Goal: Task Accomplishment & Management: Use online tool/utility

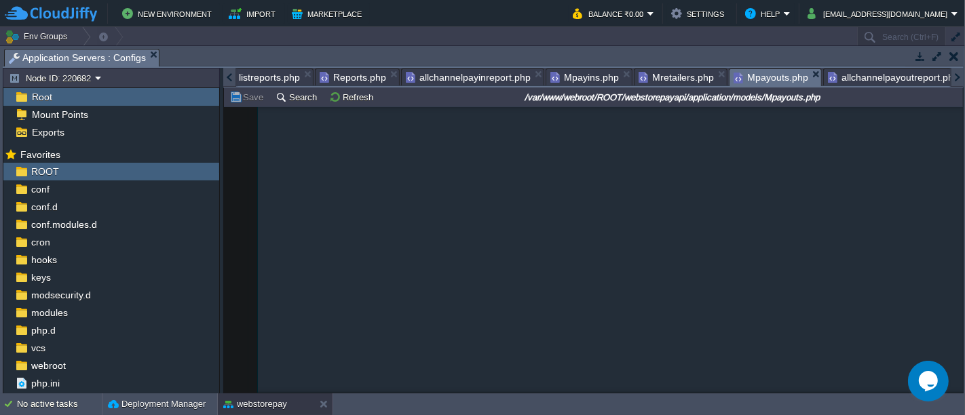
click at [760, 79] on span "Mpayouts.php" at bounding box center [770, 77] width 75 height 17
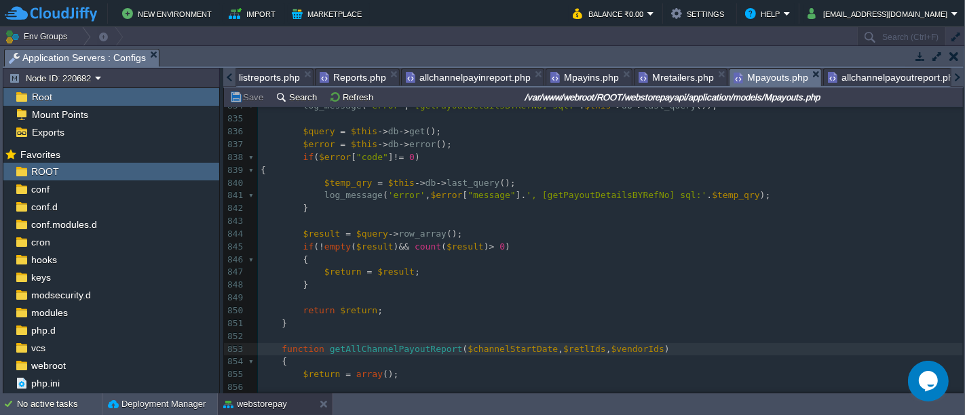
scroll to position [10939, 0]
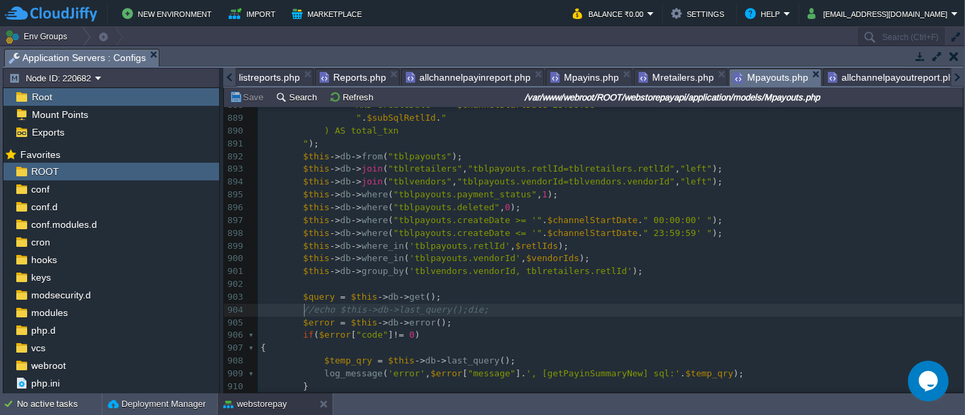
click at [304, 312] on div "xxxxxxxxxx function getAllChannelPayoutReport ( $channelStartDate , $retlIds , …" at bounding box center [610, 150] width 705 height 716
click at [240, 91] on button "Save" at bounding box center [248, 97] width 38 height 12
click at [505, 307] on pre "echo $this -> db -> last_query (); die ;" at bounding box center [610, 310] width 705 height 13
click at [237, 94] on button "Save" at bounding box center [248, 97] width 38 height 12
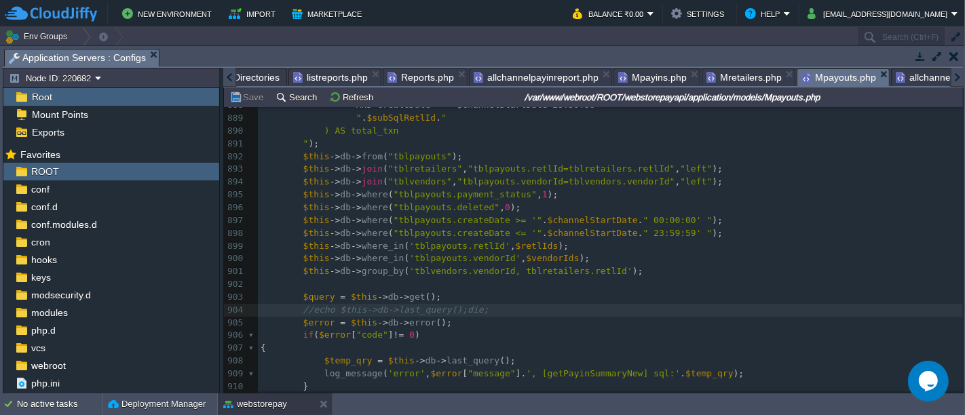
click at [234, 80] on div at bounding box center [229, 77] width 13 height 19
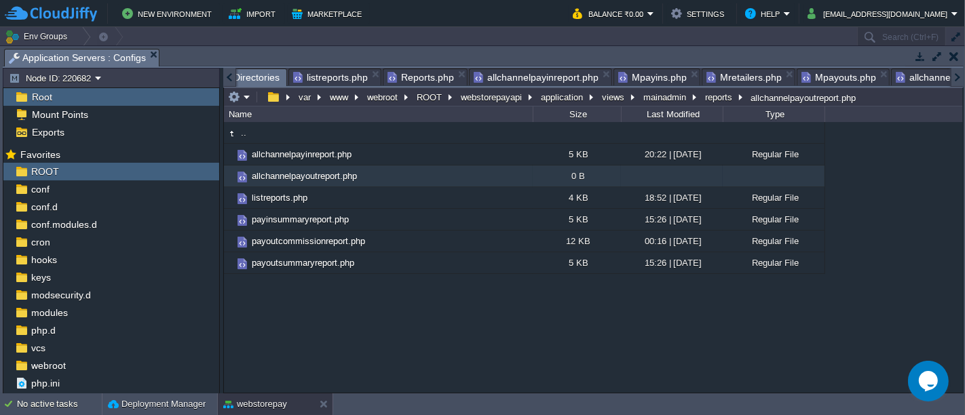
scroll to position [0, 0]
click at [256, 76] on span "Directories" at bounding box center [267, 77] width 46 height 17
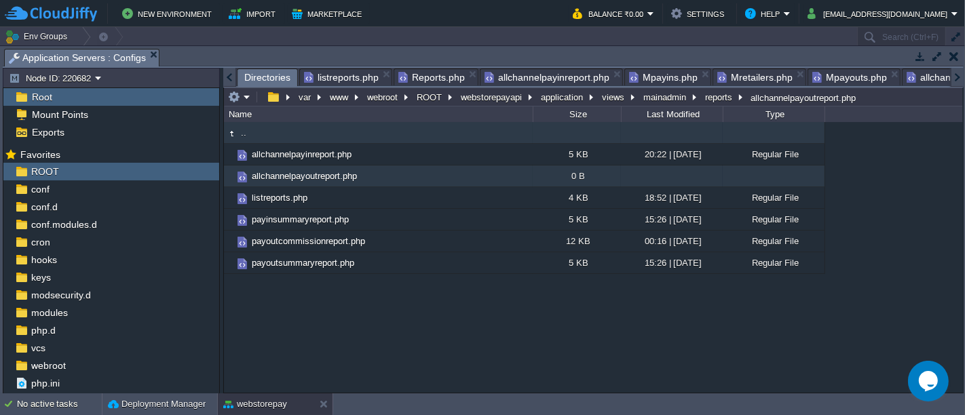
click at [285, 130] on td ".." at bounding box center [378, 133] width 309 height 22
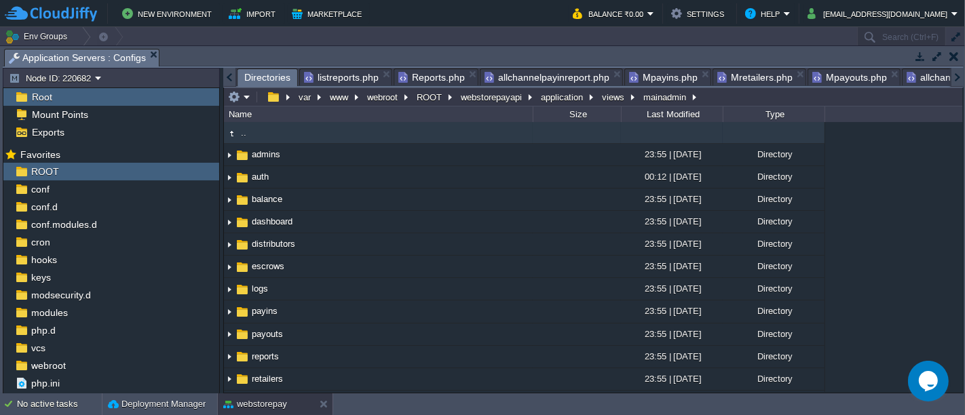
click at [285, 130] on td ".." at bounding box center [378, 133] width 309 height 22
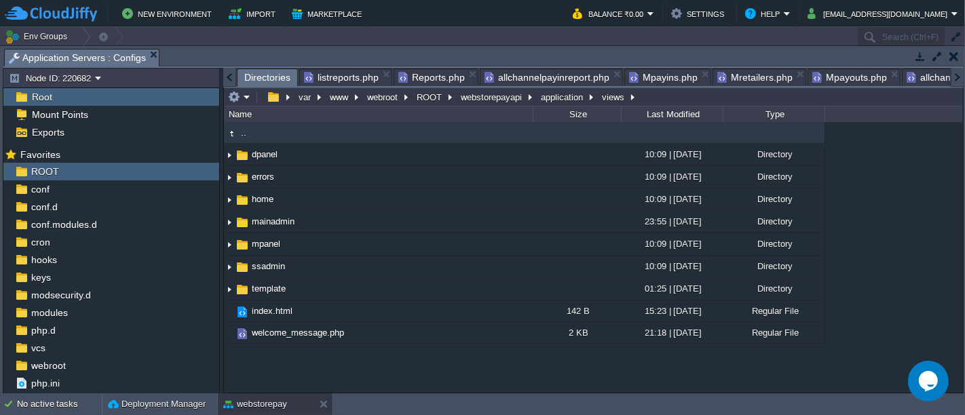
click at [285, 130] on td ".." at bounding box center [378, 133] width 309 height 22
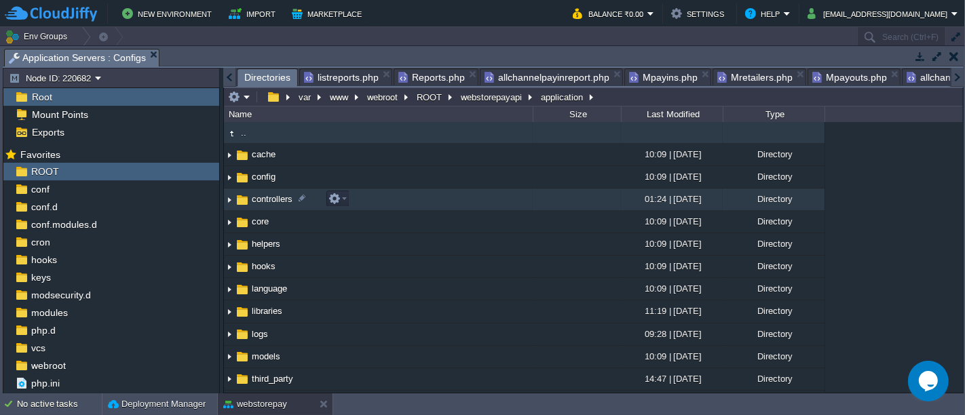
click at [372, 201] on td "controllers" at bounding box center [378, 200] width 309 height 22
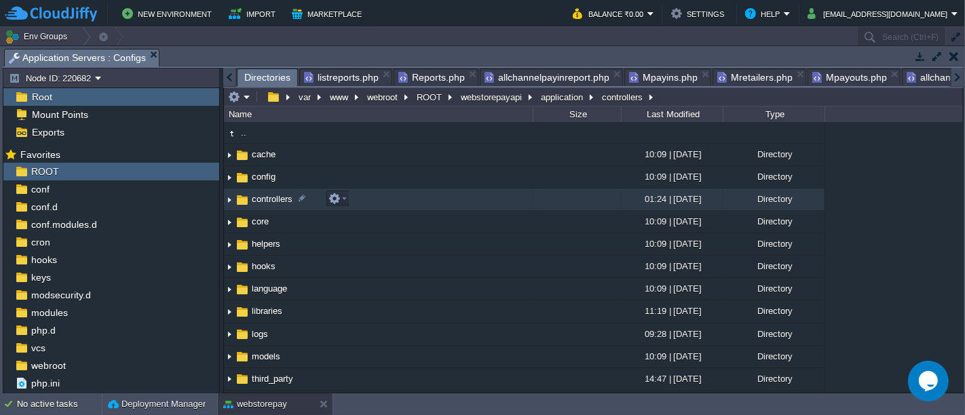
click at [372, 201] on td "controllers" at bounding box center [378, 200] width 309 height 22
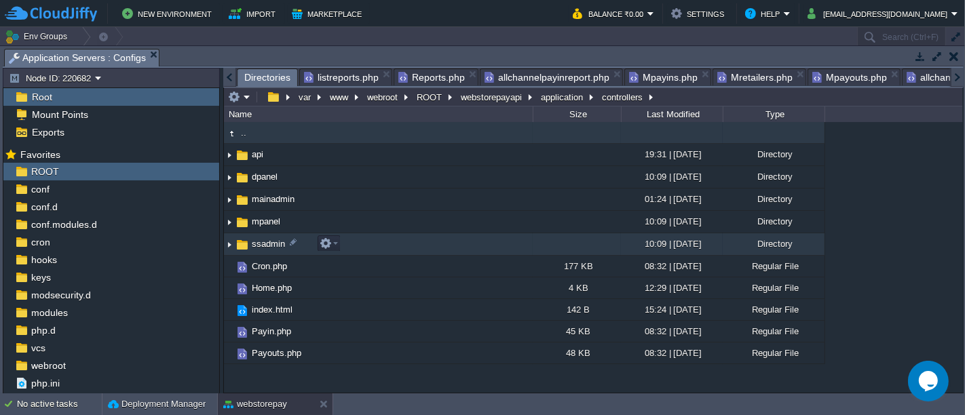
click at [346, 243] on td "ssadmin" at bounding box center [378, 244] width 309 height 22
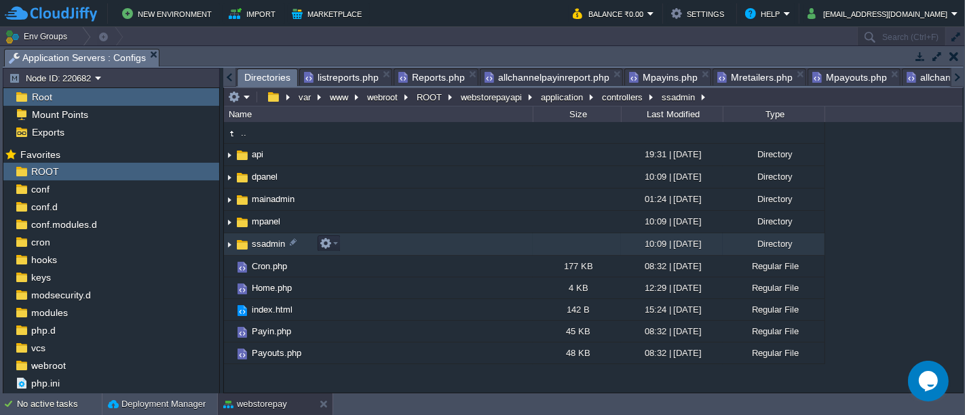
click at [346, 243] on td "ssadmin" at bounding box center [378, 244] width 309 height 22
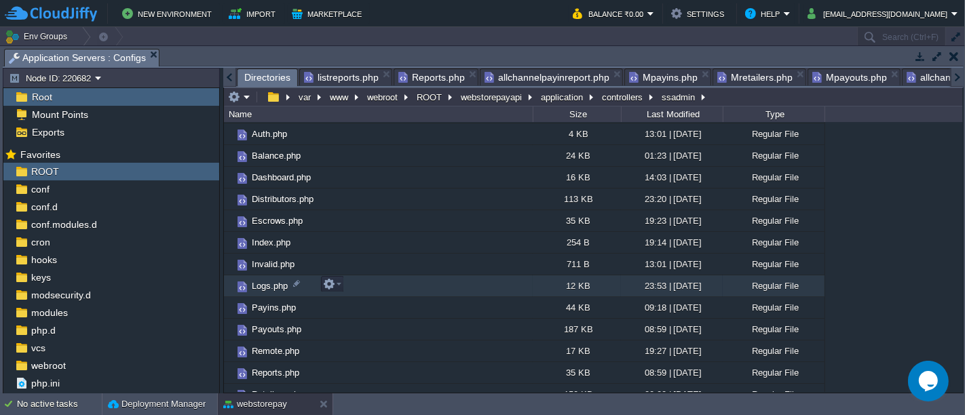
scroll to position [52, 0]
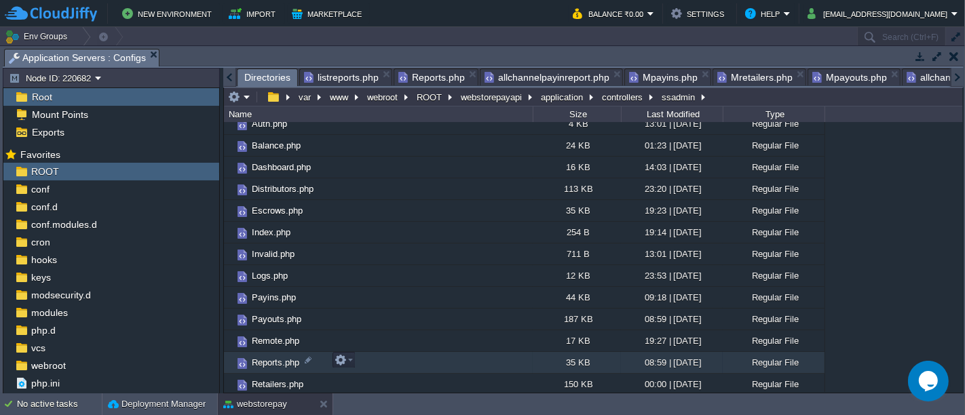
click at [362, 355] on td "Reports.php" at bounding box center [378, 363] width 309 height 22
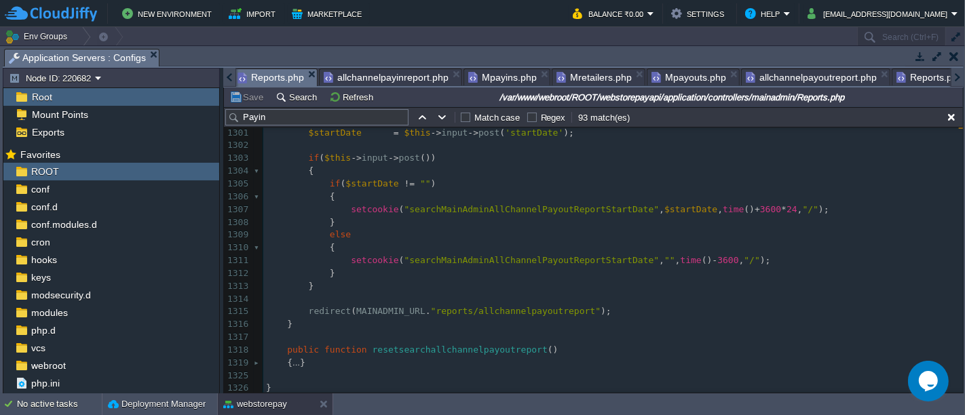
scroll to position [0, 153]
click at [267, 76] on span "Reports.php" at bounding box center [278, 77] width 66 height 17
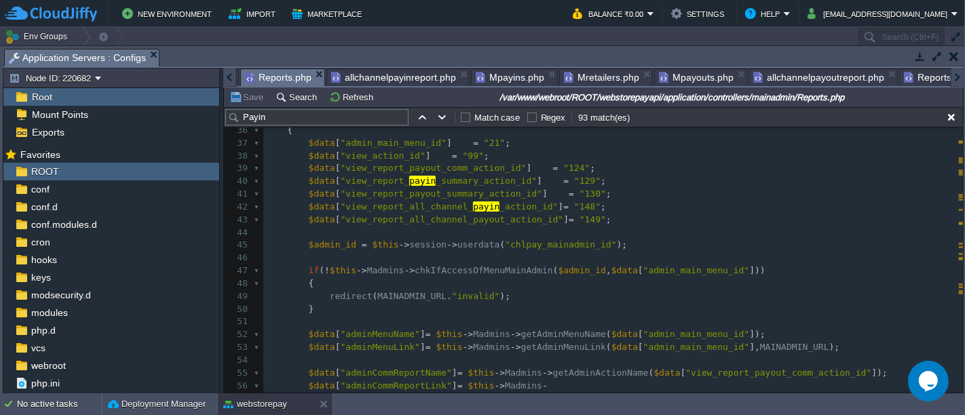
scroll to position [192, 0]
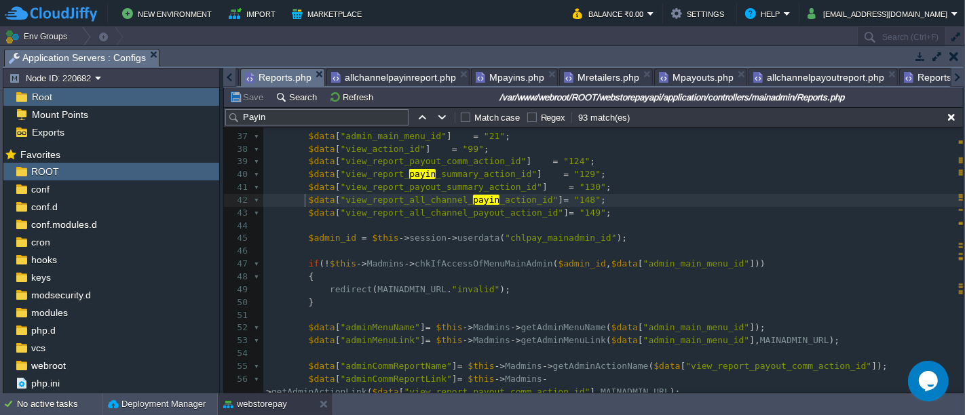
click at [304, 199] on div "xxxxxxxxxx } 7 { ... } 29 30 public function index () 31 { 32 redirect ( MAINAD…" at bounding box center [612, 277] width 699 height 524
type textarea "$data["view_report_all_channel_payin_action_id"] = "148"; $data["view_report_al…"
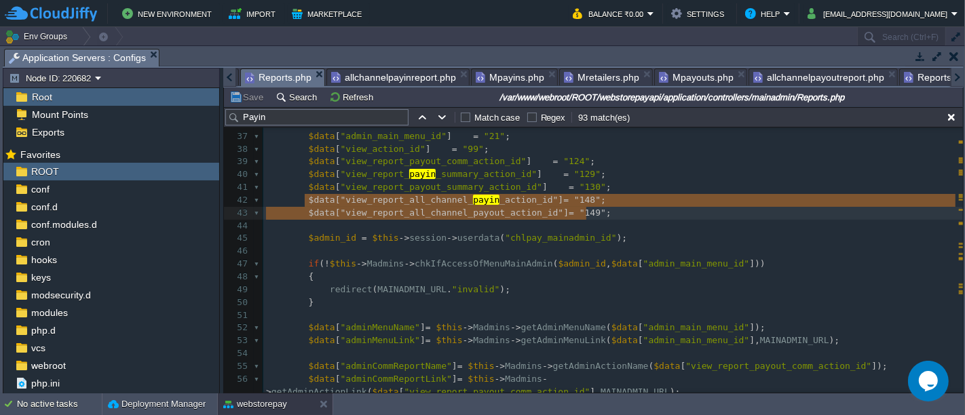
scroll to position [0, 161]
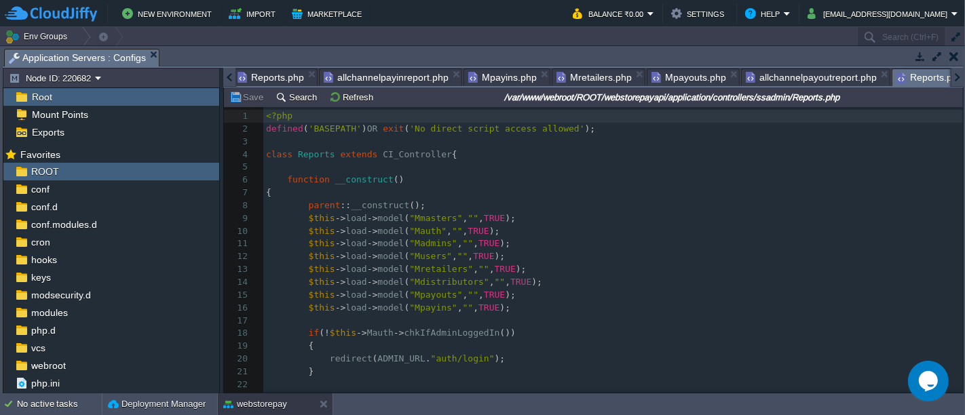
click at [914, 79] on span "Reports.php" at bounding box center [929, 77] width 66 height 17
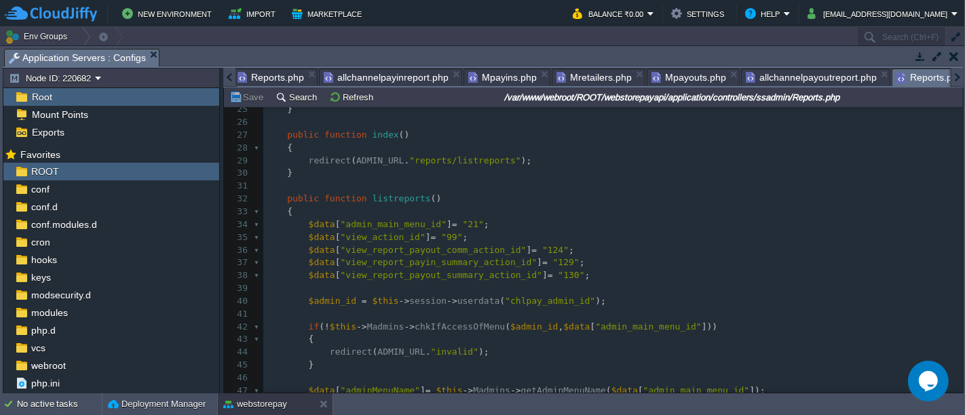
scroll to position [293, 0]
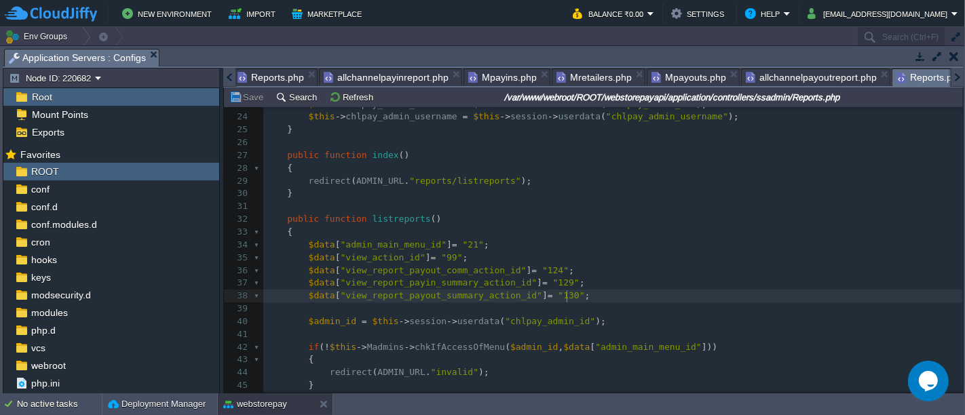
click at [569, 296] on div "1028 1 <?php 2 defined ( 'BASEPATH' ) OR exit ( 'No direct script access allowe…" at bounding box center [612, 194] width 699 height 754
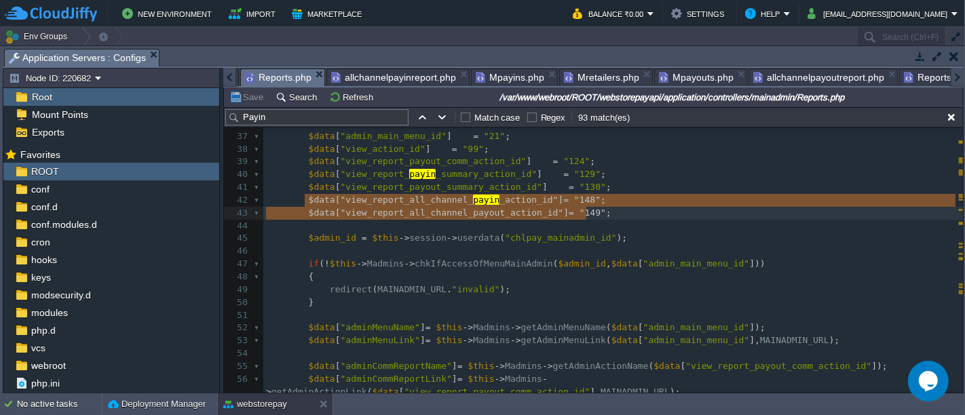
click at [262, 81] on span "Reports.php" at bounding box center [278, 77] width 66 height 17
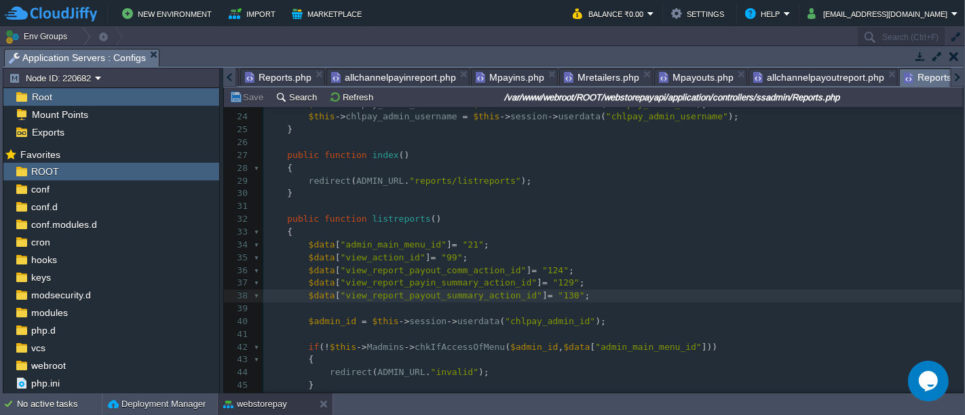
scroll to position [0, 161]
click at [912, 73] on span "Reports.php" at bounding box center [929, 77] width 66 height 17
click at [583, 299] on pre "$data [ "view_report_payout_summary_action_id" ] = "130" ;" at bounding box center [612, 296] width 699 height 13
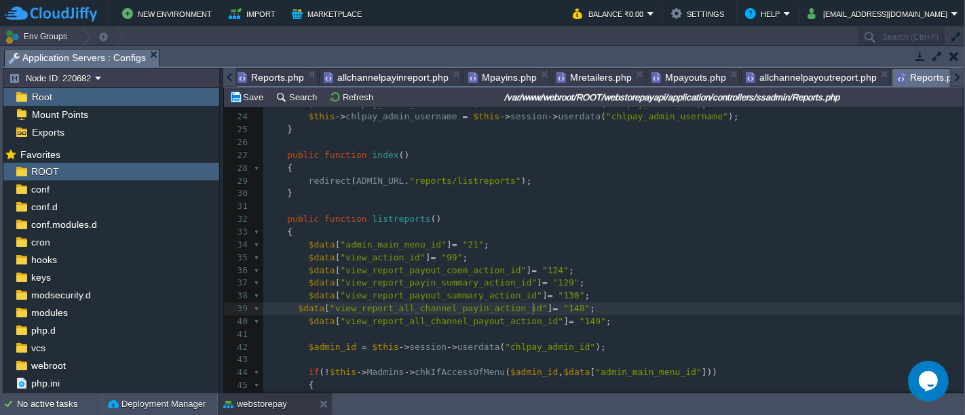
click at [534, 309] on div "xxxxxxxxxx 1 <?php 2 defined ( 'BASEPATH' ) OR exit ( 'No direct script access …" at bounding box center [612, 206] width 699 height 779
click at [291, 309] on div "xxxxxxxxxx 1 <?php 2 defined ( 'BASEPATH' ) OR exit ( 'No direct script access …" at bounding box center [612, 206] width 699 height 779
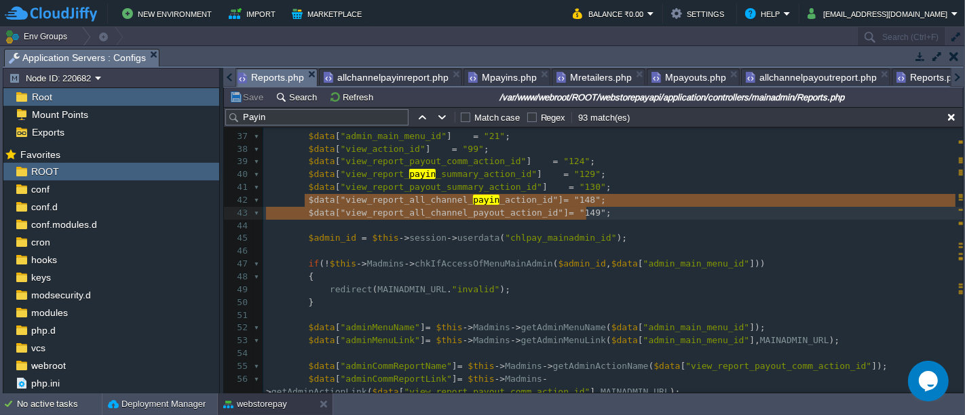
scroll to position [0, 153]
click at [272, 77] on span "Reports.php" at bounding box center [278, 77] width 66 height 17
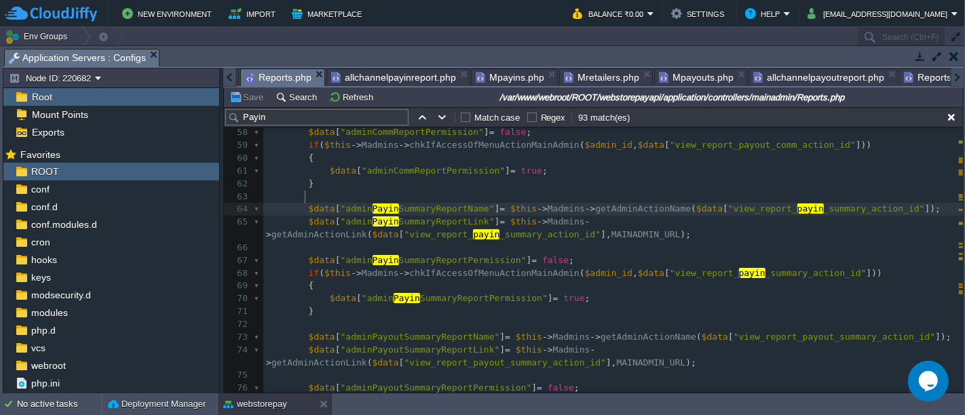
click at [304, 194] on div "xxxxxxxxxx } 33 } 34 35 public function listreports () 36 { 37 $data [ "admin_m…" at bounding box center [612, 183] width 699 height 779
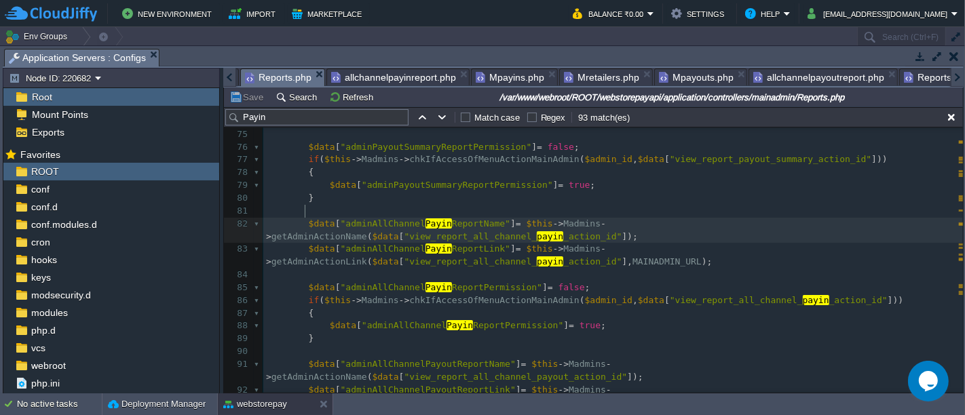
click at [306, 208] on div "xxxxxxxxxx 58 $data [ "adminCommReportPermission" ] = false ; 59 if ( $this -> …" at bounding box center [612, 217] width 699 height 665
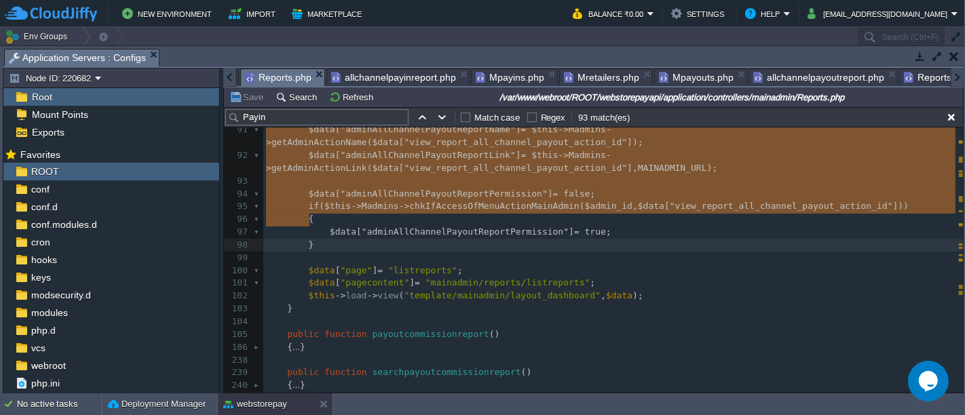
type textarea "$data["adminAllChannelPayinReportName"] = $this->Madmins->getAdminActionName($d…"
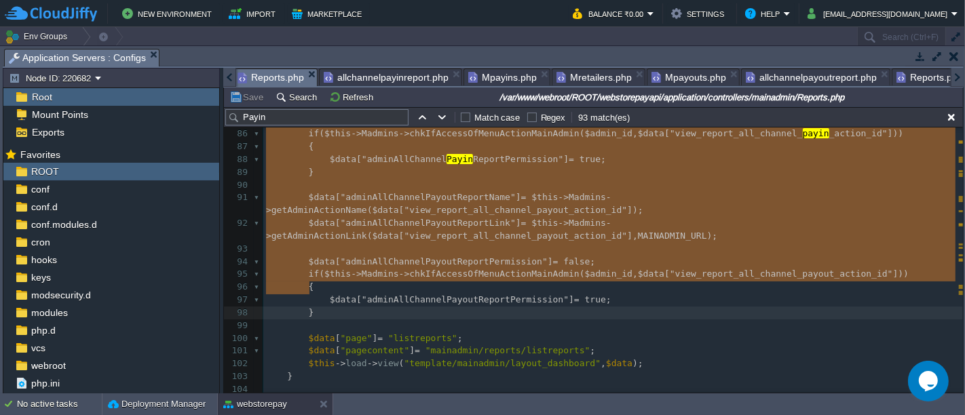
click at [897, 71] on span "Reports.php" at bounding box center [929, 77] width 66 height 16
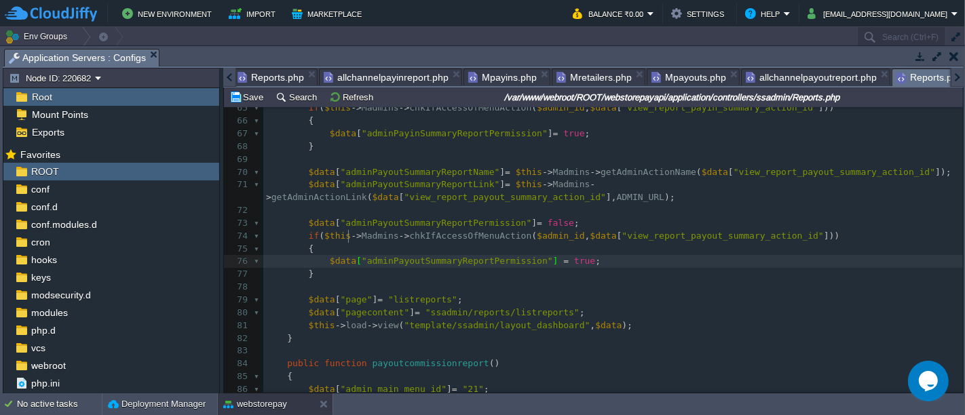
click at [347, 241] on div "xxxxxxxxxx $data [ "view_report_all_channel_payin_action_id" ] = "148" ; 49 $da…" at bounding box center [612, 287] width 699 height 805
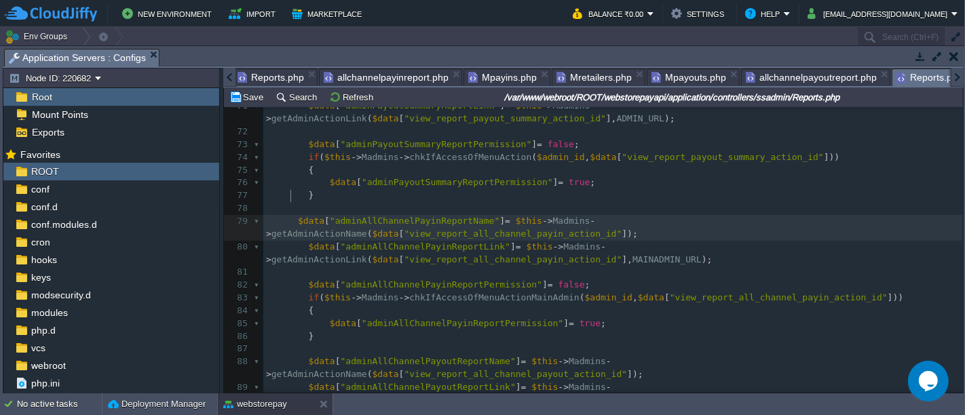
click at [292, 194] on div "xxxxxxxxxx $data [ "view_report_all_channel_payin_action_id" ] = "148" ; 49 $da…" at bounding box center [612, 202] width 699 height 792
click at [252, 98] on button "Save" at bounding box center [248, 97] width 38 height 12
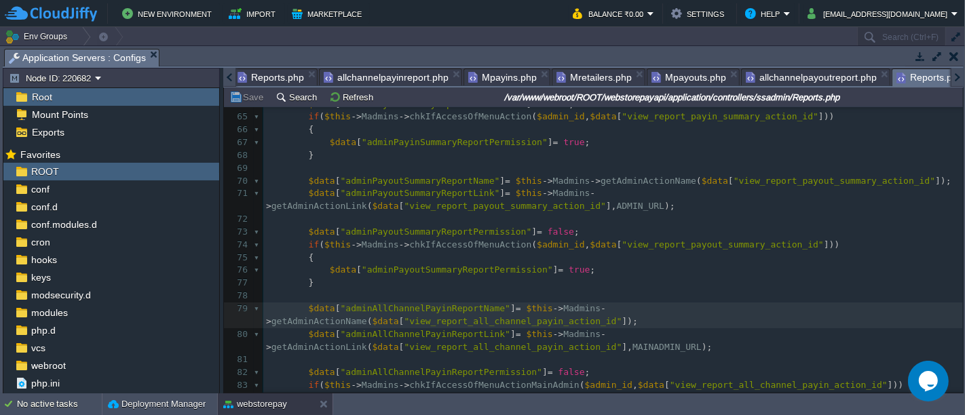
scroll to position [819, 0]
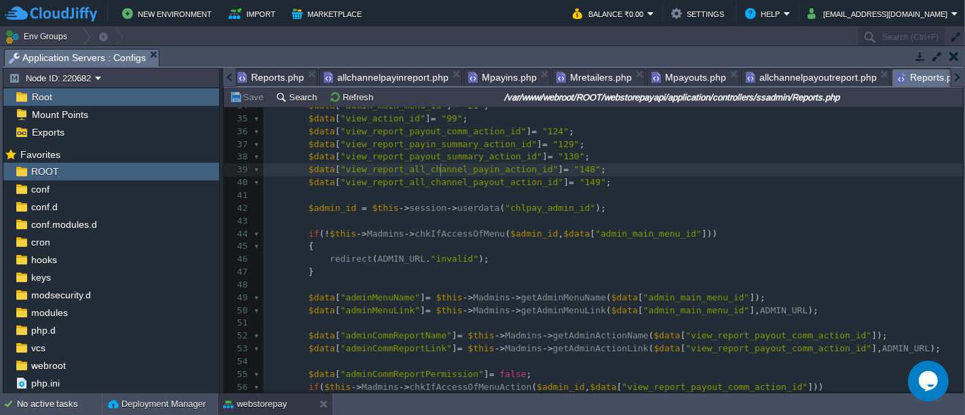
click at [441, 169] on div "xxxxxxxxxx $data [ "view_report_all_channel_payin_action_id" ] = "148" ; 24 $th…" at bounding box center [612, 387] width 699 height 831
type textarea "view_report_all_channel_payin_action_id"
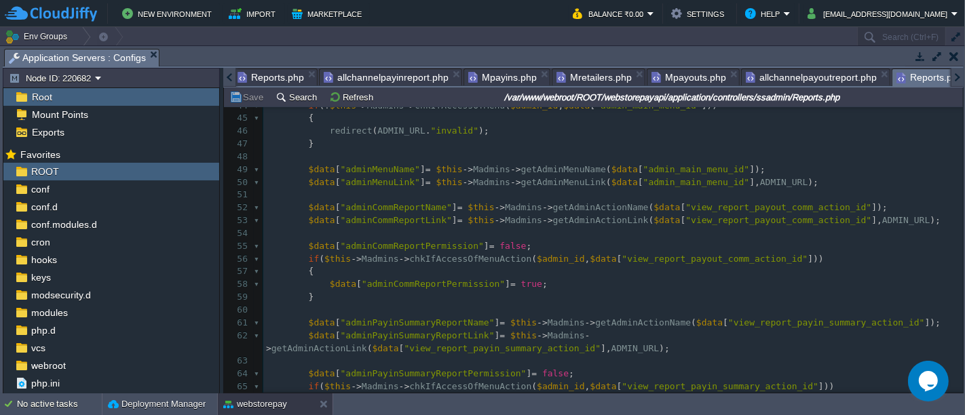
scroll to position [702, 0]
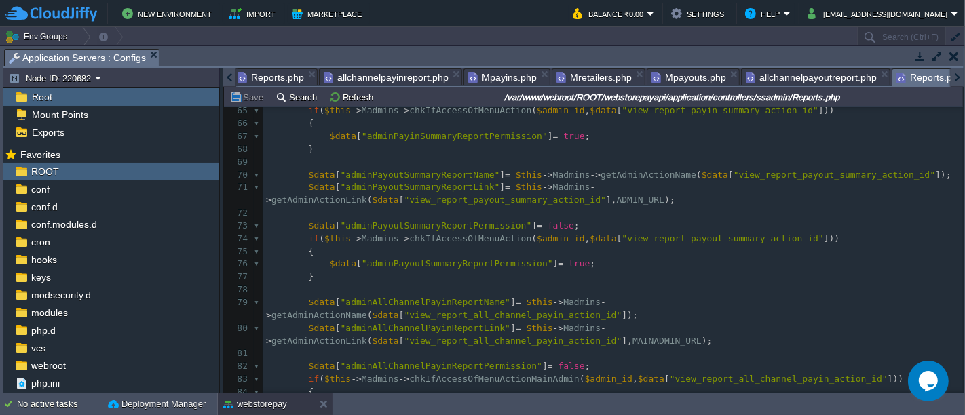
click at [921, 173] on div "x $data [ " view_report_all_channel_payin_action_id " ] = "148" ; 50 $data [ "a…" at bounding box center [612, 302] width 699 height 805
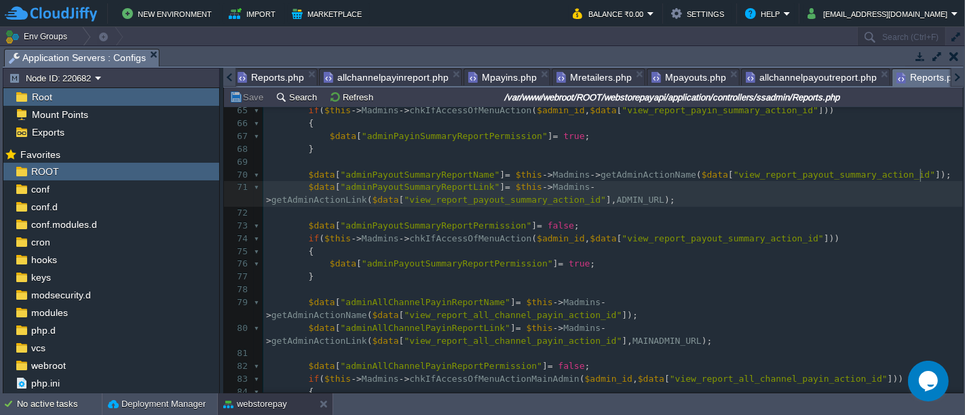
type textarea "ADMIN_URL"
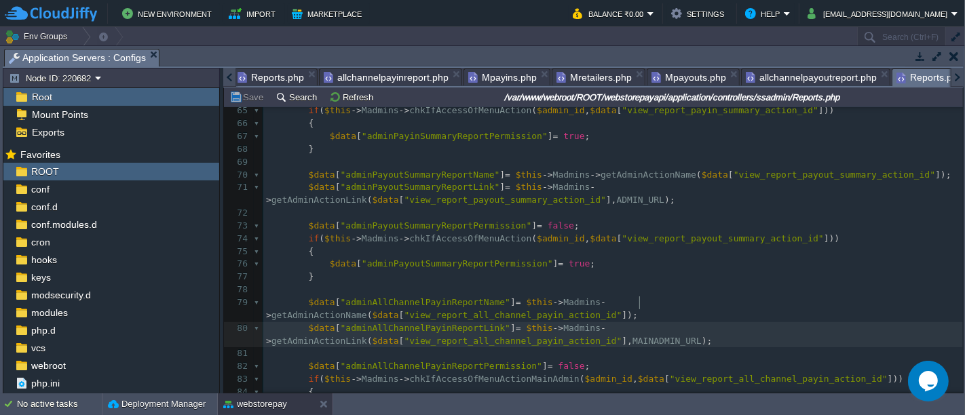
click at [640, 322] on pre "$data [ "adminAllChannelPayinReportLink" ] = $this -> Madmins -> getAdminAction…" at bounding box center [612, 335] width 699 height 26
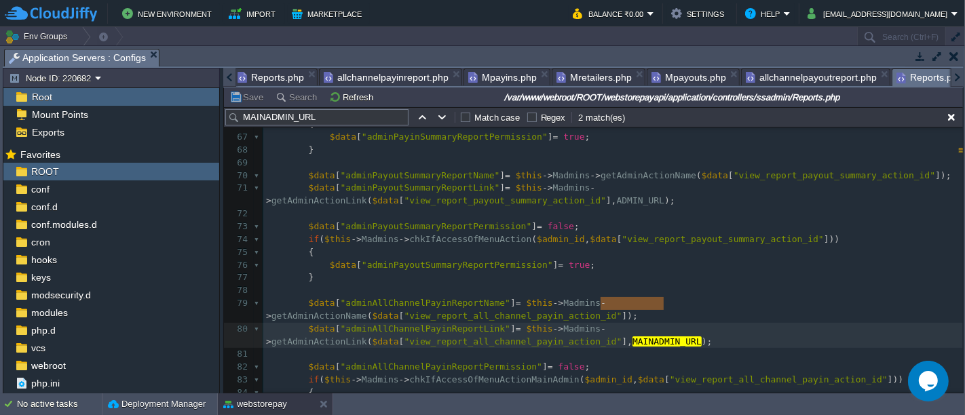
type textarea "MAINADMIN_URL"
paste textarea
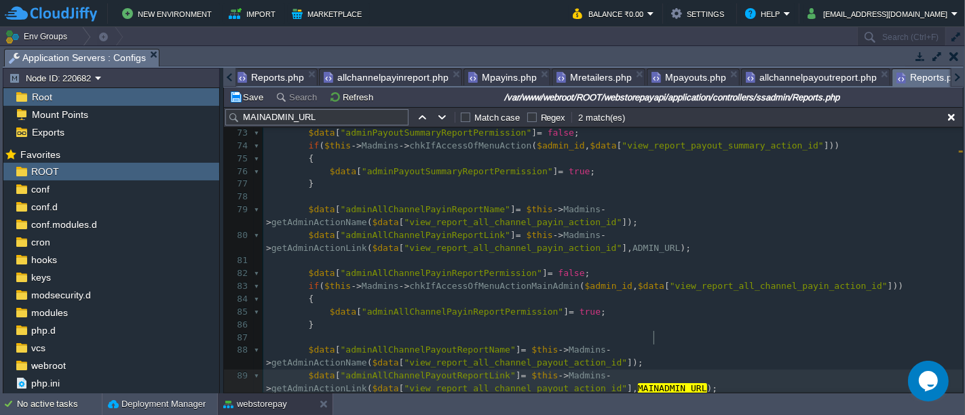
click at [653, 338] on div "x 56 if ( $this -> Madmins -> chkIfAccessOfMenuAction ( $admin_id , $data [ "vi…" at bounding box center [612, 223] width 699 height 678
type textarea "MAINADMIN_URL"
click at [252, 91] on button "Save" at bounding box center [248, 97] width 38 height 12
click at [819, 312] on div "x 56 if ( $this -> Madmins -> chkIfAccessOfMenuAction ( $admin_id , $data [ "vi…" at bounding box center [612, 229] width 699 height 691
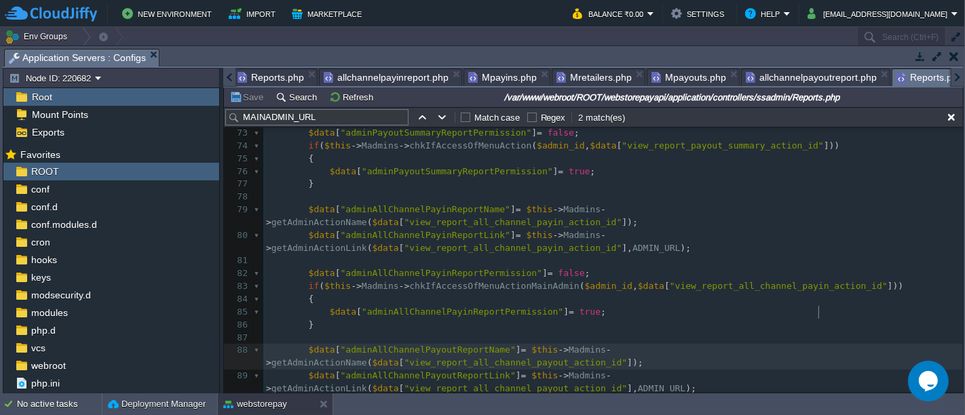
type textarea "view_report_all_channel_payout_action_id"
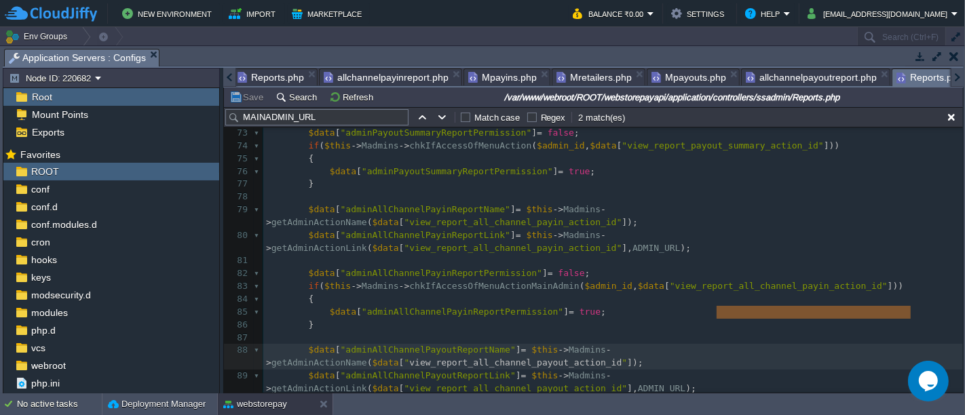
click at [796, 178] on div "x 56 if ( $this -> Madmins -> chkIfAccessOfMenuAction ( $admin_id , $data [ "vi…" at bounding box center [612, 229] width 699 height 691
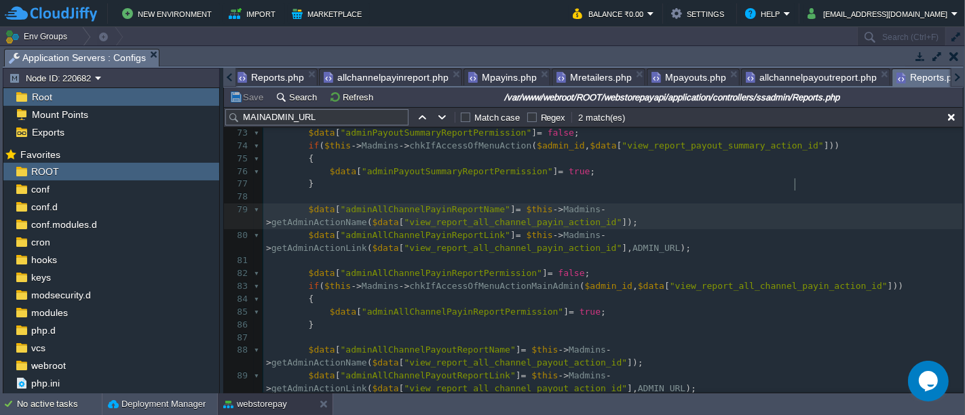
type textarea "view_report_all_channel_payin_action_id"
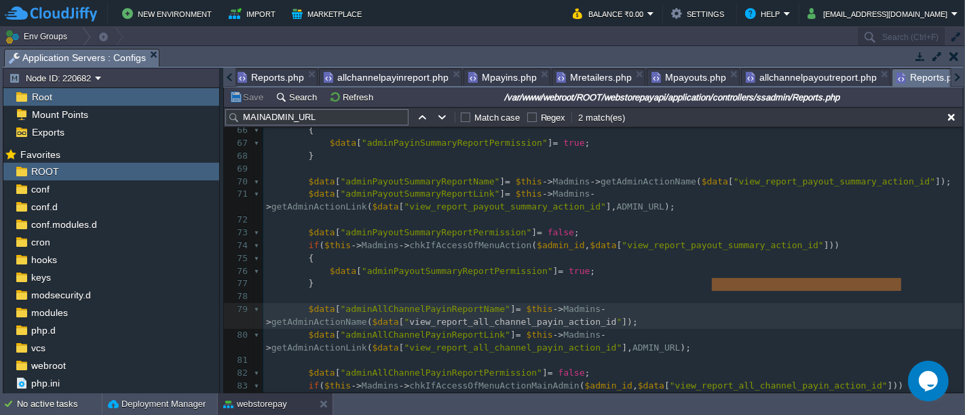
scroll to position [850, 0]
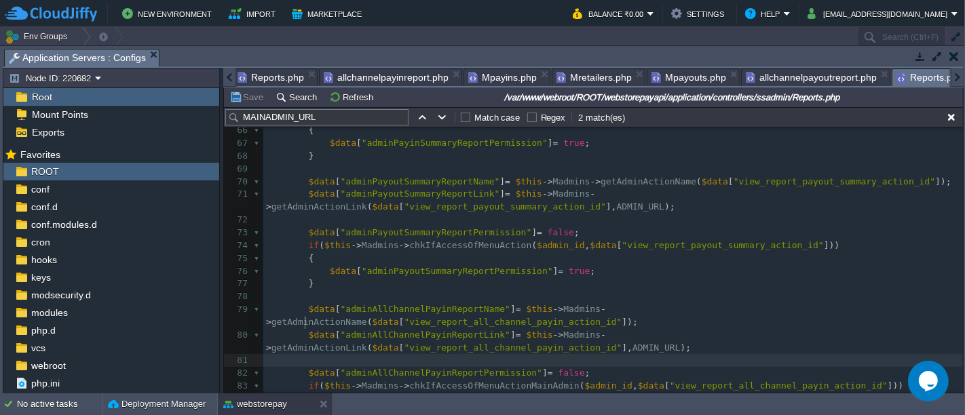
click at [545, 367] on pre "$data [ "adminAllChannelPayinReportPermission" ] = false ;" at bounding box center [612, 373] width 699 height 13
click at [579, 367] on pre "$data [ "adminAllChannelPayinReportPermission" ] = false ;" at bounding box center [612, 373] width 699 height 13
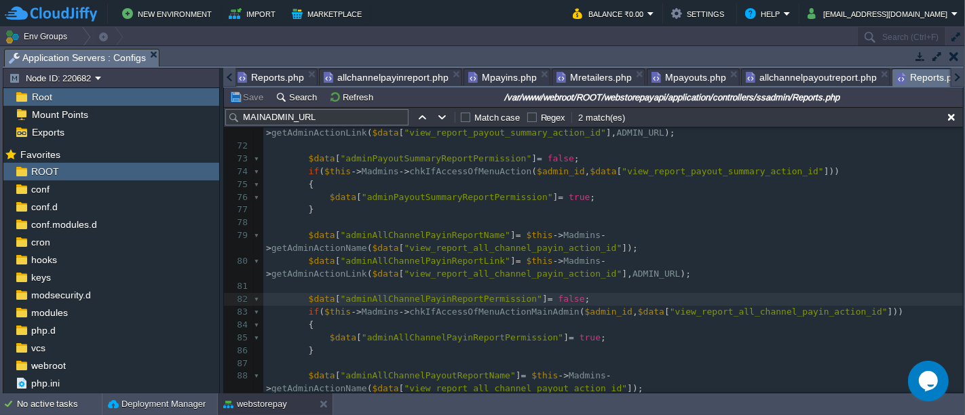
scroll to position [942, 0]
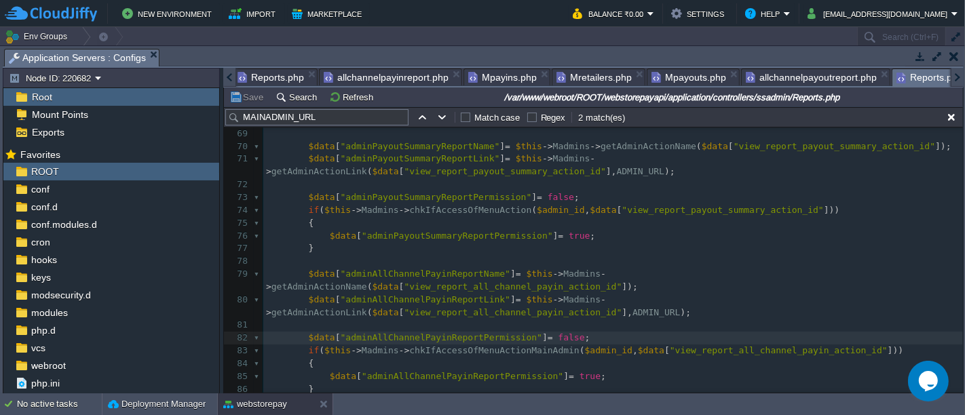
click at [630, 273] on div "x 56 if ( $this -> Madmins -> chkIfAccessOfMenuAction ( $admin_id , $data [ "vi…" at bounding box center [612, 293] width 699 height 691
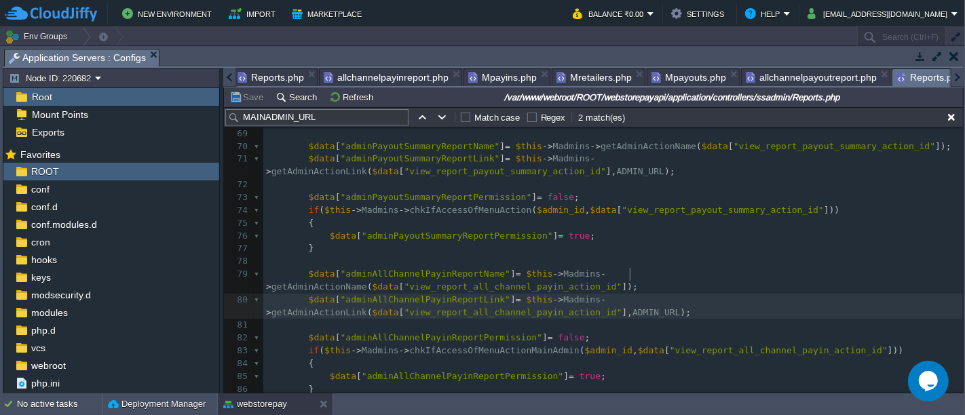
type textarea "ADMIN_URL"
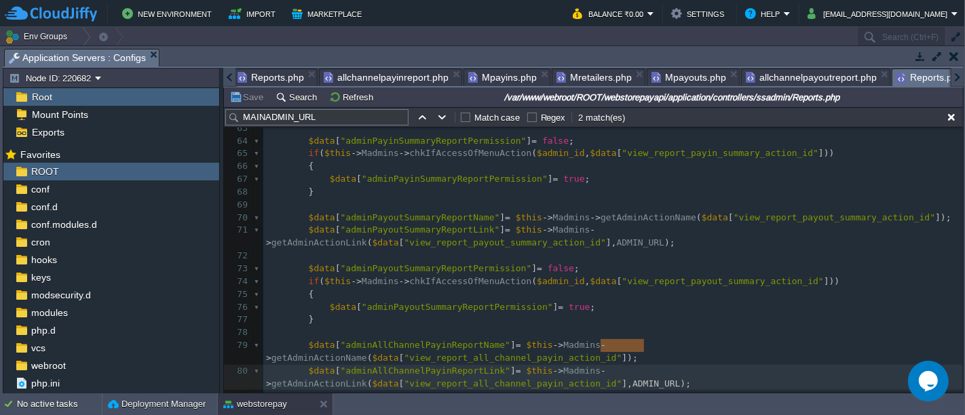
click at [539, 252] on div "x 57 { 58 $data [ "adminCommReportPermission" ] = true ; 59 } 60 61 $data [ "ad…" at bounding box center [612, 346] width 699 height 626
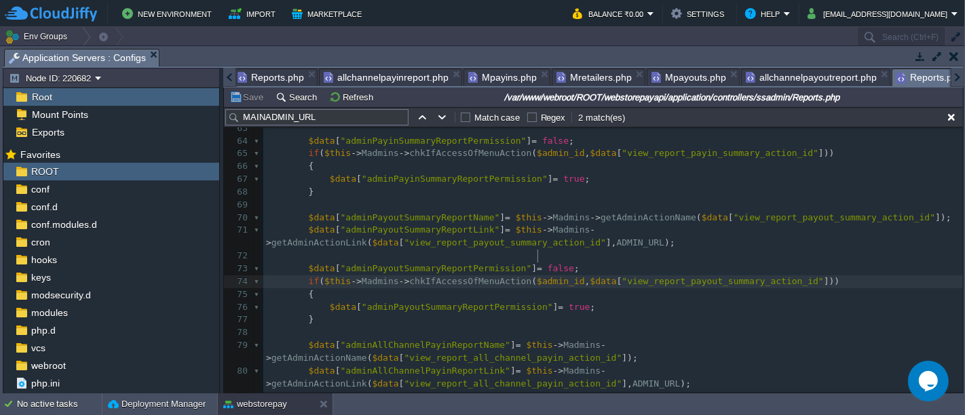
type textarea "$admin_id"
type input "$admin_id"
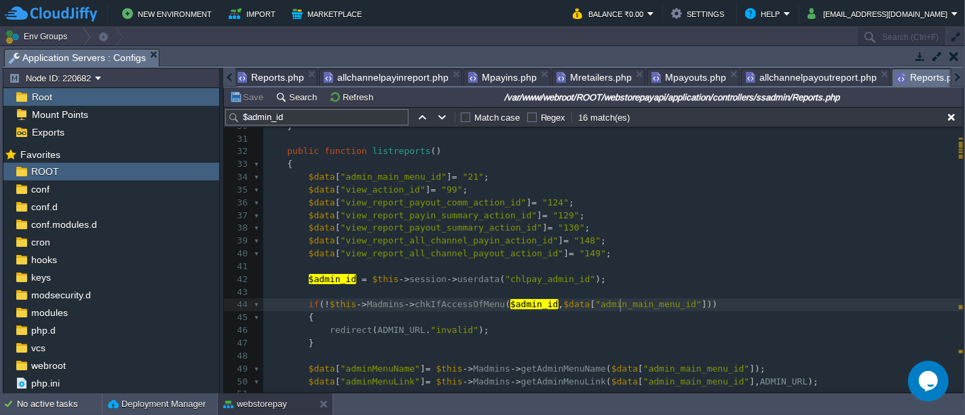
click at [618, 303] on span ""admin_main_menu_id"" at bounding box center [648, 304] width 107 height 10
type textarea "admin_main_menu_id"
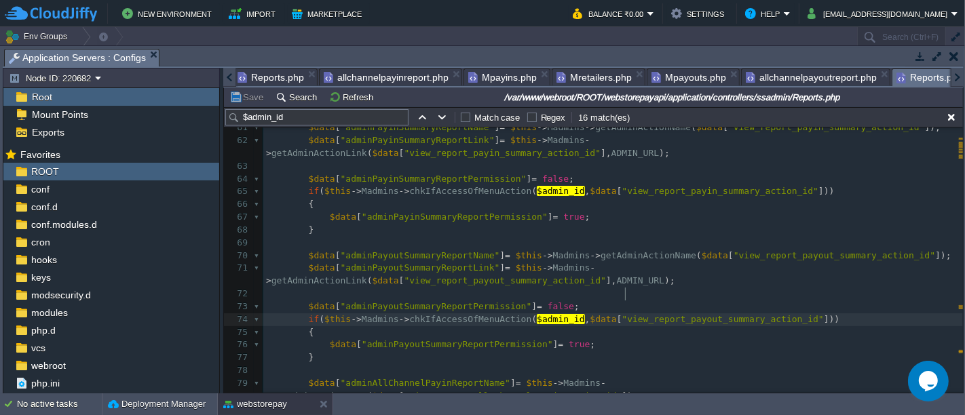
click at [625, 292] on div "x if ( ! $this -> Madmins -> chkIfAccessOfMenu ( $admin_id , $data [ " admin_ma…" at bounding box center [612, 287] width 699 height 639
type textarea "view_report_payout_summary_action_id"
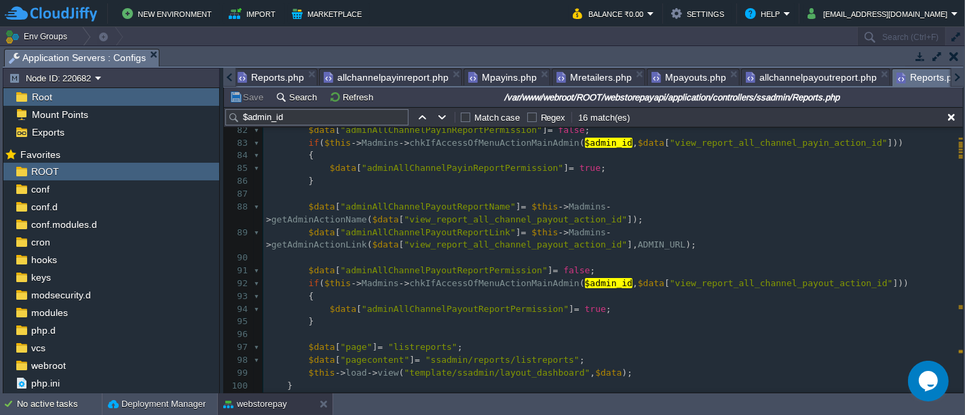
click at [596, 265] on pre "$data [ "adminAllChannelPayoutReportPermission" ] = false ;" at bounding box center [612, 271] width 699 height 13
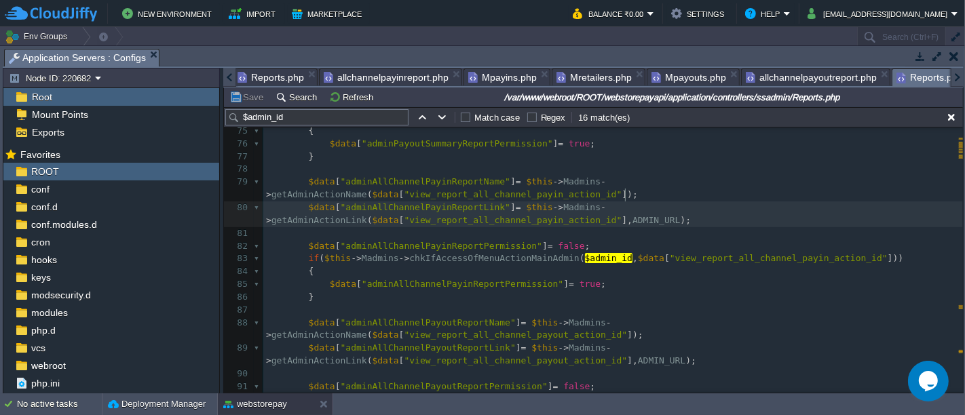
click at [632, 215] on span "ADMIN_URL" at bounding box center [655, 220] width 47 height 10
type textarea "ADMIN_URL"
type input "ADMIN_URL"
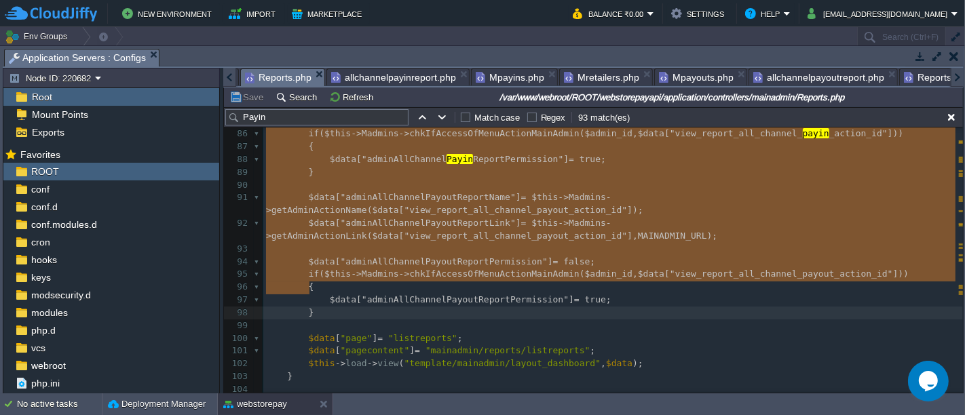
click at [262, 75] on span "Reports.php" at bounding box center [278, 77] width 66 height 17
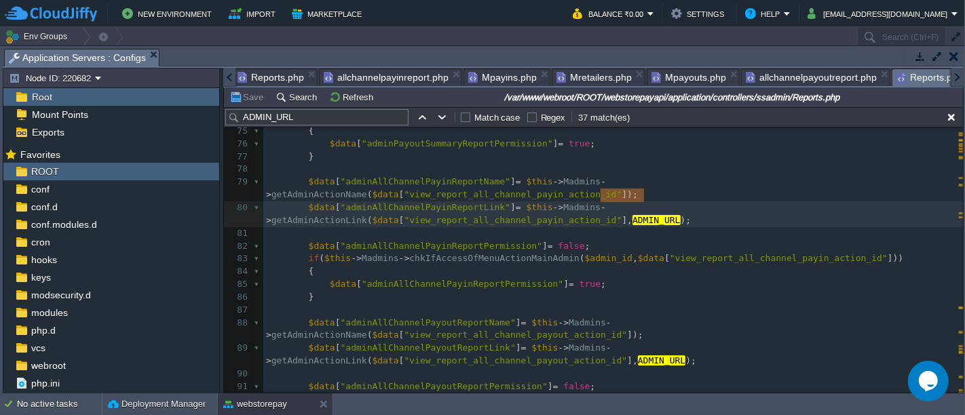
click at [905, 77] on span "Reports.php" at bounding box center [929, 77] width 66 height 17
click at [379, 167] on div "x 66 { 67 $data [ "adminPayinSummaryReportPermission" ] = true ; 68 } 69 70 $da…" at bounding box center [612, 271] width 699 height 549
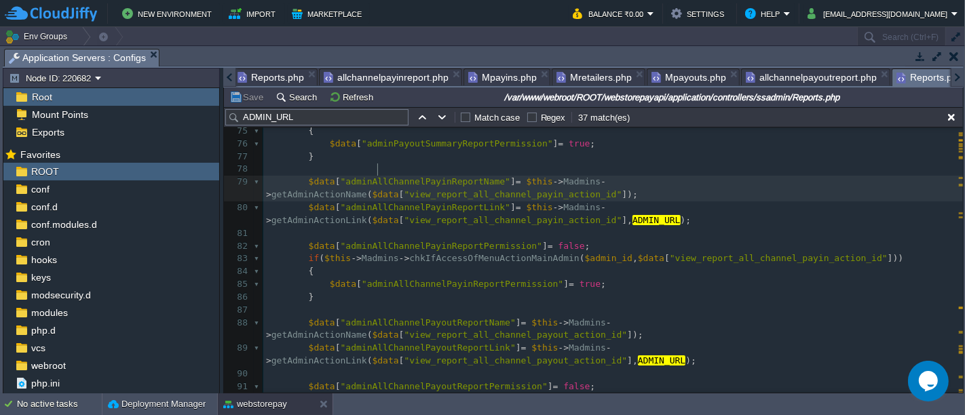
type textarea "adminAllChannelPayinReportName"
click at [379, 176] on span "adminAllChannelPayinReportName" at bounding box center [424, 181] width 159 height 10
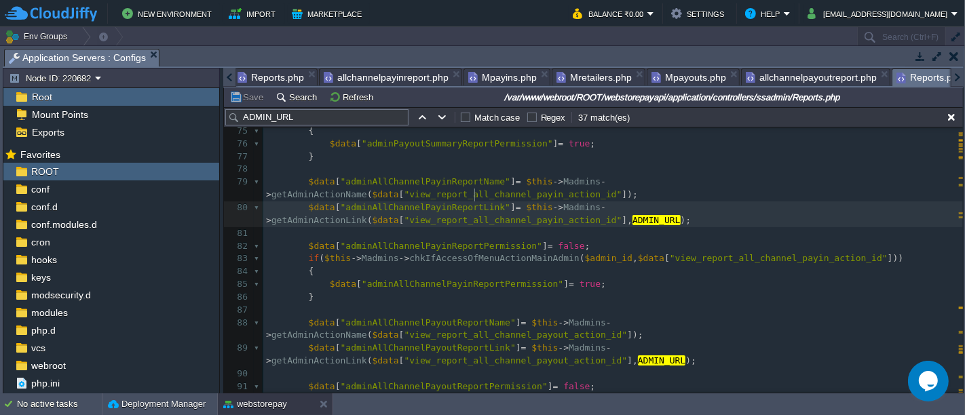
click at [476, 191] on div "x 66 { 67 $data [ "adminPayinSummaryReportPermission" ] = true ; 68 } 69 70 $da…" at bounding box center [612, 271] width 699 height 549
type textarea "view_report_all_channel_payin_action_id"
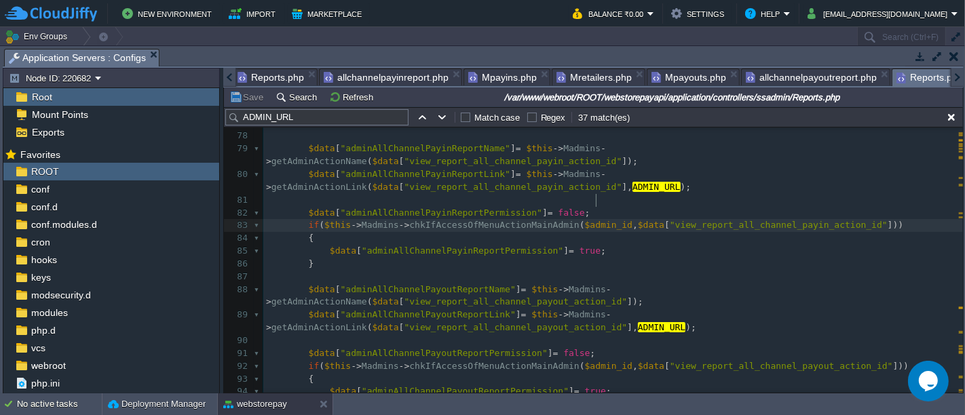
click at [593, 220] on span "$admin_id" at bounding box center [608, 225] width 47 height 10
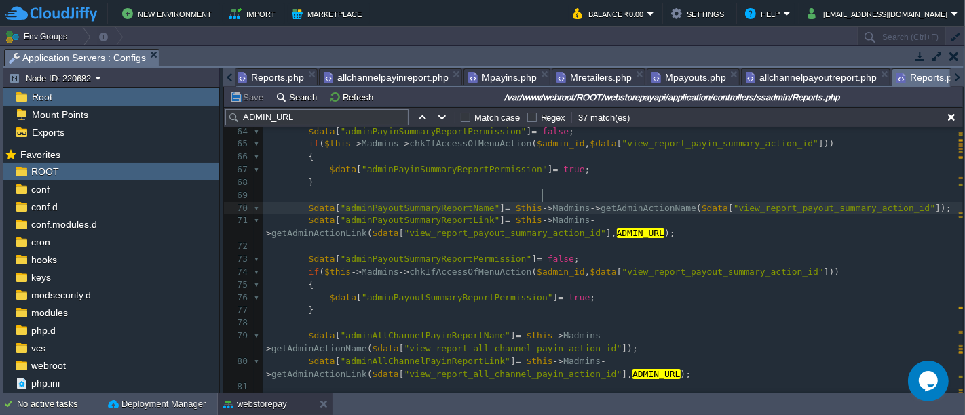
click at [553, 203] on span "Madmins" at bounding box center [571, 208] width 37 height 10
type textarea "Madmins"
type input "Madmins"
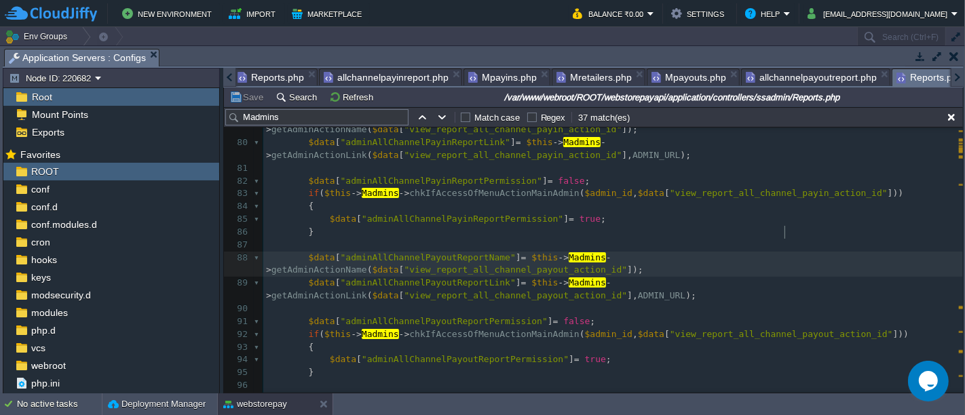
click at [627, 265] on span ""view_report_all_channel_payout_action_id"" at bounding box center [515, 270] width 223 height 10
type textarea "view_report_all_channel_payout_action_id"
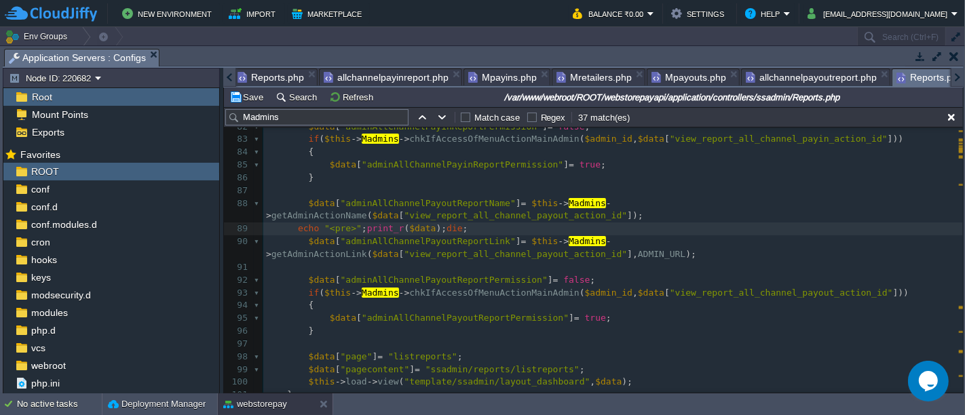
click at [500, 223] on pre "echo "<pre>" ; print_r ( $data ); die ;" at bounding box center [612, 229] width 699 height 13
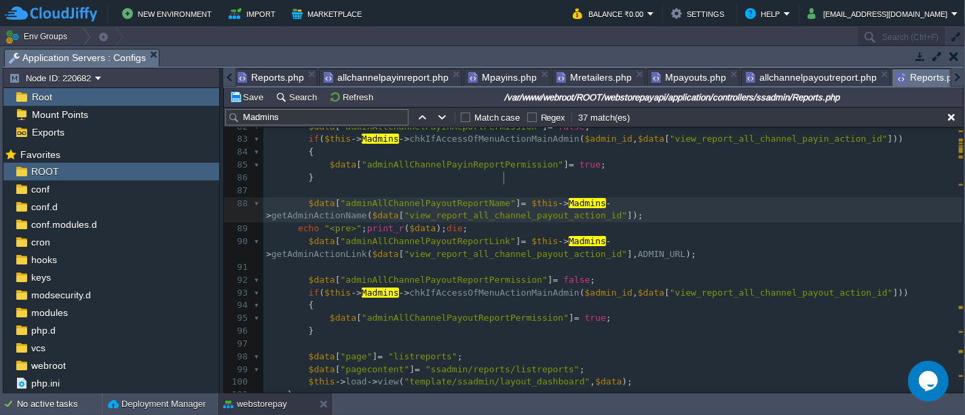
click at [516, 198] on span "]" at bounding box center [518, 203] width 5 height 10
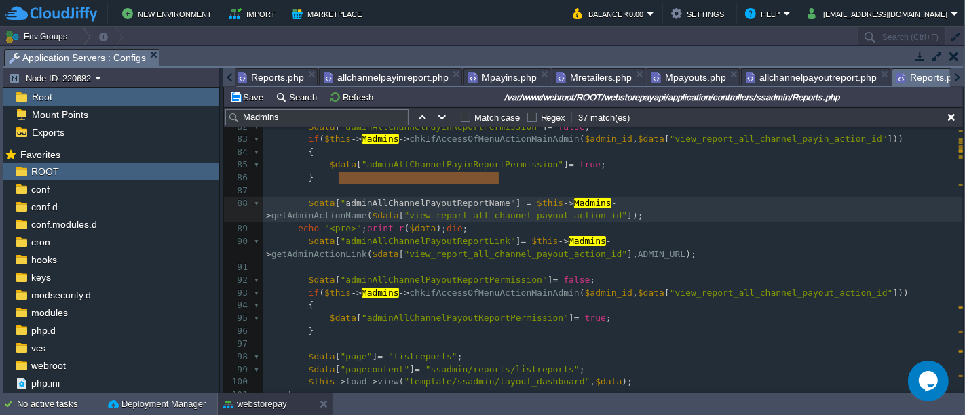
type textarea "["adminAllChannelPayoutReportName"]"
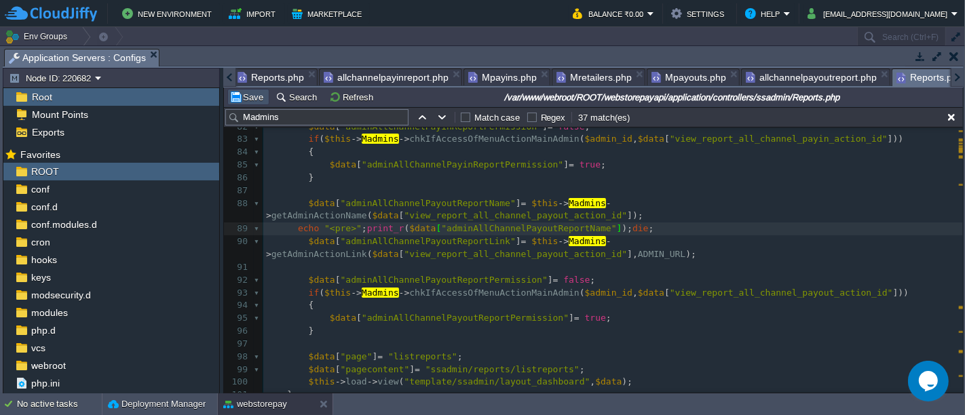
click at [248, 100] on button "Save" at bounding box center [248, 97] width 38 height 12
click at [473, 261] on pre at bounding box center [612, 267] width 699 height 13
click at [626, 223] on pre "echo "<pre>" ; print_r ( $data [ "adminAllChannelPayoutReportName" ]); die ;" at bounding box center [612, 229] width 699 height 13
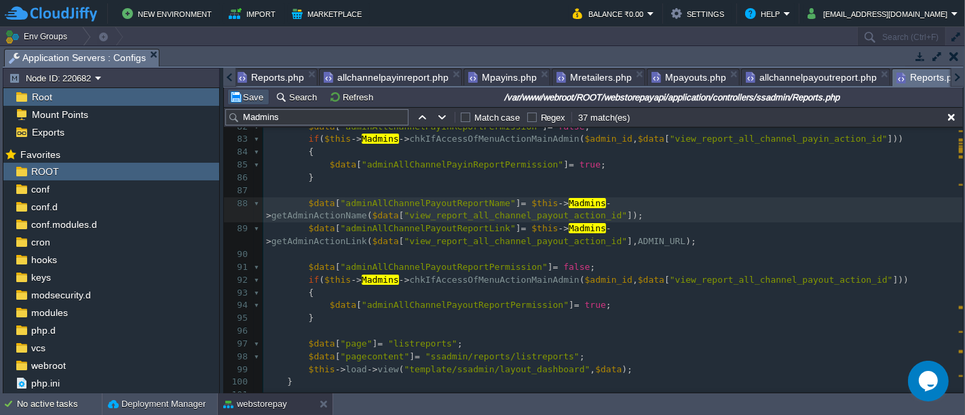
click at [245, 95] on button "Save" at bounding box center [248, 97] width 38 height 12
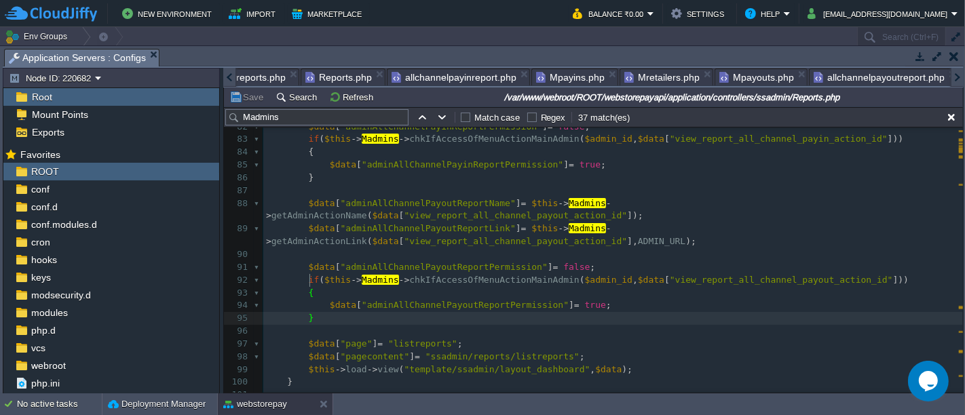
click at [227, 80] on div at bounding box center [229, 77] width 13 height 19
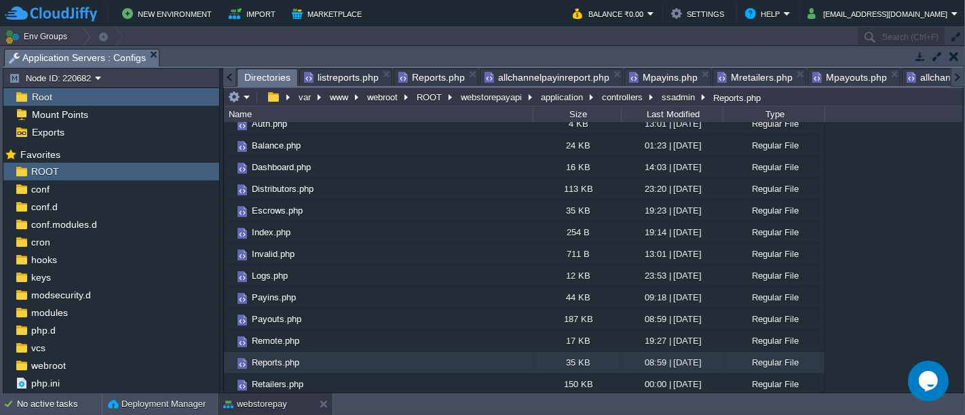
click at [252, 76] on span "Directories" at bounding box center [267, 77] width 46 height 17
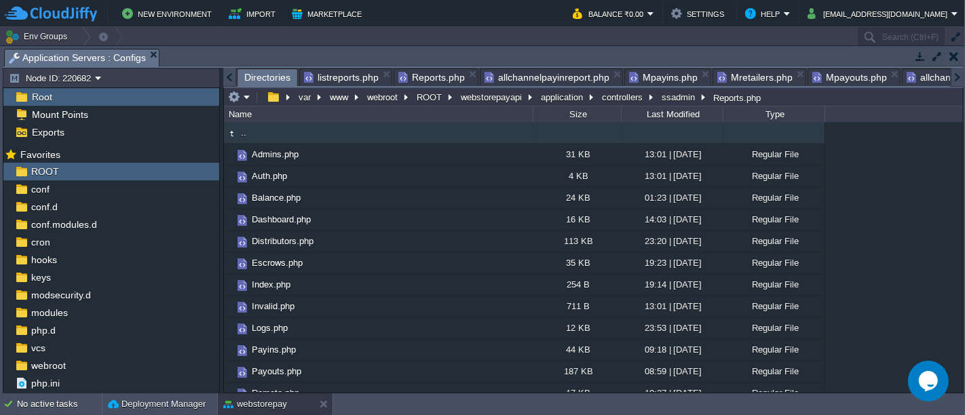
click at [343, 135] on td ".." at bounding box center [378, 133] width 309 height 22
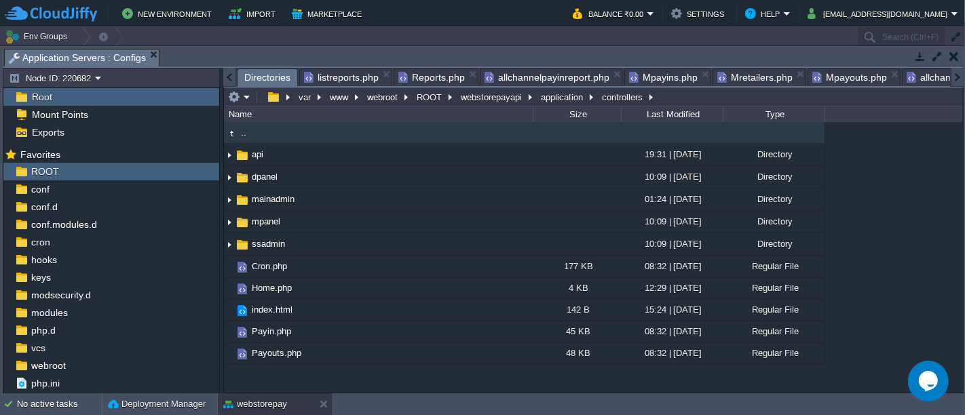
click at [343, 135] on td ".." at bounding box center [378, 133] width 309 height 22
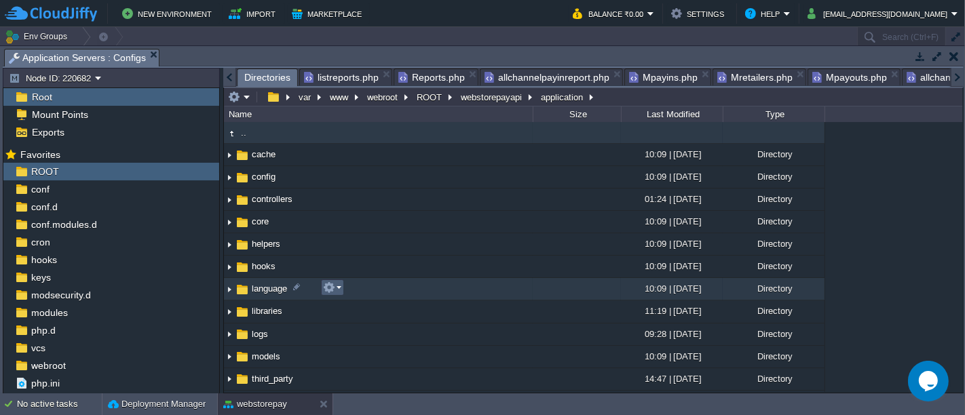
scroll to position [60, 0]
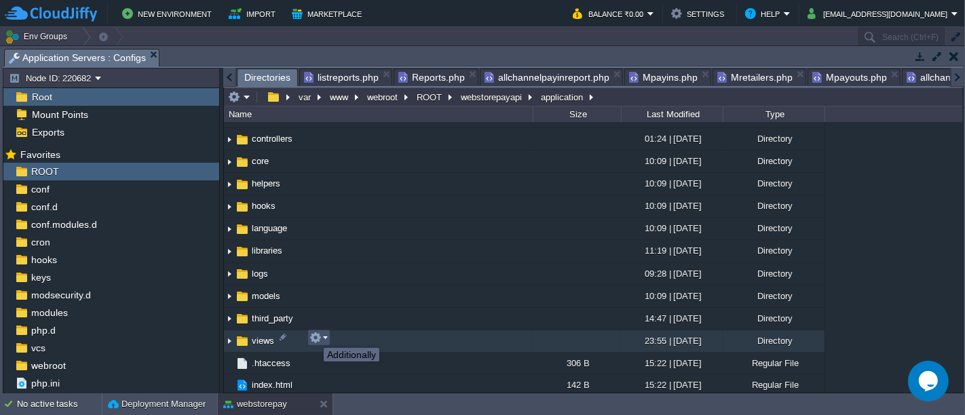
click at [313, 336] on button "button" at bounding box center [315, 338] width 12 height 12
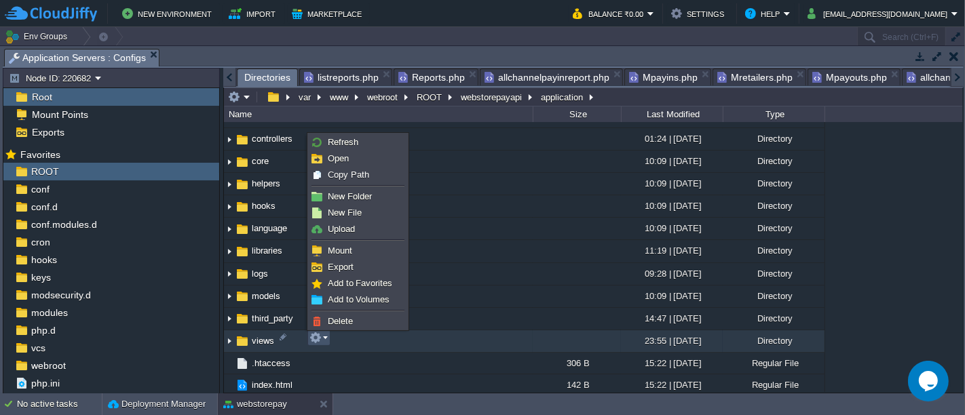
click at [313, 336] on button "button" at bounding box center [315, 338] width 12 height 12
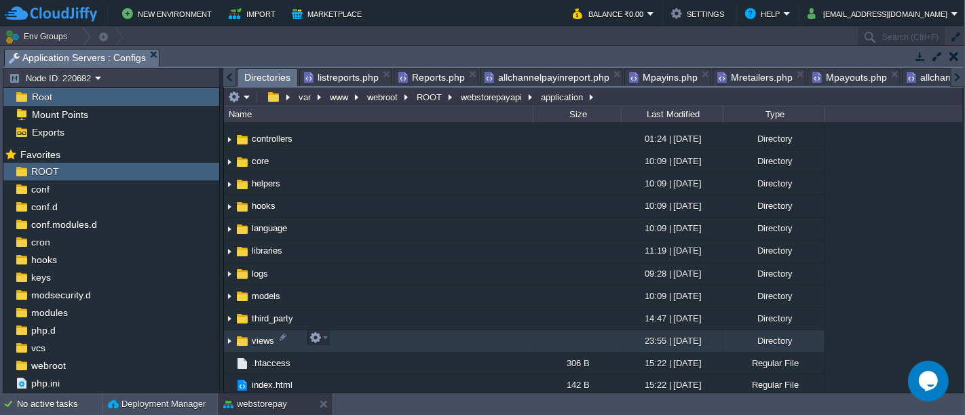
click at [443, 339] on td "views" at bounding box center [378, 341] width 309 height 22
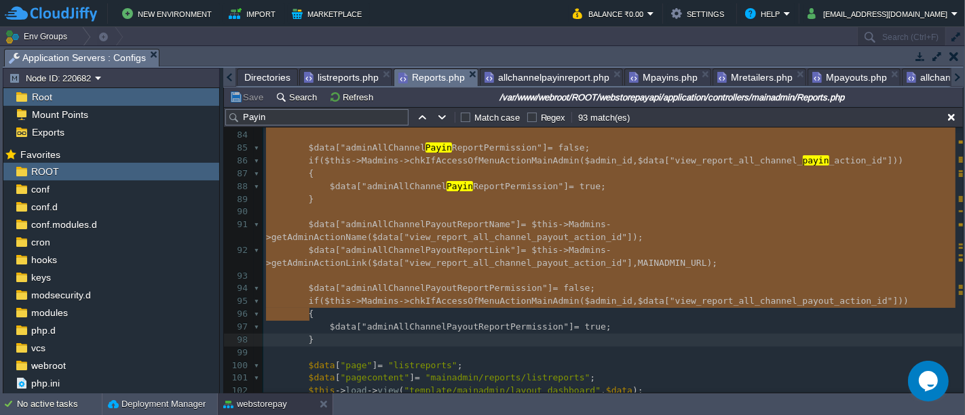
click at [427, 76] on span "Reports.php" at bounding box center [431, 77] width 66 height 17
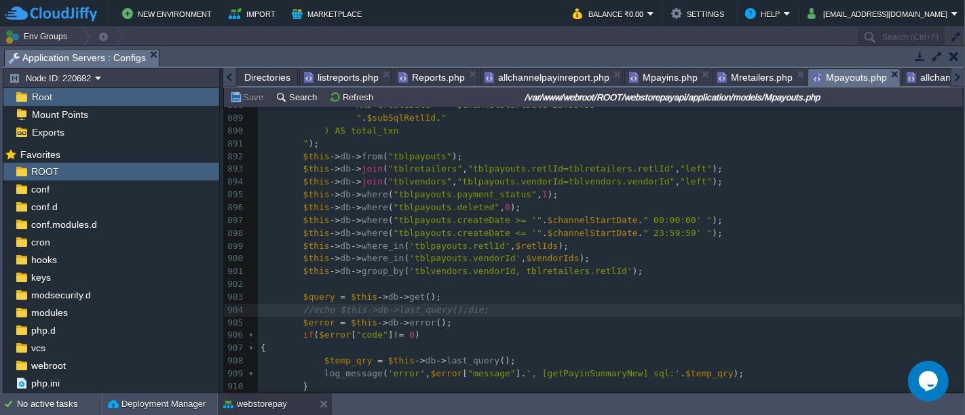
click at [835, 76] on span "Mpayouts.php" at bounding box center [849, 77] width 75 height 17
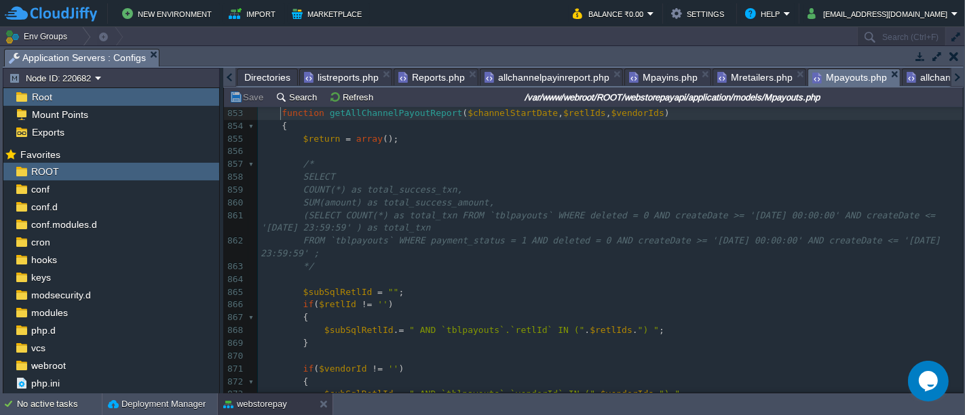
scroll to position [11576, 0]
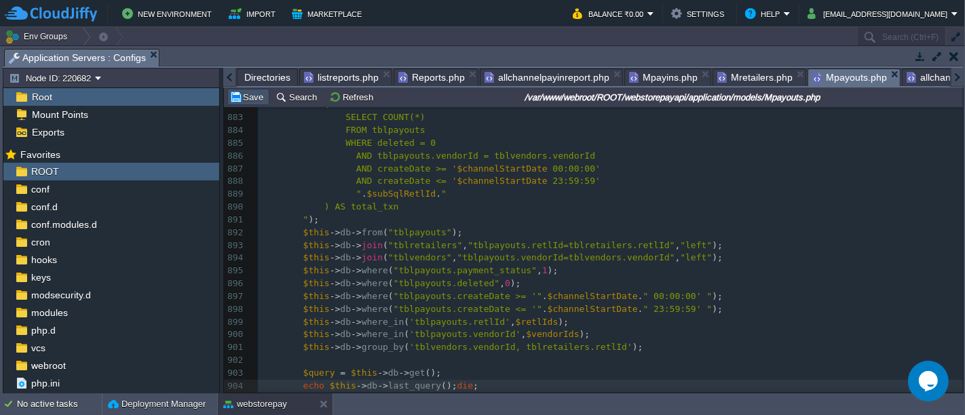
click at [243, 98] on button "Save" at bounding box center [248, 97] width 38 height 12
click at [436, 192] on pre "" . $subSqlRetlId . "" at bounding box center [610, 194] width 705 height 13
type textarea "".$subSqlRetlId.""
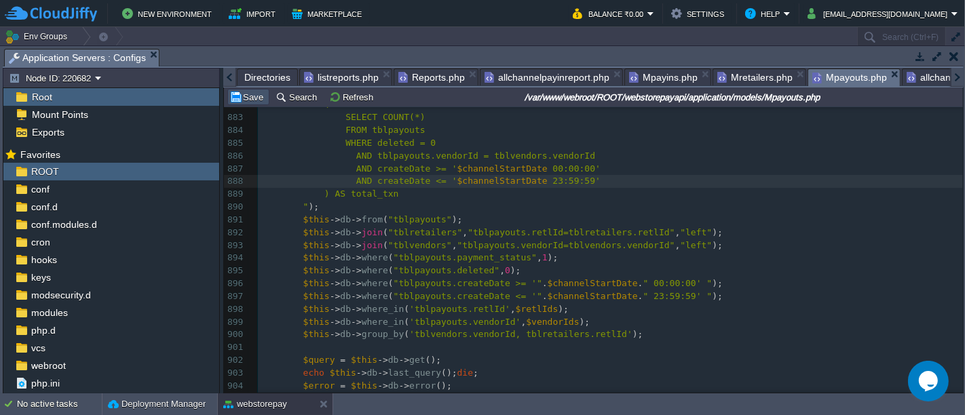
click at [252, 95] on button "Save" at bounding box center [248, 97] width 38 height 12
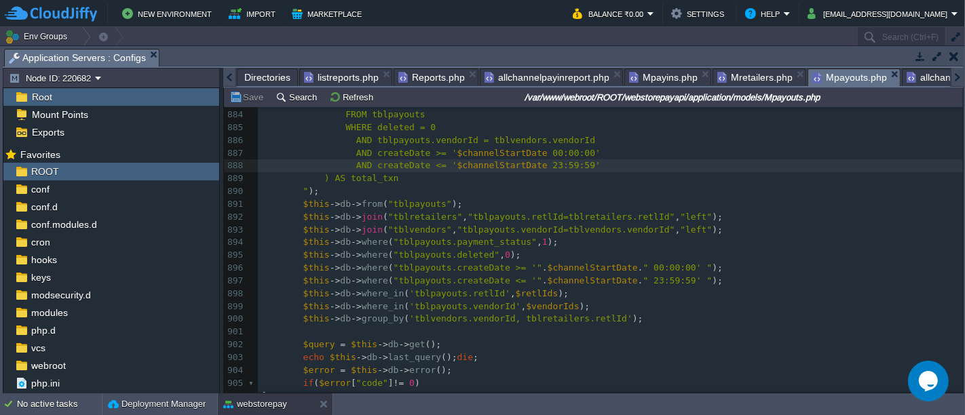
scroll to position [11588, 0]
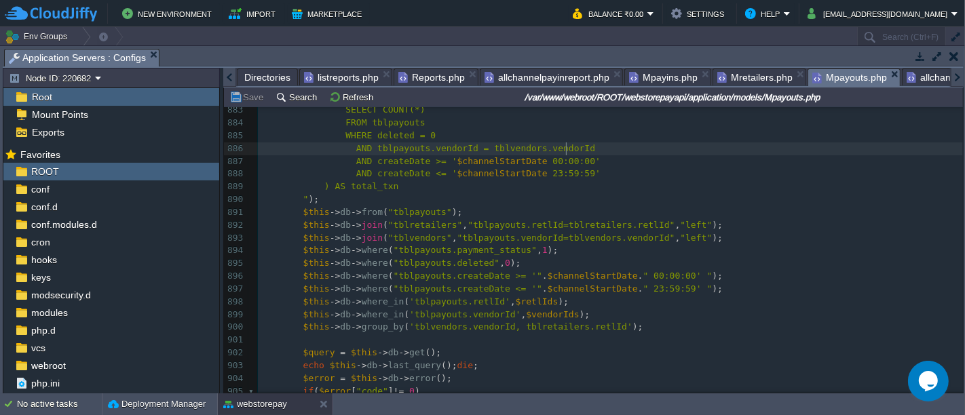
click at [571, 146] on pre "AND tblpayouts.vendorId = tblvendors.vendorId" at bounding box center [610, 148] width 705 height 13
type textarea "AND tblpayouts.vendorId = tblvendors.vendorId"
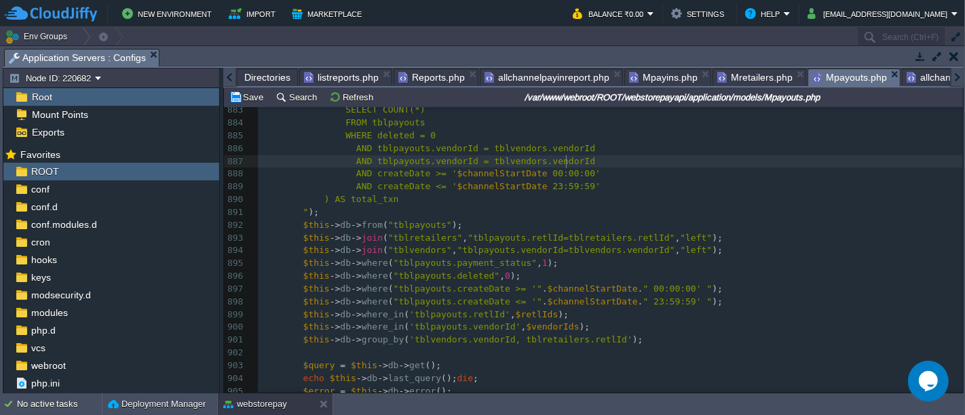
type textarea "AND tblpayouts.vendorId = tblvendors.vendorId"
click at [256, 98] on button "Save" at bounding box center [248, 97] width 38 height 12
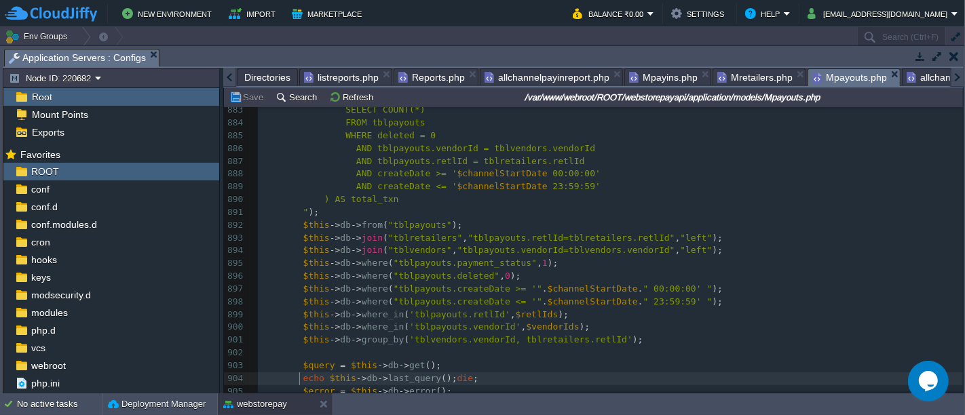
click at [300, 377] on div "xxxxxxxxxx function getAllChannelPayoutReport ( $channelStartDate , $retlIds , …" at bounding box center [610, 276] width 705 height 652
type textarea "echo"
click at [303, 377] on span "echo" at bounding box center [313, 378] width 21 height 10
type textarea "//"
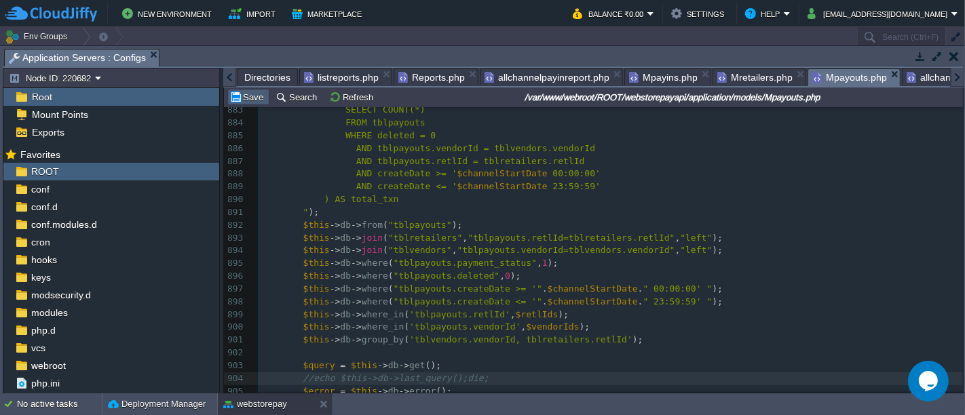
click at [256, 103] on td "Save" at bounding box center [248, 97] width 42 height 16
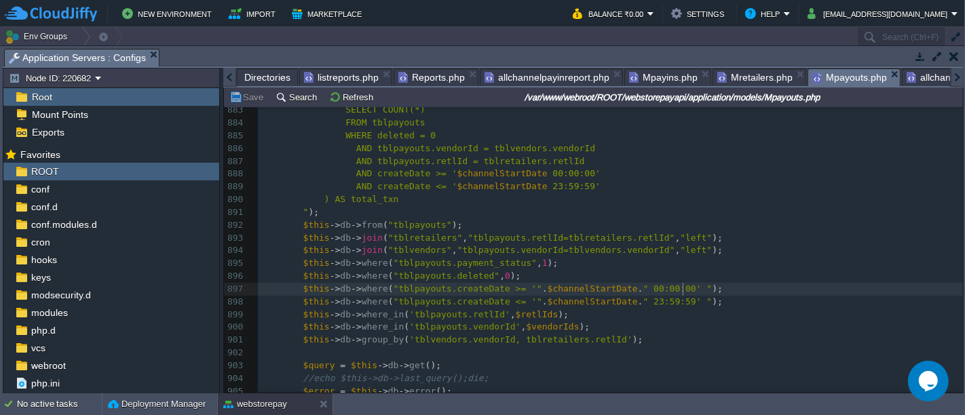
click at [718, 290] on pre "$this -> db -> where ( "tblpayouts.createDate >= '" . $channelStartDate . " 00:…" at bounding box center [610, 289] width 705 height 13
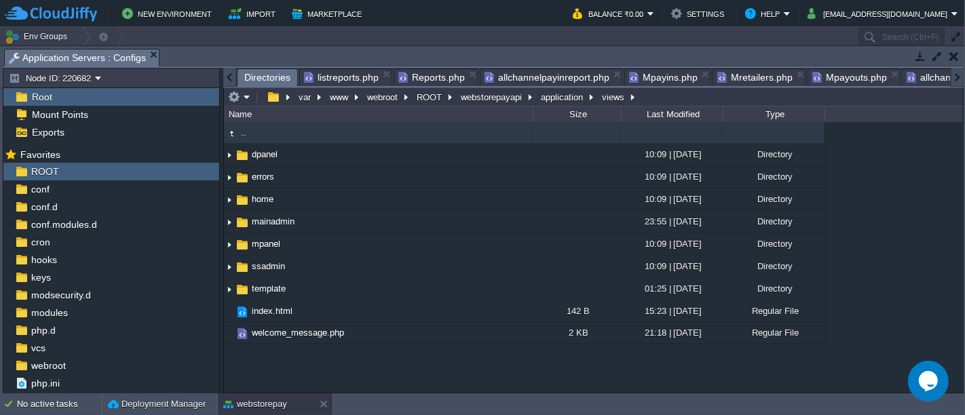
click at [277, 73] on span "Directories" at bounding box center [267, 77] width 46 height 17
click at [568, 102] on button "application" at bounding box center [562, 97] width 47 height 12
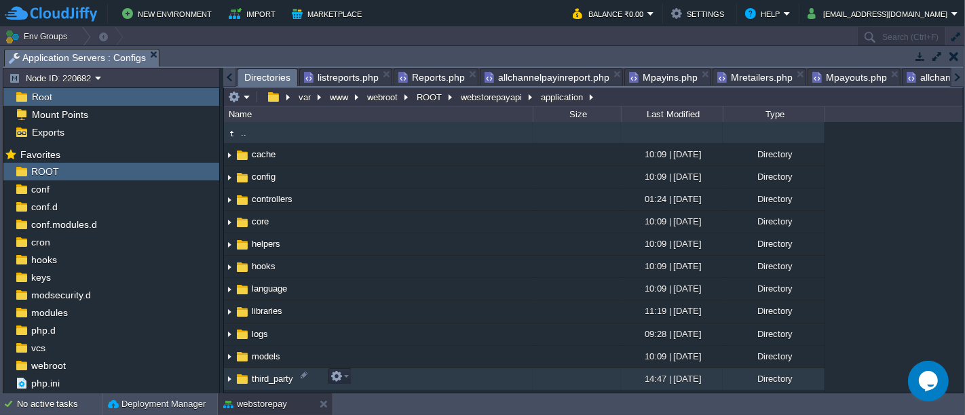
scroll to position [60, 0]
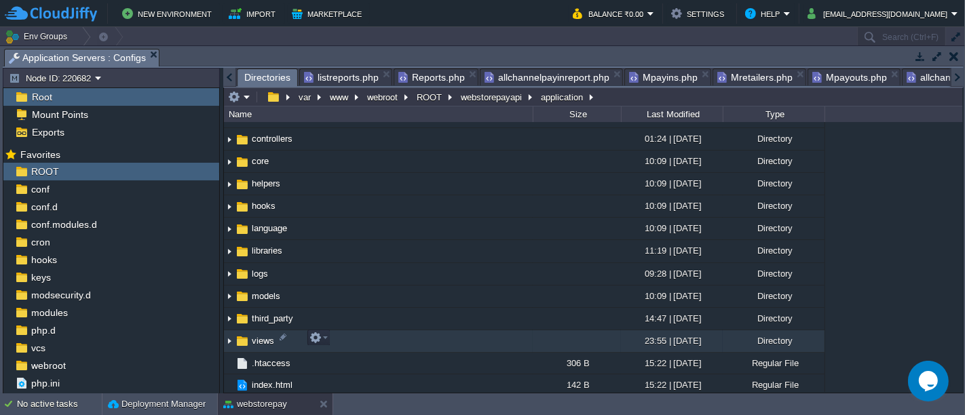
click at [383, 343] on td "views" at bounding box center [378, 341] width 309 height 22
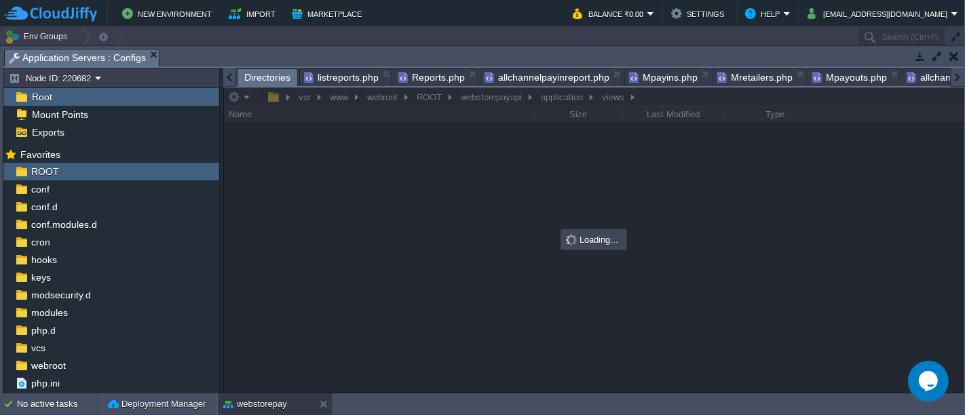
scroll to position [0, 0]
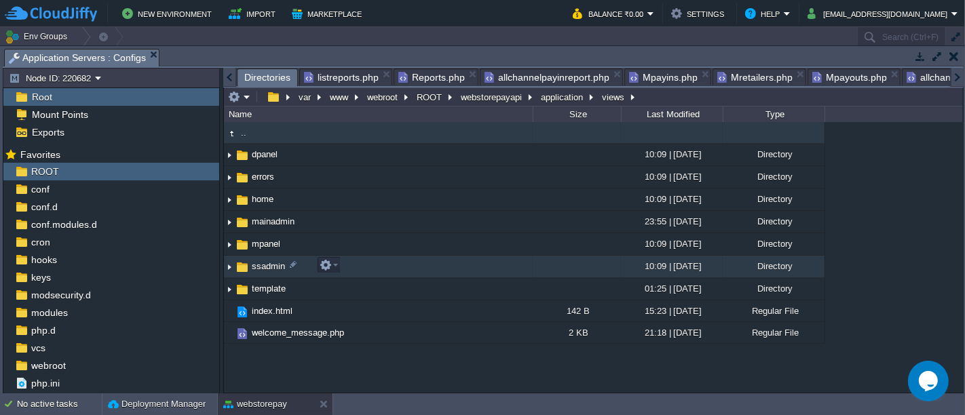
click at [358, 266] on td "ssadmin" at bounding box center [378, 267] width 309 height 22
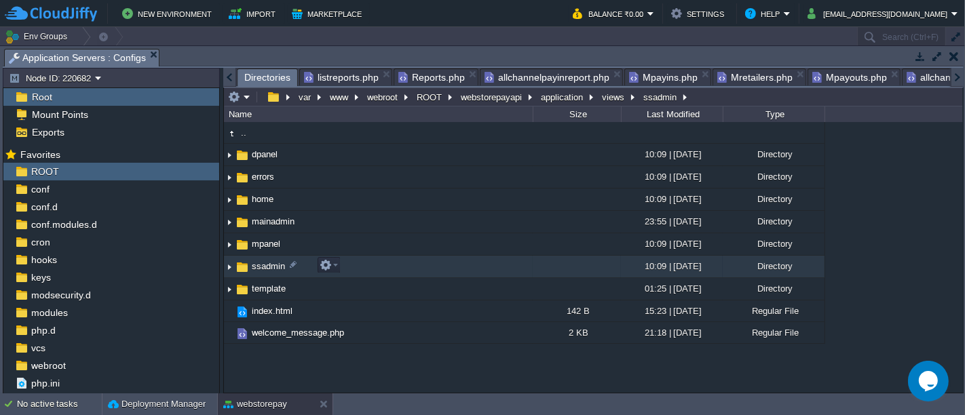
click at [358, 266] on td "ssadmin" at bounding box center [378, 267] width 309 height 22
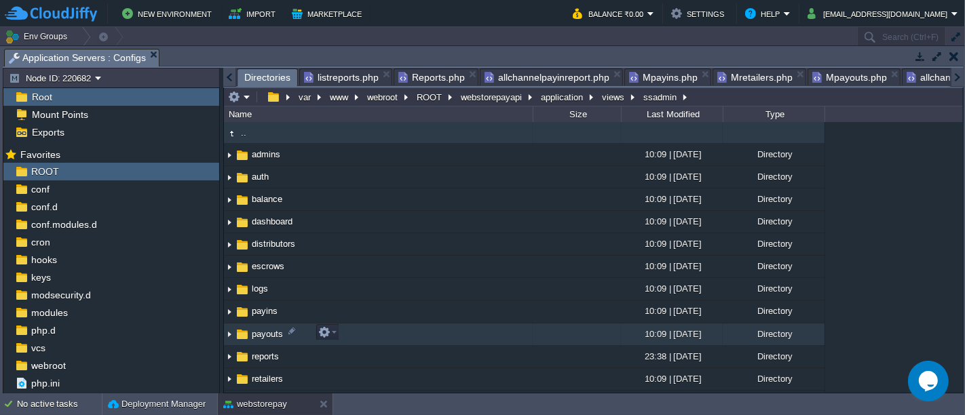
scroll to position [17, 0]
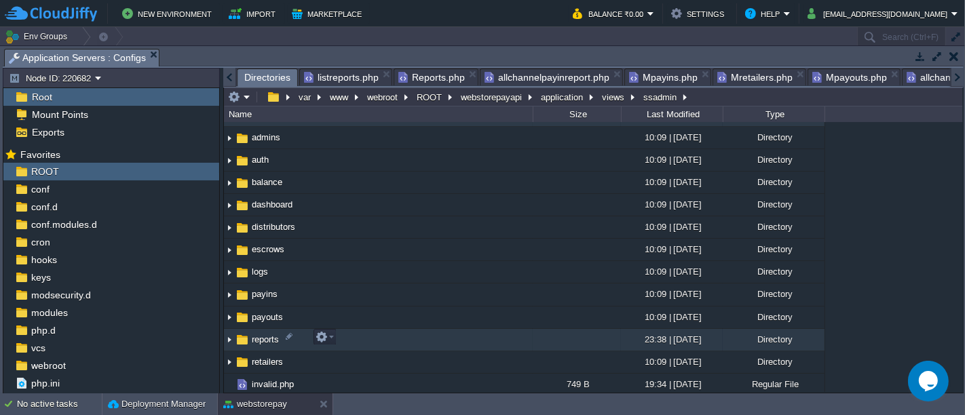
click at [364, 343] on td "reports" at bounding box center [378, 340] width 309 height 22
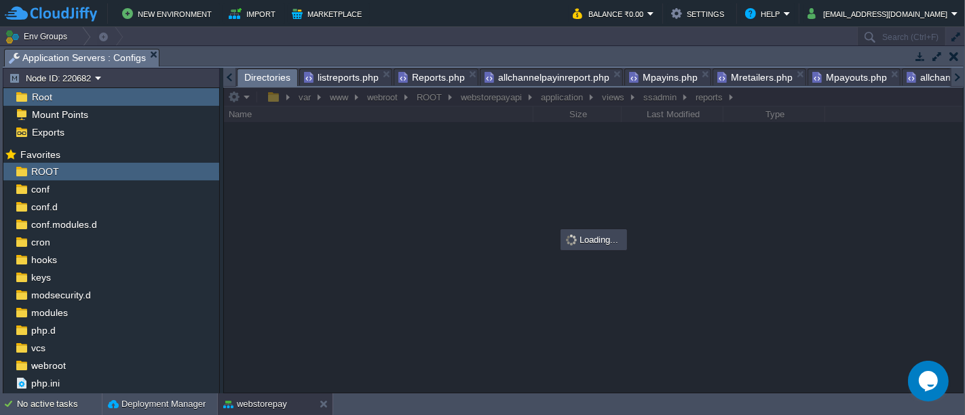
scroll to position [0, 0]
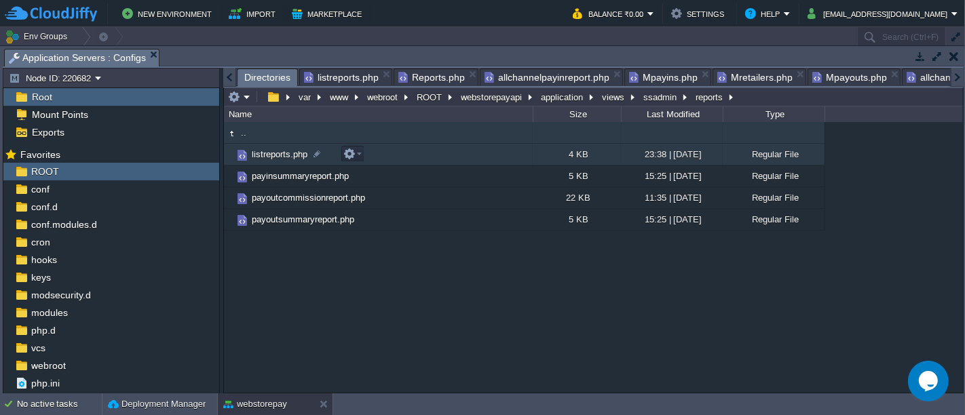
click at [372, 154] on td "listreports.php" at bounding box center [378, 155] width 309 height 22
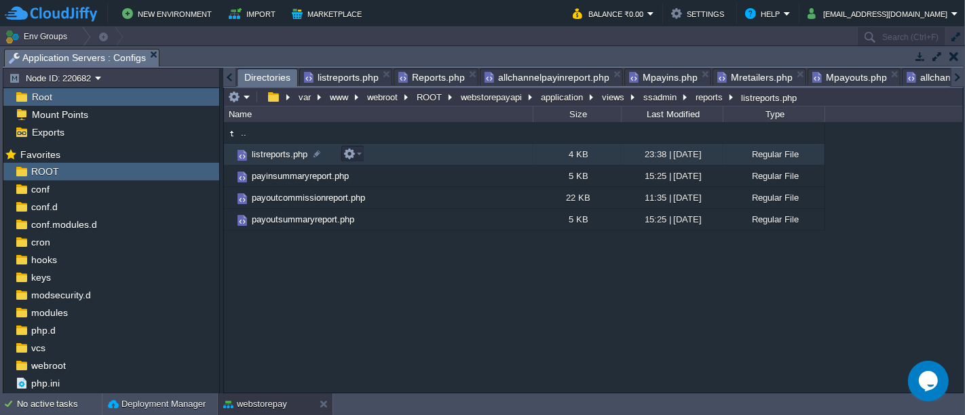
click at [372, 154] on td "listreports.php" at bounding box center [378, 155] width 309 height 22
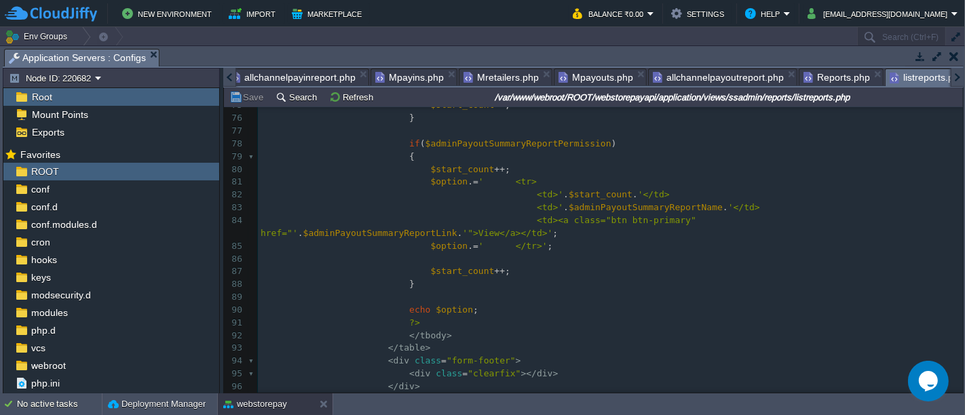
scroll to position [981, 0]
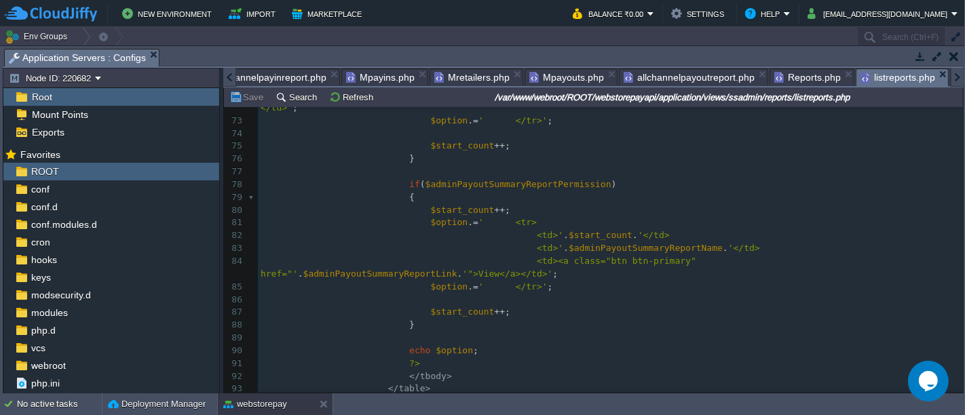
click at [227, 73] on div at bounding box center [229, 77] width 13 height 19
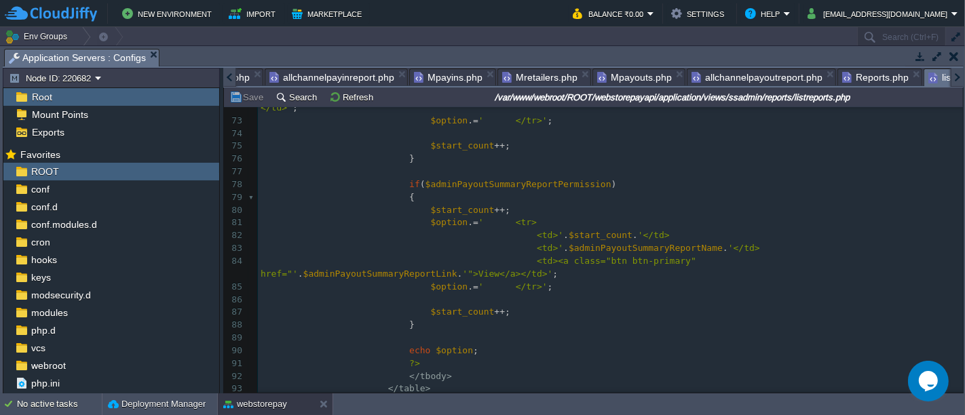
click at [227, 73] on div at bounding box center [229, 77] width 13 height 19
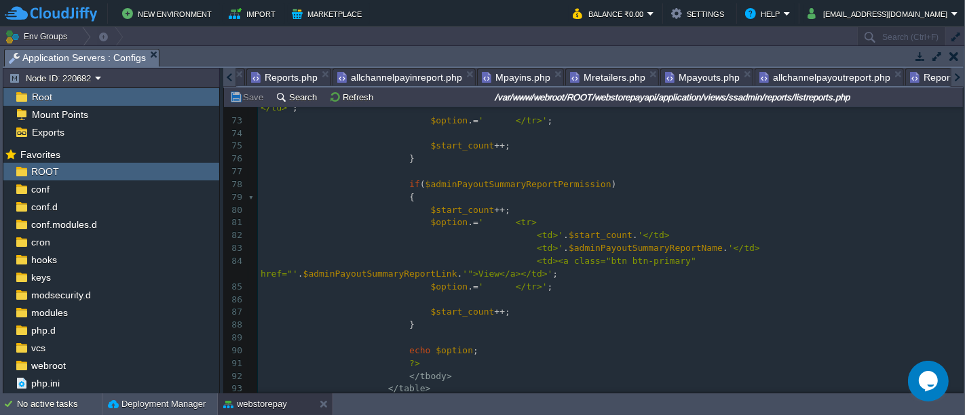
click at [227, 73] on div at bounding box center [229, 77] width 13 height 19
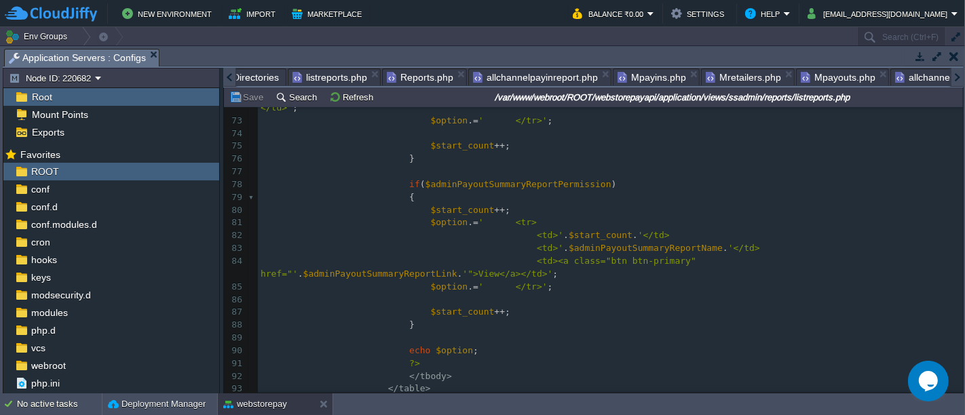
click at [227, 73] on div at bounding box center [229, 77] width 13 height 19
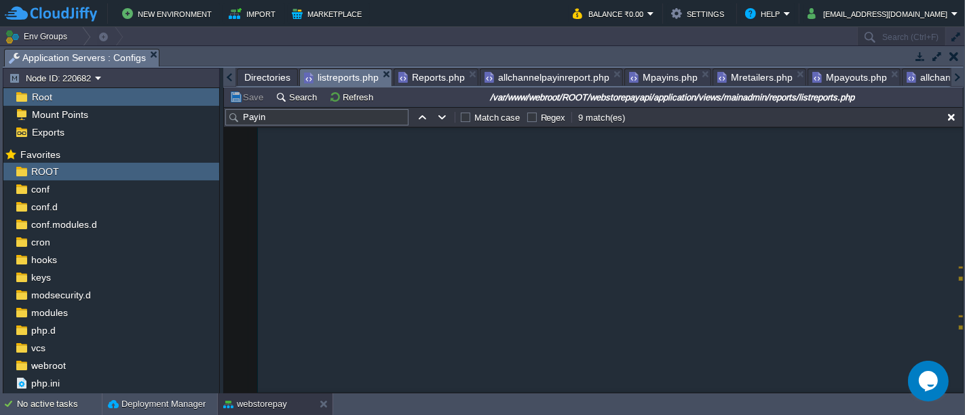
click at [331, 78] on span "listreports.php" at bounding box center [341, 77] width 75 height 17
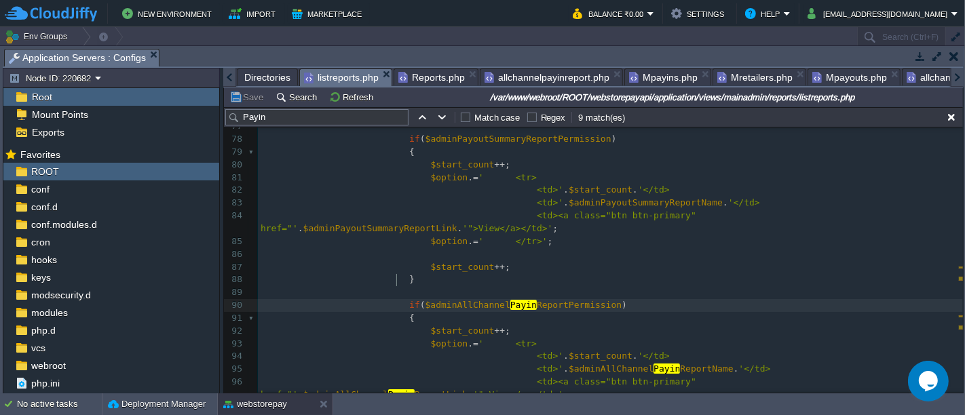
click at [395, 300] on span at bounding box center [334, 305] width 149 height 10
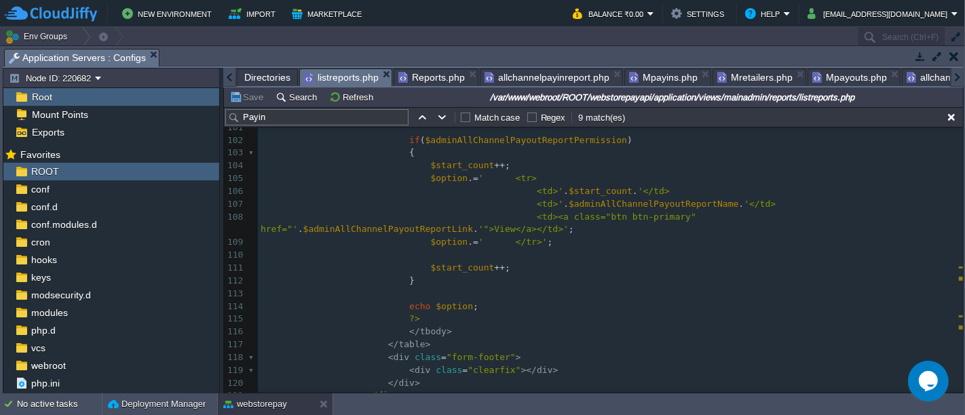
type textarea "if($adminAllChannelPayinReportPermission) { $start_count++; $option.=' <tr> <td…"
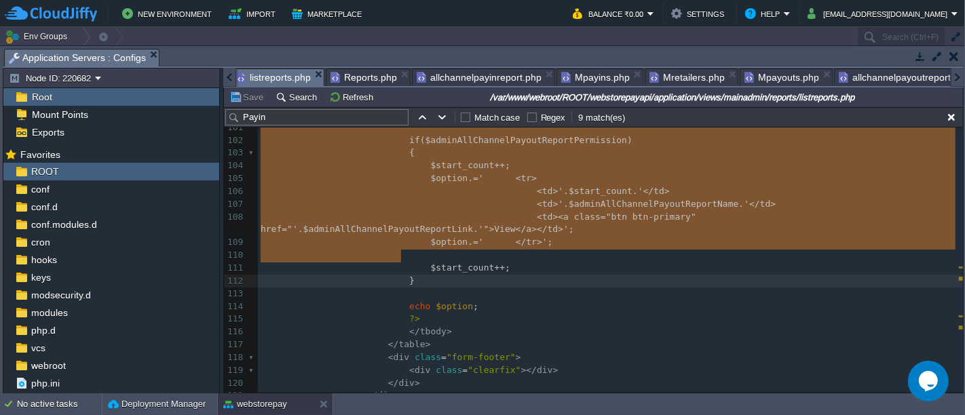
click at [954, 79] on div at bounding box center [956, 77] width 13 height 19
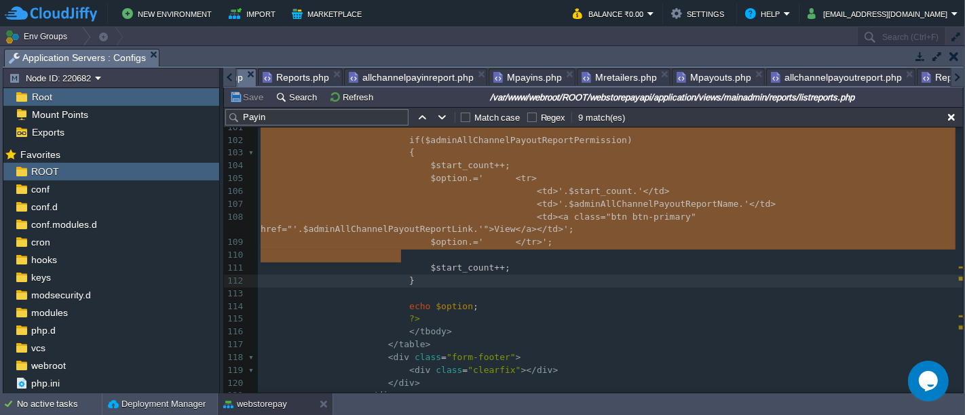
click at [954, 79] on div at bounding box center [956, 77] width 13 height 19
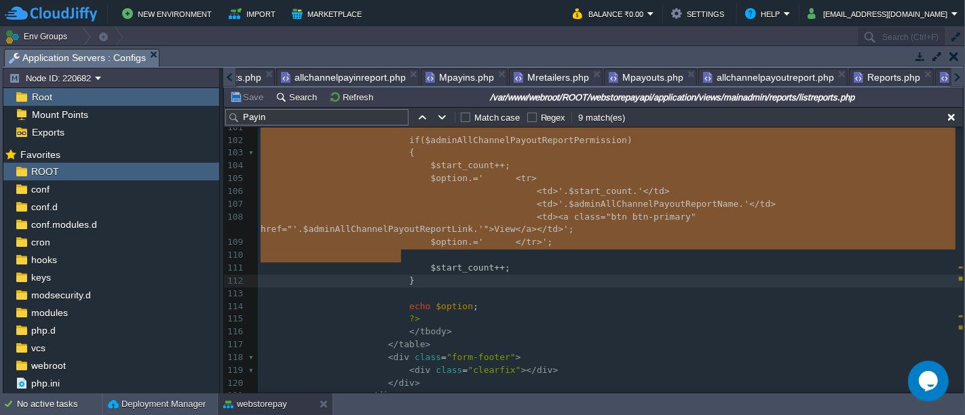
click at [954, 79] on div at bounding box center [956, 77] width 13 height 19
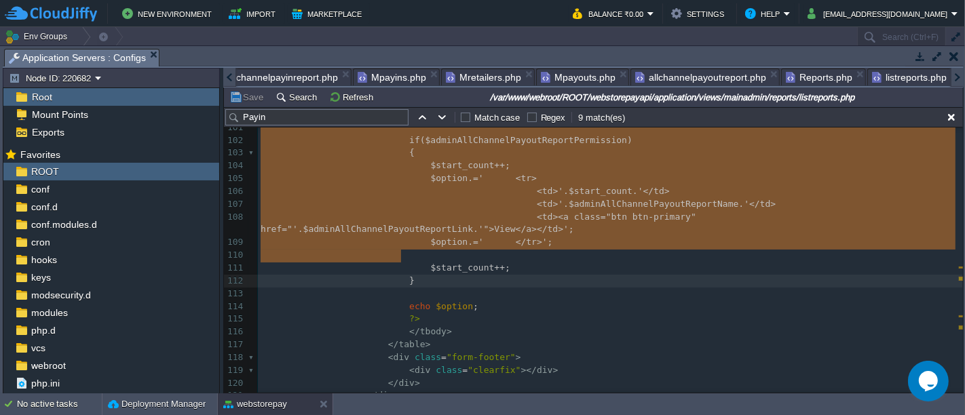
click at [954, 79] on div at bounding box center [956, 77] width 13 height 19
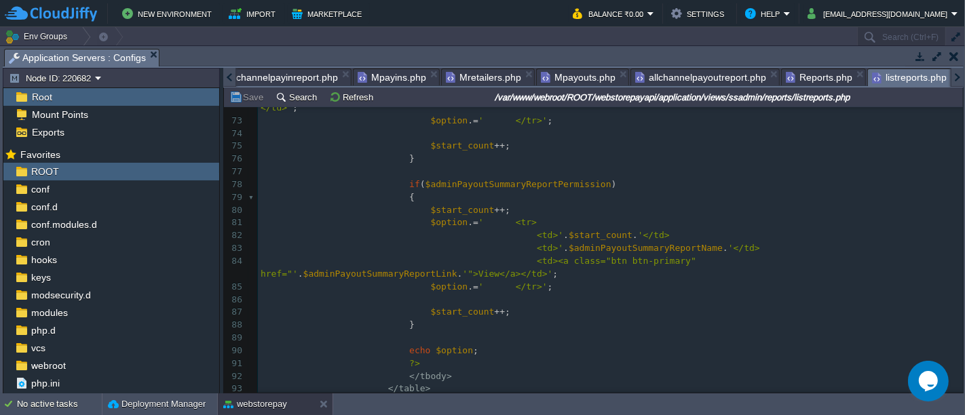
click at [885, 75] on span "listreports.php" at bounding box center [909, 77] width 75 height 17
click at [414, 294] on div "102 < div class = "app-main__inner" > 52 <?php 53 $option = '' ; 54 55 $start_c…" at bounding box center [610, 172] width 705 height 678
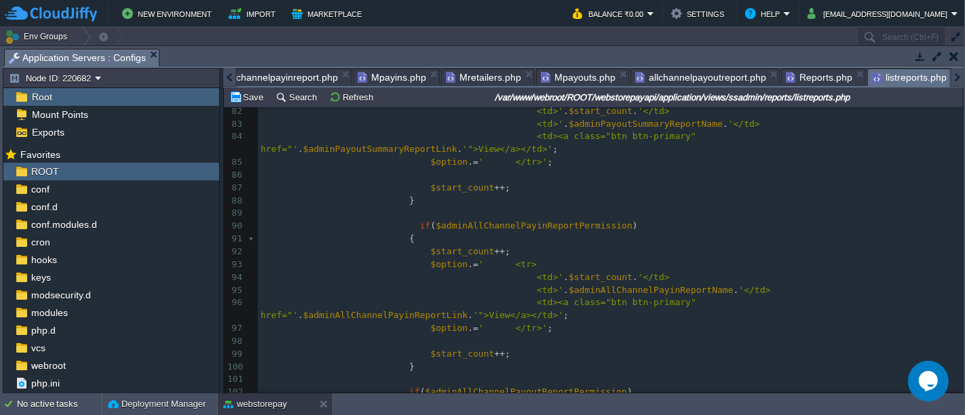
click at [406, 213] on div "xxxxxxxxxx < div class = "app-main__inner" > 79 { 80 $start_count ++ ; 81 $opti…" at bounding box center [610, 392] width 705 height 652
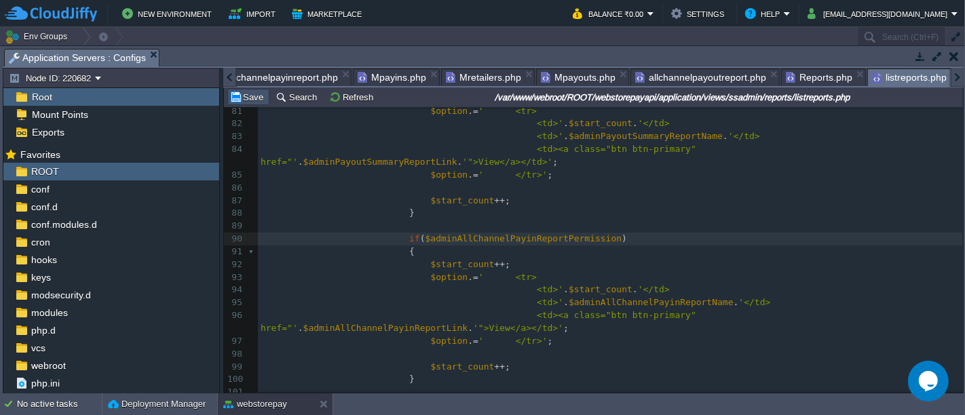
click at [250, 96] on button "Save" at bounding box center [248, 97] width 38 height 12
click at [594, 297] on span "$adminAllChannelPayinReportName" at bounding box center [650, 302] width 165 height 10
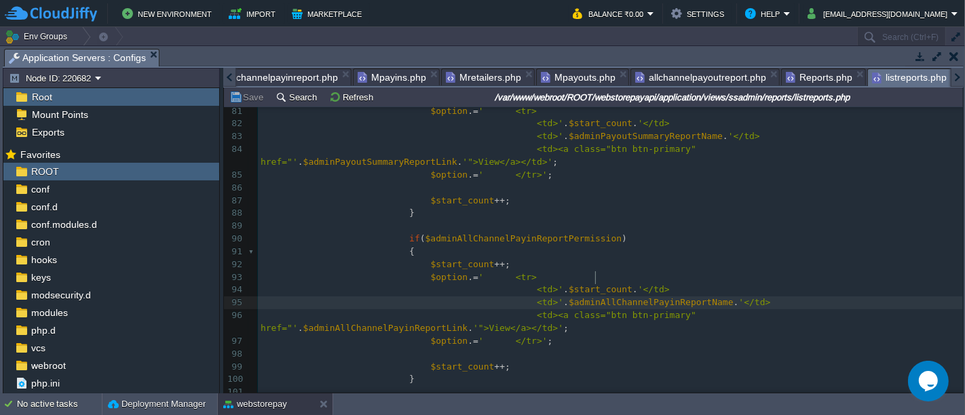
type textarea "$adminAllChannelPayinReportName"
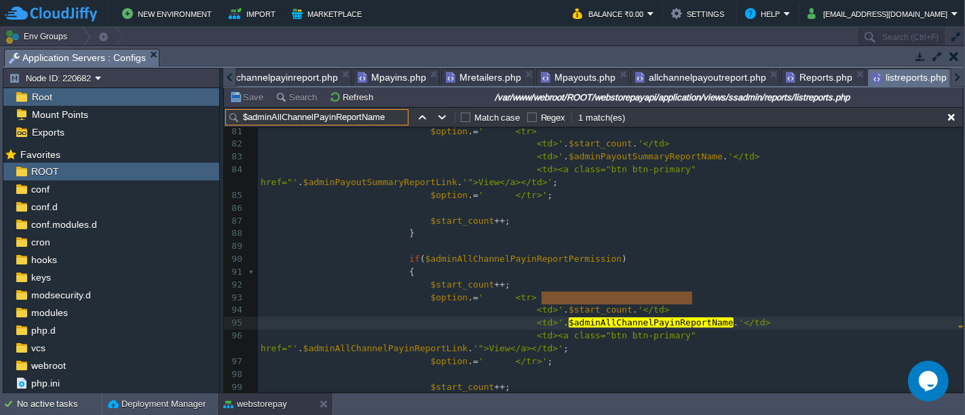
scroll to position [1100, 0]
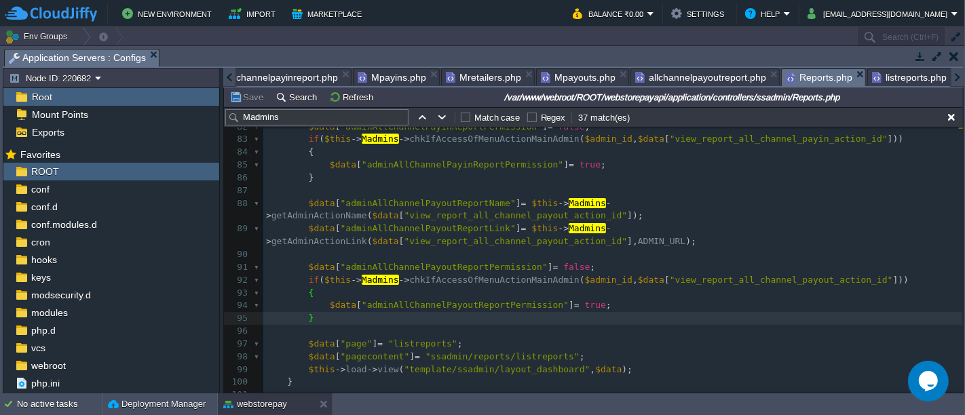
click at [794, 70] on span "Reports.php" at bounding box center [819, 77] width 66 height 17
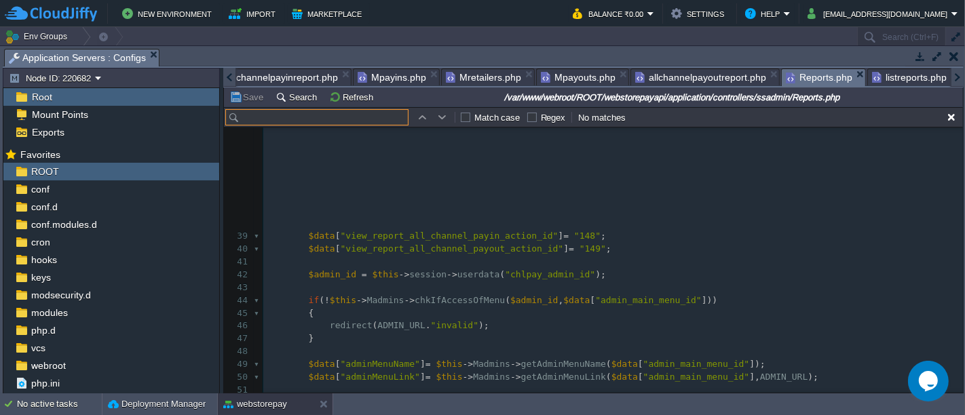
scroll to position [632, 0]
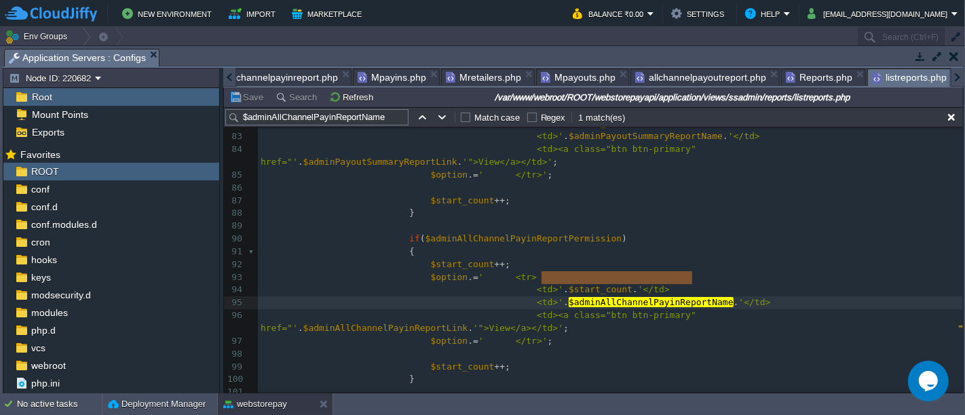
click at [883, 78] on span "listreports.php" at bounding box center [909, 77] width 75 height 17
click at [337, 123] on input "$adminAllChannelPayinReportName" at bounding box center [316, 117] width 183 height 16
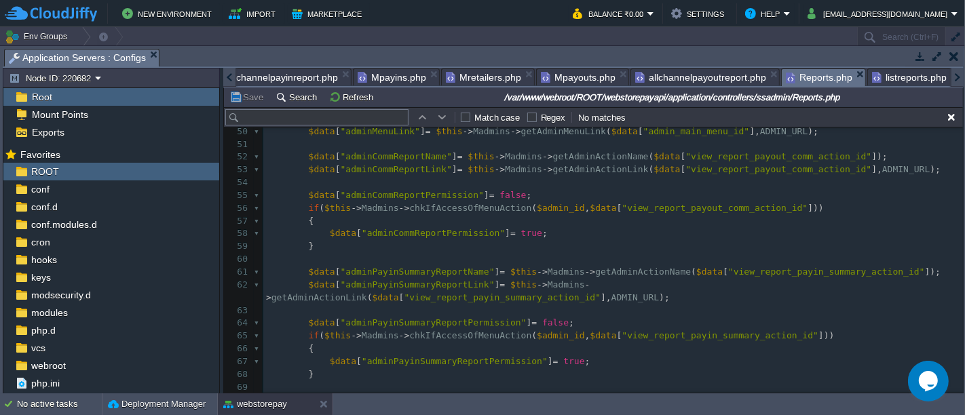
click at [786, 76] on span "Reports.php" at bounding box center [819, 77] width 66 height 17
click at [275, 121] on input "text" at bounding box center [316, 117] width 183 height 16
paste input "adminAllChannelPayinReportName"
type input "adminAllChannelPayinReportName"
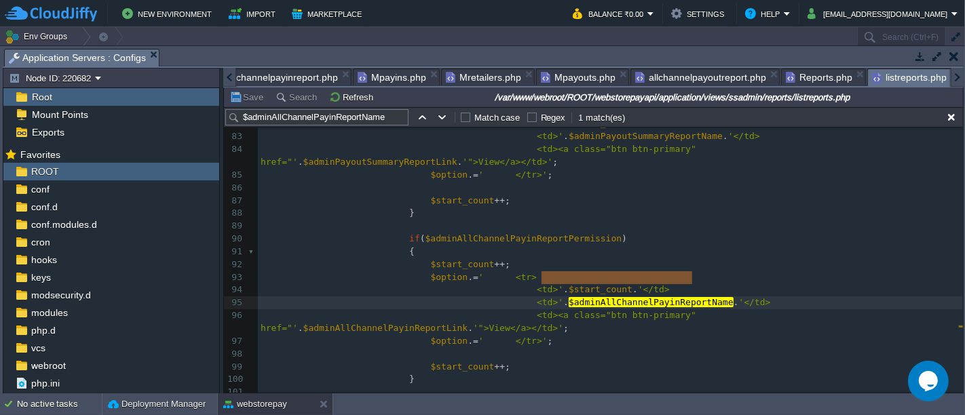
click at [872, 81] on span "listreports.php" at bounding box center [909, 77] width 75 height 17
click at [248, 117] on input "$adminAllChannelPayinReportName" at bounding box center [316, 117] width 183 height 16
type input "adminAllChannelPayinReportName"
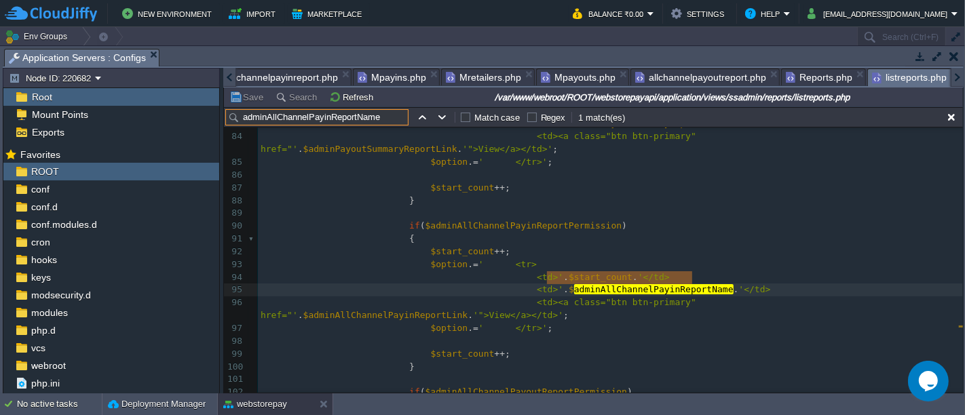
click at [801, 77] on span "Reports.php" at bounding box center [819, 77] width 66 height 16
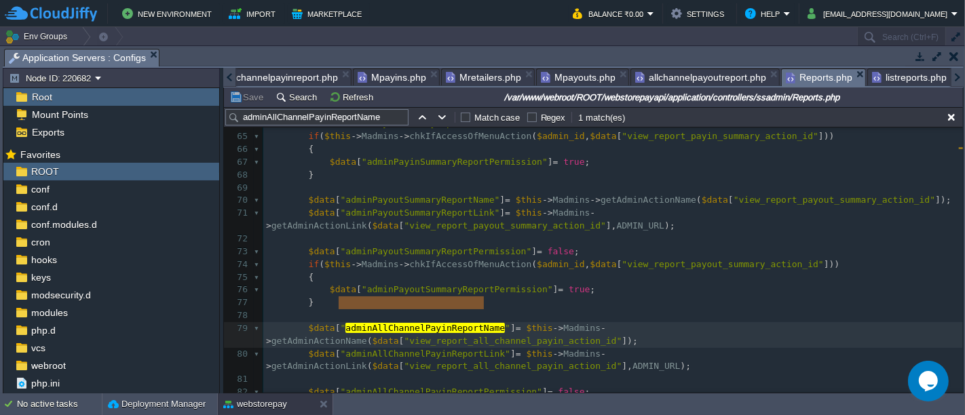
scroll to position [831, 0]
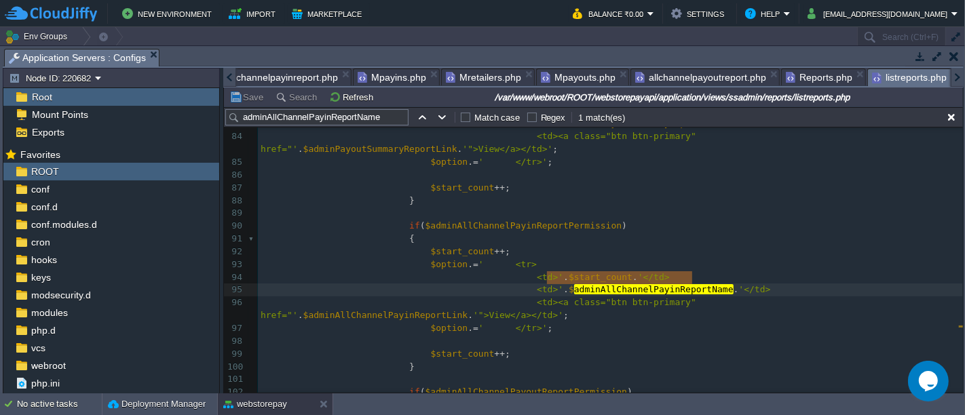
click at [884, 79] on span "listreports.php" at bounding box center [909, 77] width 75 height 17
type textarea "adminAllChannelPayinReportName"
click at [671, 284] on span "adminAllChannelPayinReportName" at bounding box center [653, 289] width 159 height 10
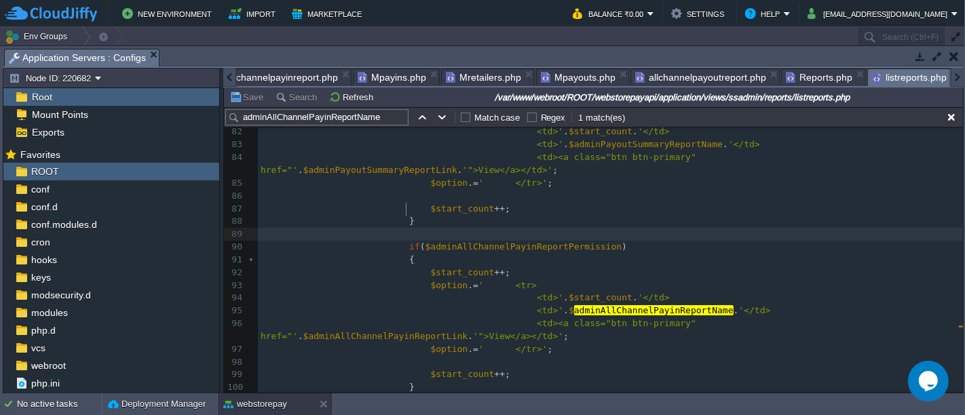
click at [453, 228] on pre at bounding box center [610, 234] width 705 height 13
paste textarea "$adminAllChannelPayinReportPermission"
click at [522, 221] on div "x 69 $option . = ' <tr> 70 <td>' . $start_count . '</td> 71 <td>' . $adminPayin…" at bounding box center [610, 254] width 705 height 614
type textarea "$adminAllChannelPayinReportPermission"
click at [523, 206] on div "x 69 $option . = ' <tr> 70 <td>' . $start_count . '</td> 71 <td>' . $adminPayin…" at bounding box center [610, 254] width 705 height 614
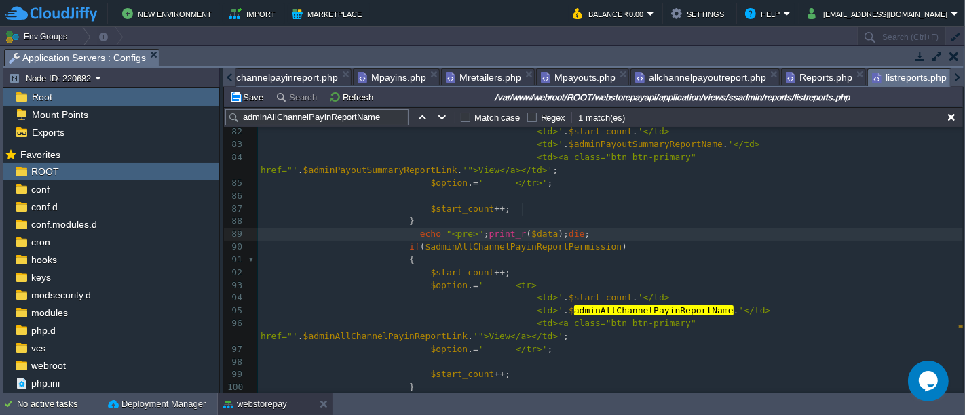
type textarea "$data"
click at [238, 99] on button "Save" at bounding box center [248, 97] width 38 height 12
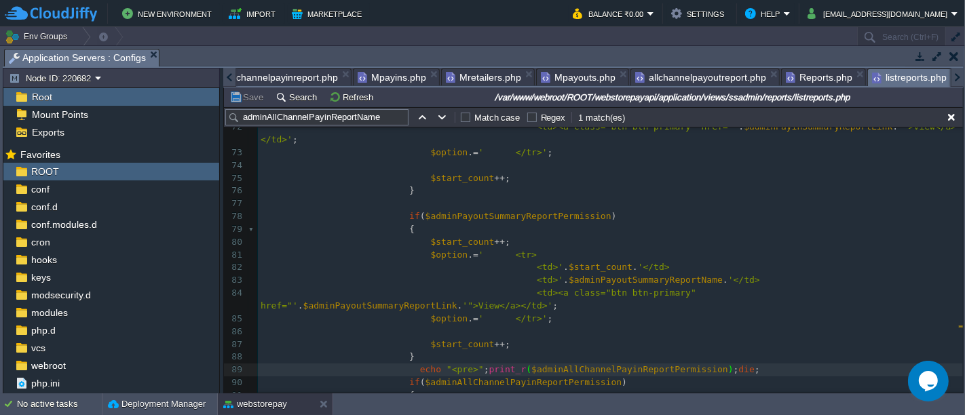
click at [484, 198] on div "x 69 $option . = ' <tr> 70 <td>' . $start_count . '</td> 71 <td>' . $adminPayin…" at bounding box center [610, 390] width 705 height 614
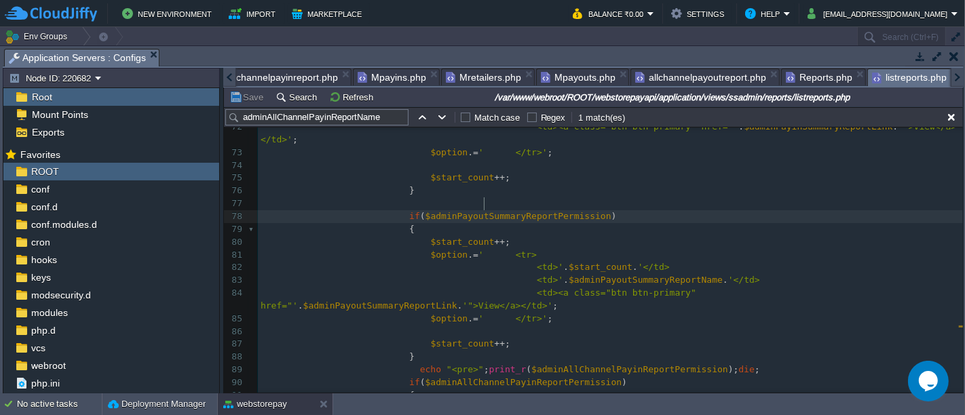
type textarea "$adminPayoutSummaryReportPermission"
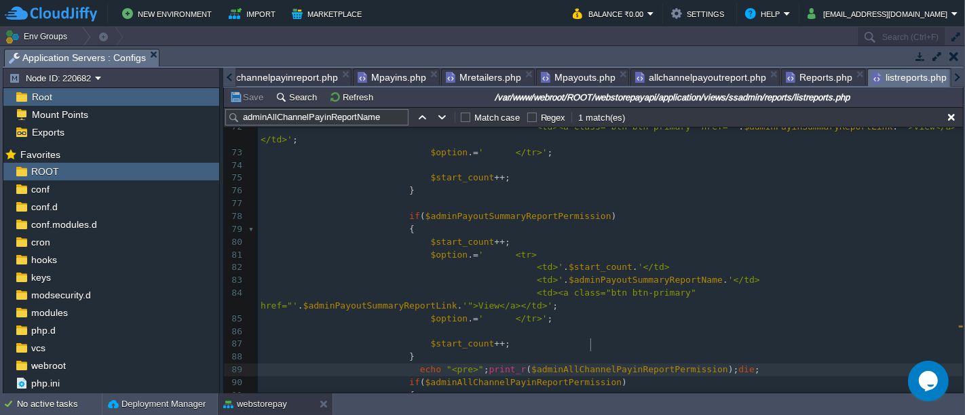
click at [591, 341] on div "x 62 <td><a class="btn btn-primary" href="' . $adminCommReportLink . '">View</a…" at bounding box center [610, 344] width 705 height 703
type textarea "$adminAllChannelPayinReportPermission"
click at [253, 100] on button "Save" at bounding box center [248, 97] width 38 height 12
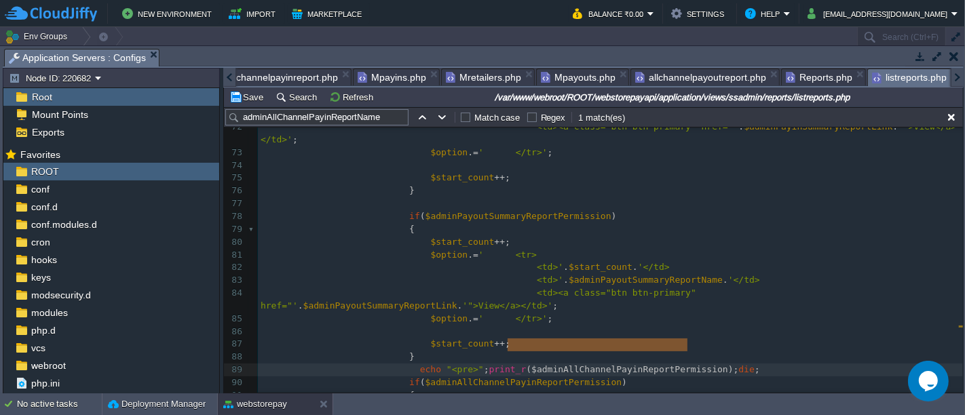
type textarea "$data"
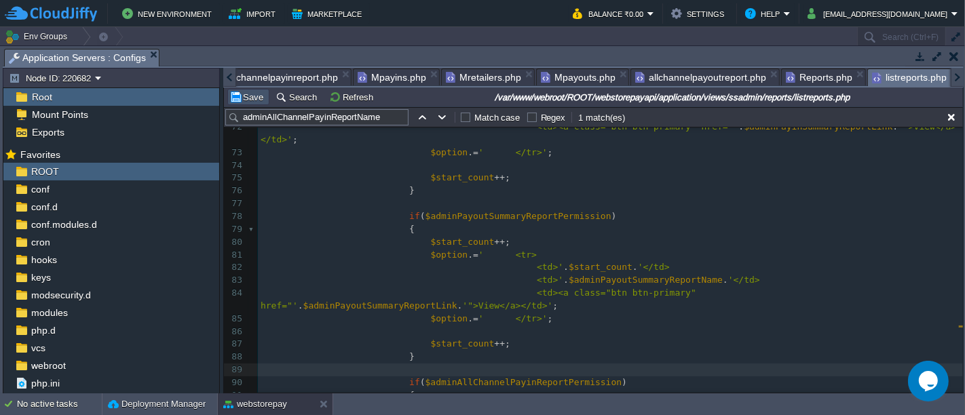
click at [252, 98] on button "Save" at bounding box center [248, 97] width 38 height 12
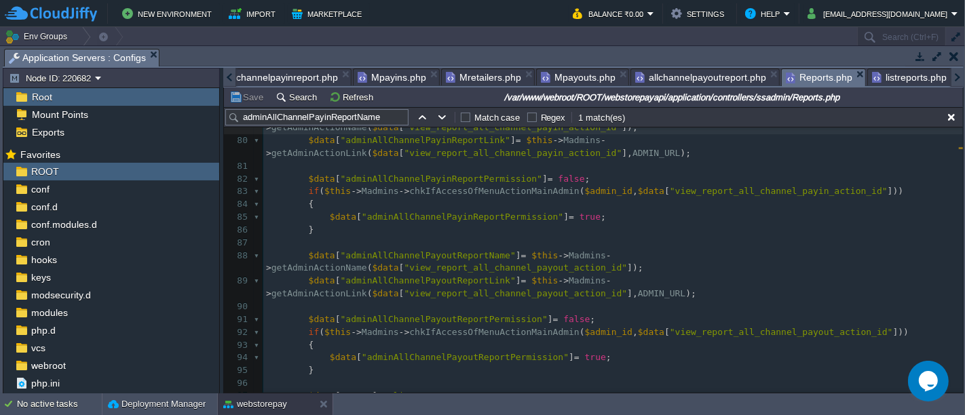
click at [803, 75] on span "Reports.php" at bounding box center [819, 77] width 66 height 17
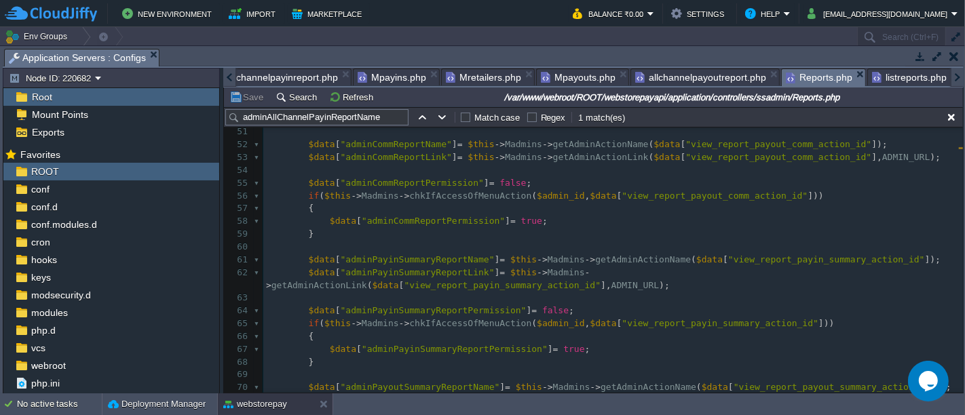
scroll to position [667, 0]
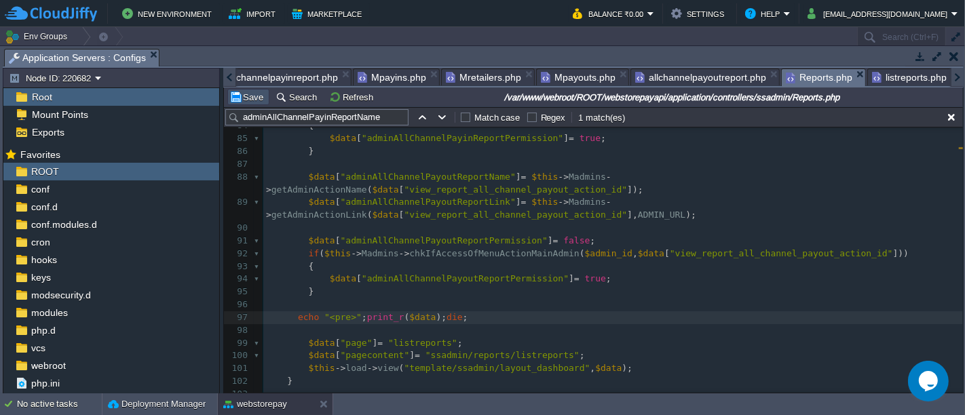
click at [247, 92] on button "Save" at bounding box center [248, 97] width 38 height 12
click at [395, 240] on div "x 70 $data [ "adminPayoutSummaryReportName" ] = $this -> Madmins -> getAdminAct…" at bounding box center [612, 304] width 699 height 805
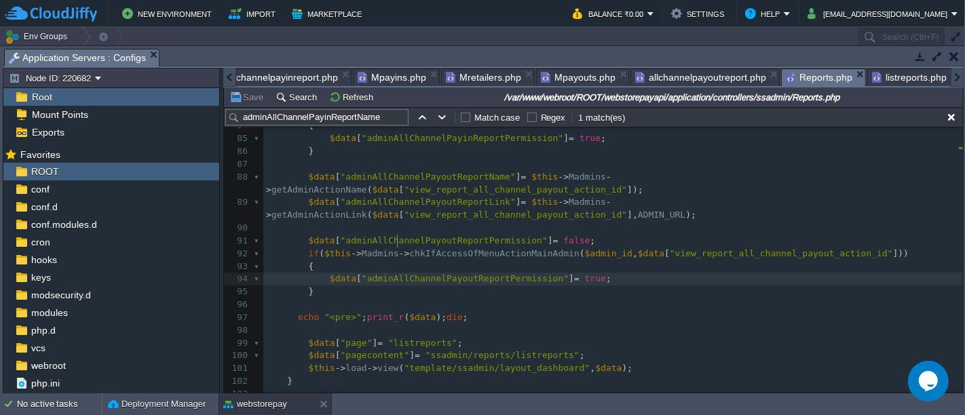
type textarea "adminAllChannelPayoutReportPermission"
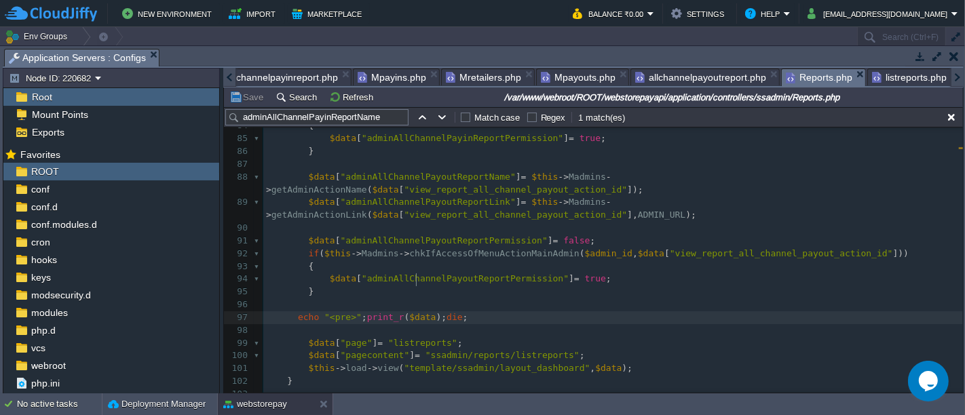
click at [416, 279] on div "x 70 $data [ "adminPayoutSummaryReportName" ] = $this -> Madmins -> getAdminAct…" at bounding box center [612, 304] width 699 height 805
type textarea "$data"
paste textarea
type textarea "$data"
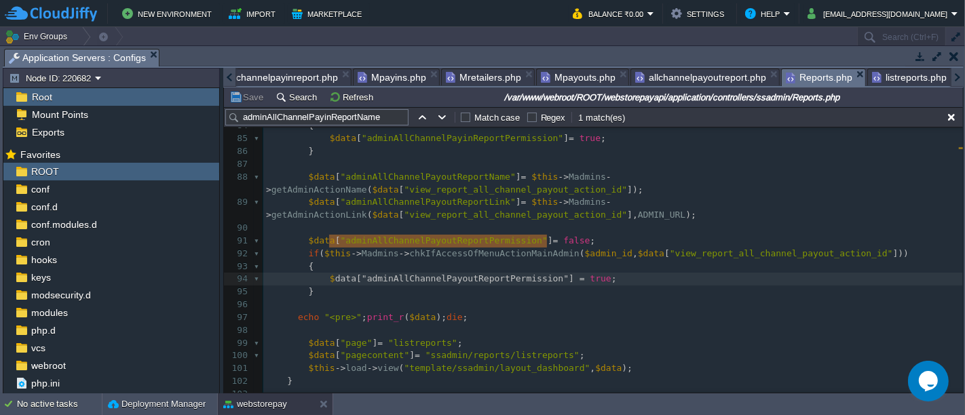
type textarea "["adminAllChannelPayoutReportPermission"]"
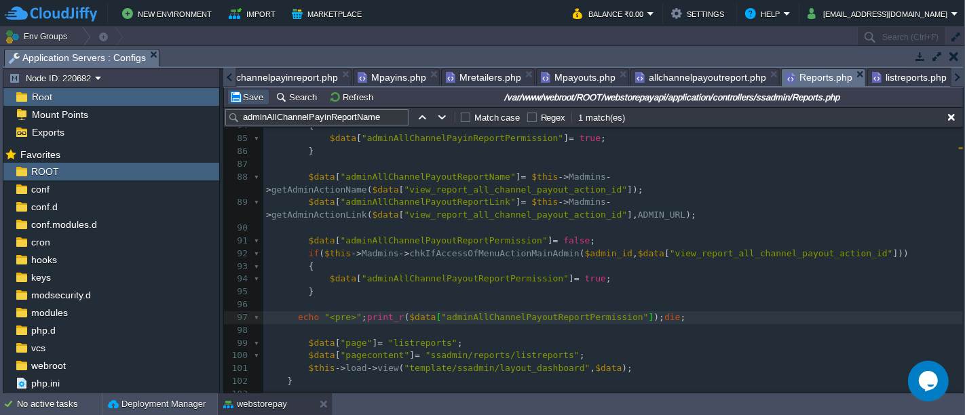
click at [254, 101] on button "Save" at bounding box center [248, 97] width 38 height 12
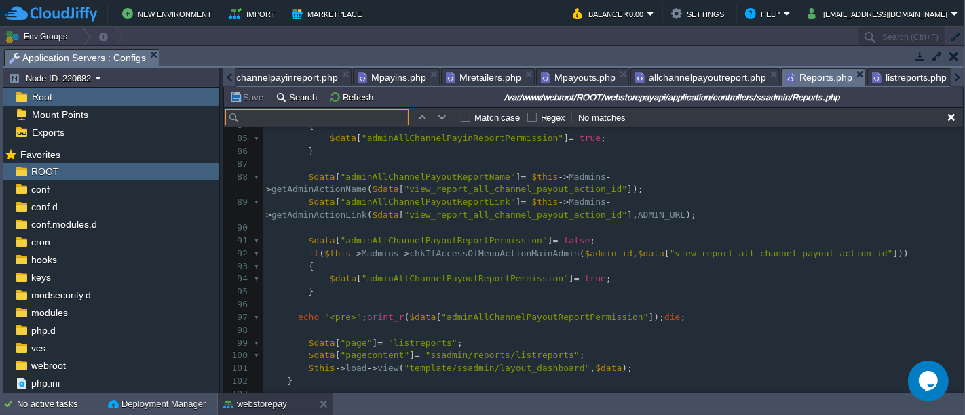
scroll to position [1000, 0]
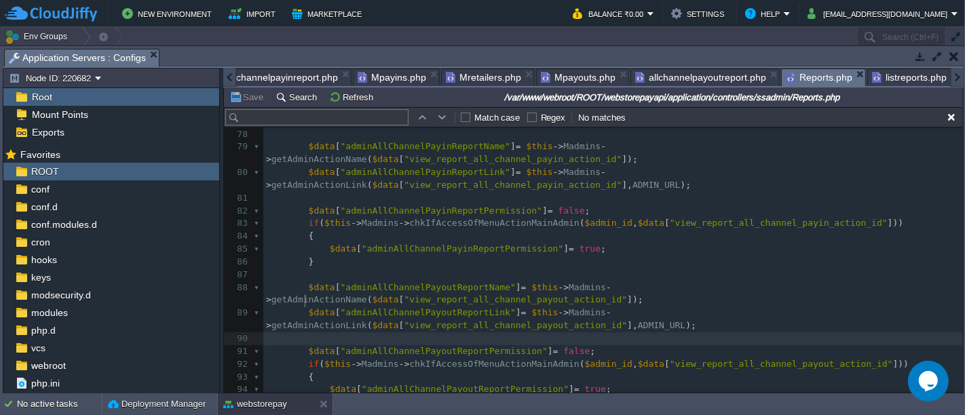
click at [503, 332] on pre at bounding box center [612, 338] width 699 height 13
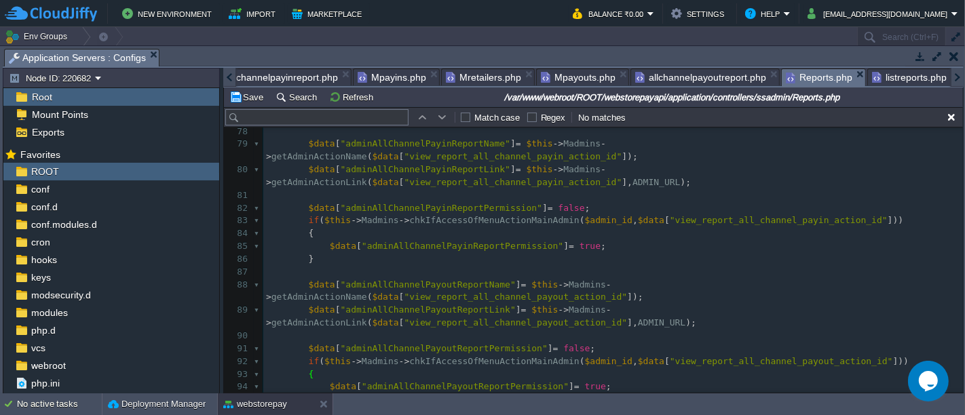
type textarea "MAINADMIN_URL"
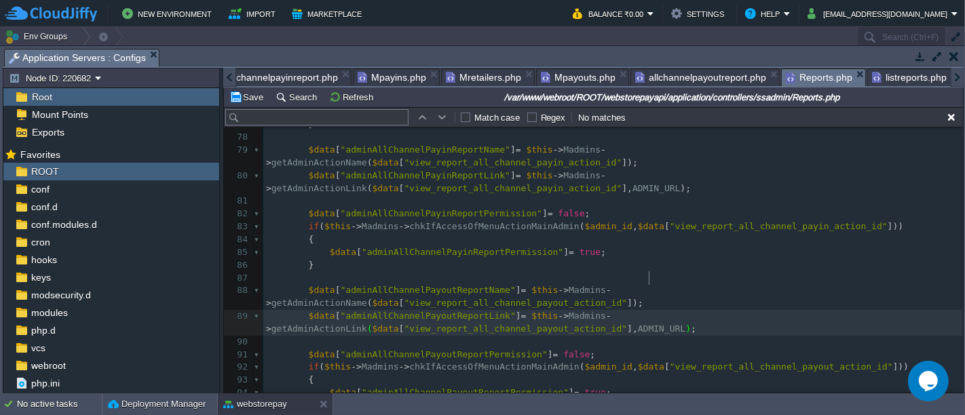
scroll to position [1083, 0]
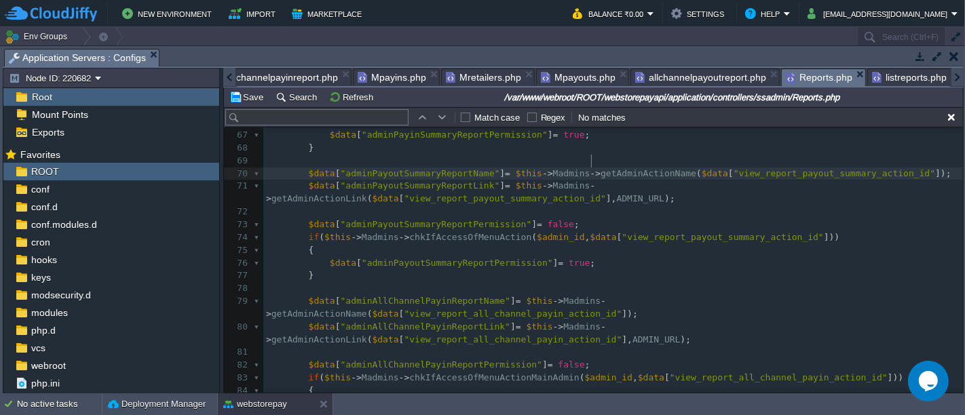
click at [600, 168] on span "getAdminActionName" at bounding box center [648, 173] width 96 height 10
type textarea "getAdminActionName"
type input "getAdminActionName"
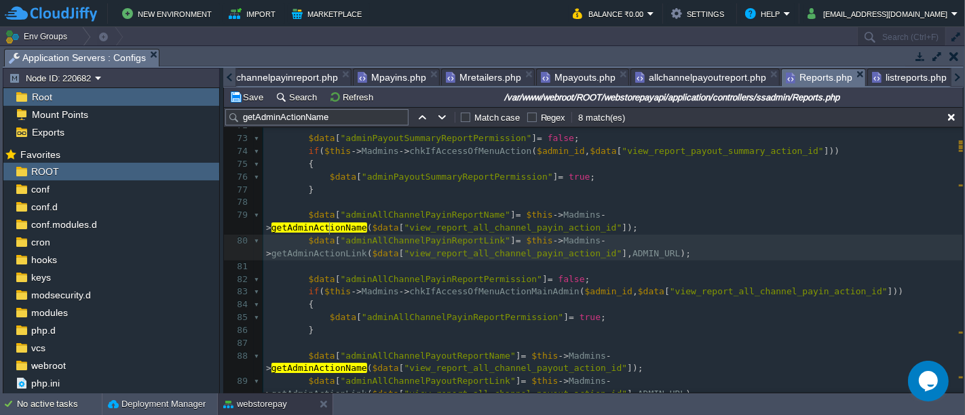
click at [328, 226] on div "x 63 64 $data [ "adminPayinSummaryReportPermission" ] = false ; 65 if ( $this -…" at bounding box center [612, 381] width 699 height 779
type textarea "getAdminActionLink"
type input "getAdminActionLink"
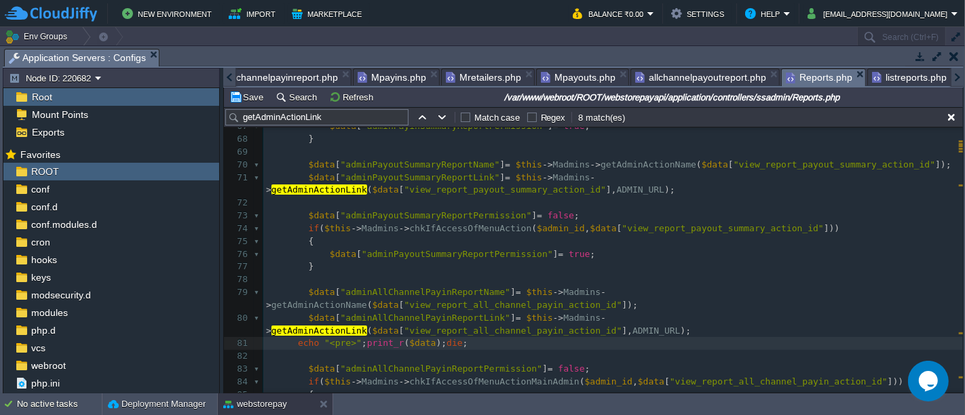
click at [621, 326] on span "]," at bounding box center [626, 331] width 11 height 10
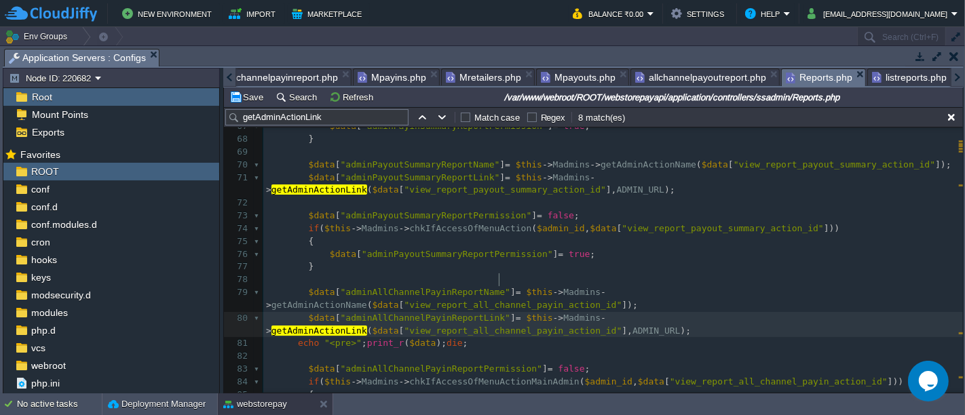
click at [497, 312] on pre "$data [ "adminAllChannelPayinReportLink" ] = $this -> Madmins -> getAdminAction…" at bounding box center [612, 325] width 699 height 26
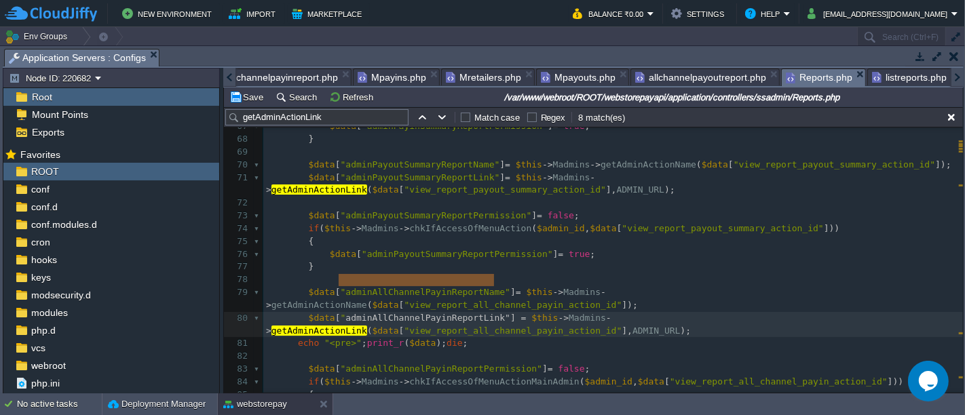
type textarea "["adminAllChannelPayinReportLink"]"
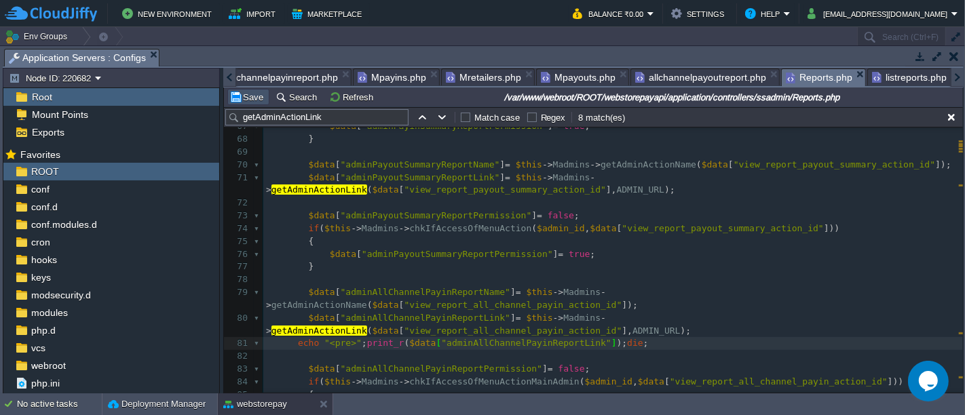
click at [245, 97] on button "Save" at bounding box center [248, 97] width 38 height 12
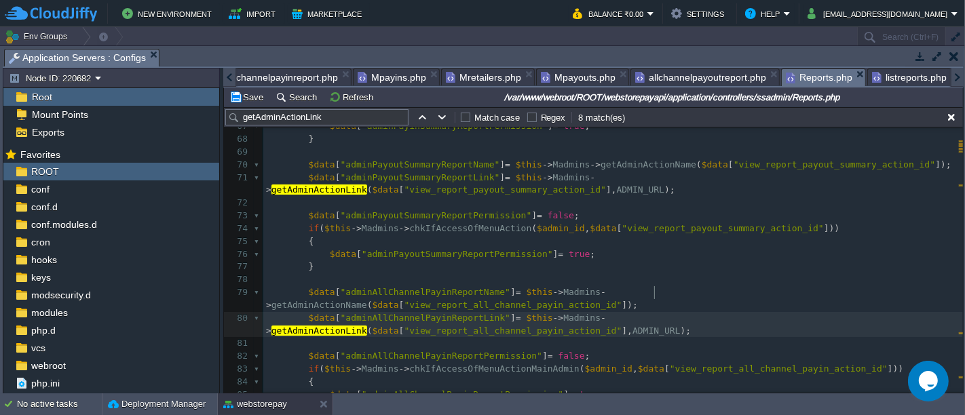
type textarea "MAINADMIN_URL"
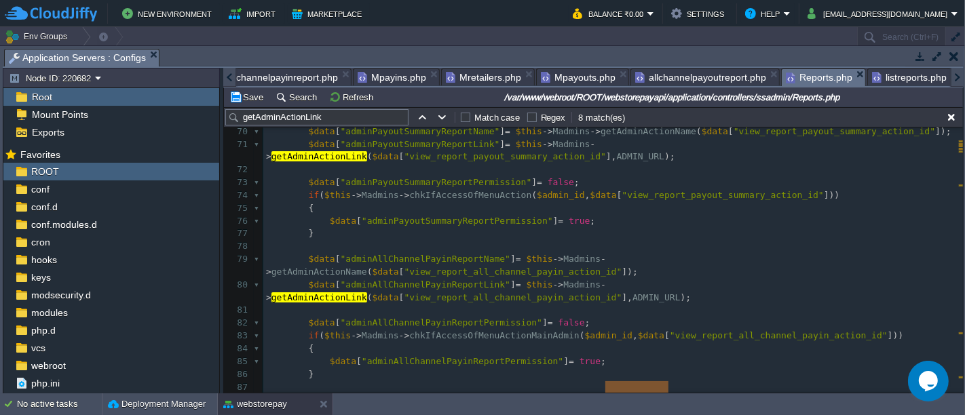
scroll to position [900, 0]
click at [246, 93] on button "Save" at bounding box center [248, 97] width 38 height 12
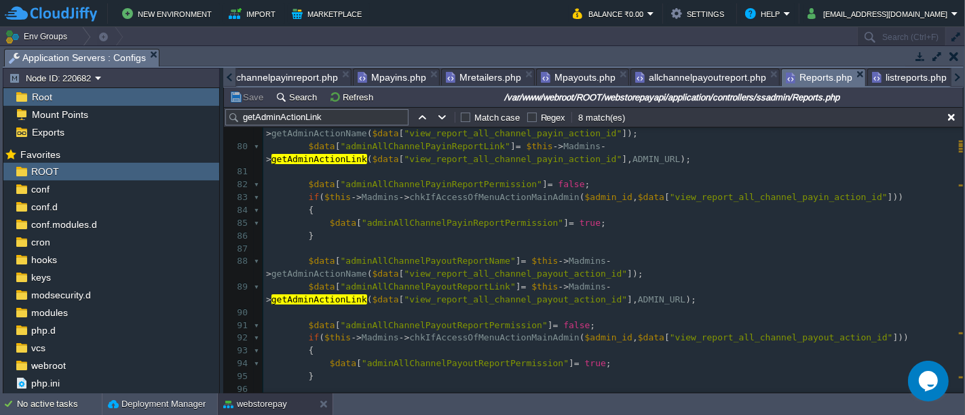
scroll to position [978, 0]
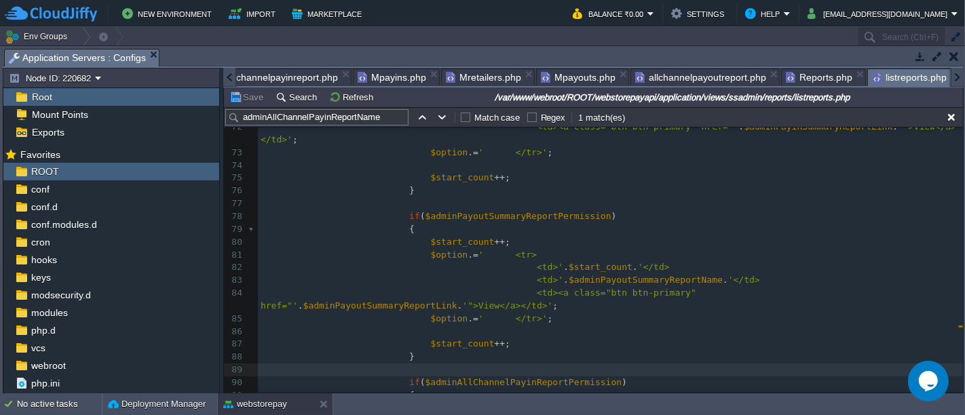
click at [883, 75] on span "listreports.php" at bounding box center [909, 77] width 75 height 17
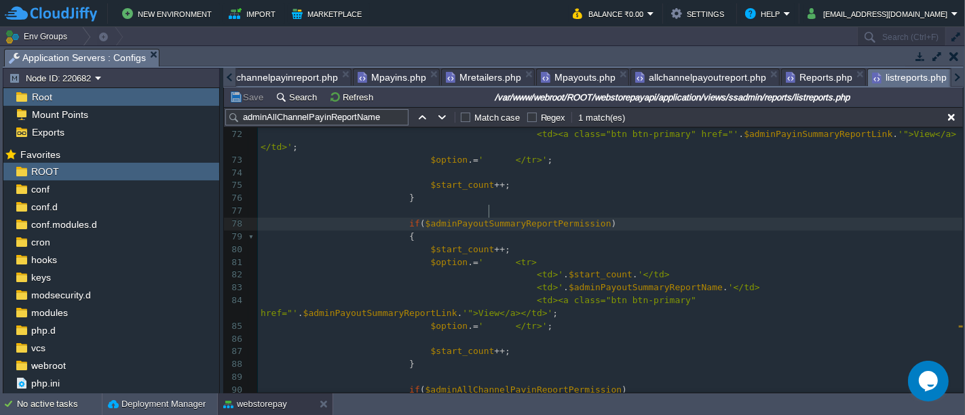
click at [488, 213] on div "x 61 <td>' . $adminCommReportName . '</td> 62 <td><a class="btn btn-primary" hr…" at bounding box center [610, 346] width 705 height 716
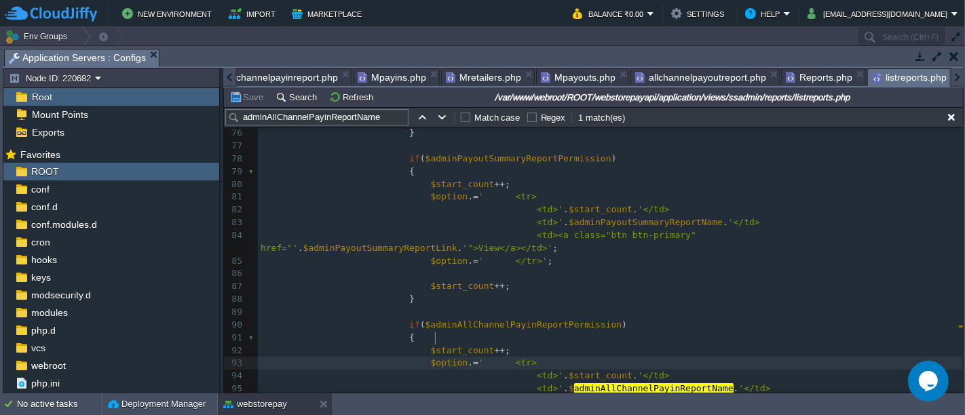
click at [436, 335] on div "x 51 < tbody > 52 <?php 53 $option = '' ; 54 55 $start_count = 1 ; 56 if ( $adm…" at bounding box center [610, 171] width 705 height 754
click at [436, 357] on span "$option" at bounding box center [449, 362] width 37 height 10
type textarea "$option"
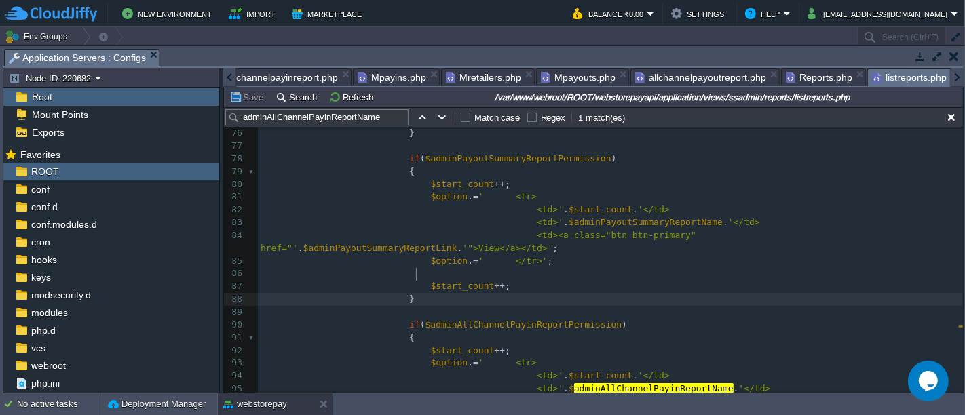
click at [541, 293] on pre "}" at bounding box center [610, 299] width 705 height 13
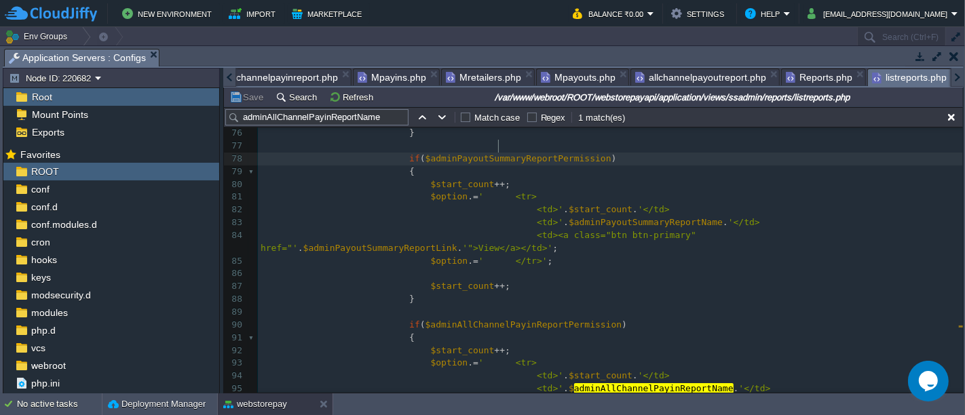
click at [498, 143] on div "x 51 < tbody > 52 <?php 53 $option = '' ; 54 55 $start_count = 1 ; 56 if ( $adm…" at bounding box center [610, 171] width 705 height 754
type textarea "$adminPayoutSummaryReportPermission"
click at [511, 320] on span "$adminAllChannelPayinReportPermission" at bounding box center [523, 325] width 197 height 10
type textarea "$adminAllChannelPayinReportPermission"
click at [566, 352] on div "x 51 < tbody > 52 <?php 53 $option = '' ; 54 55 $start_count = 1 ; 56 if ( $adm…" at bounding box center [610, 171] width 705 height 754
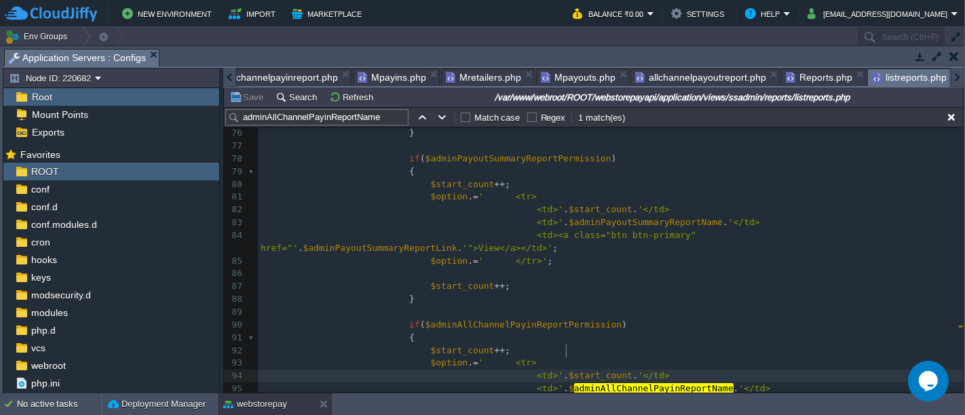
type textarea "$start_count"
click at [579, 383] on span "adminAllChannelPayinReportName" at bounding box center [653, 388] width 159 height 10
type textarea "$adminAllChannelPayinReportName"
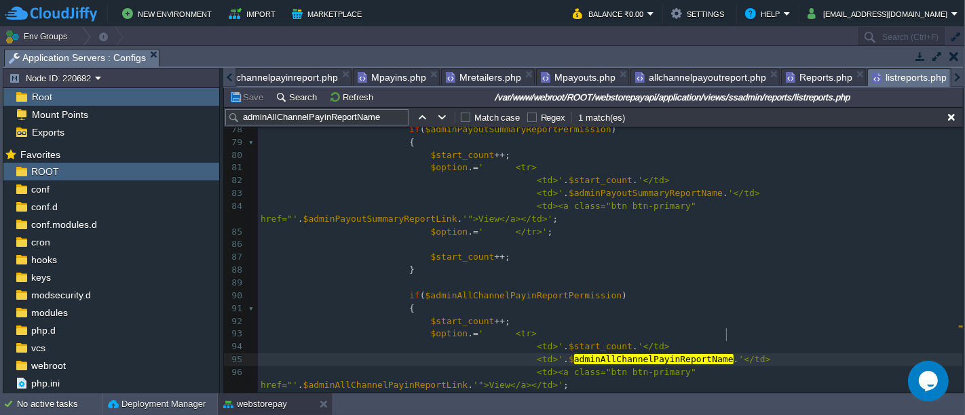
type textarea ">"
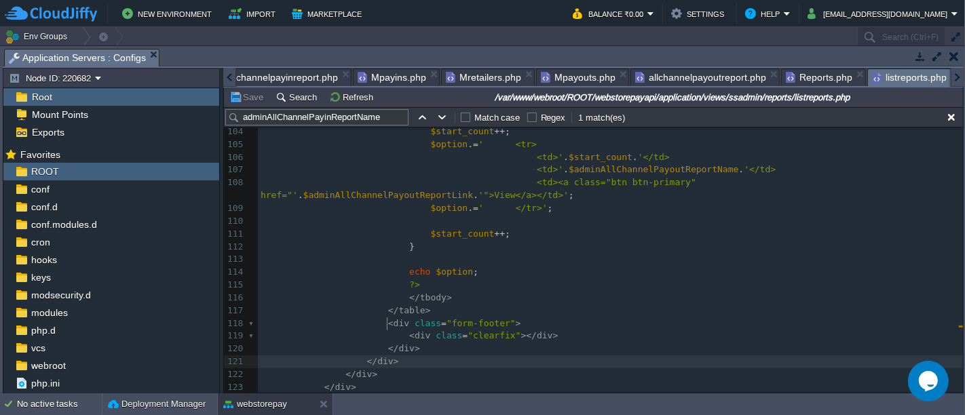
click at [514, 355] on pre "</ div >" at bounding box center [610, 361] width 705 height 13
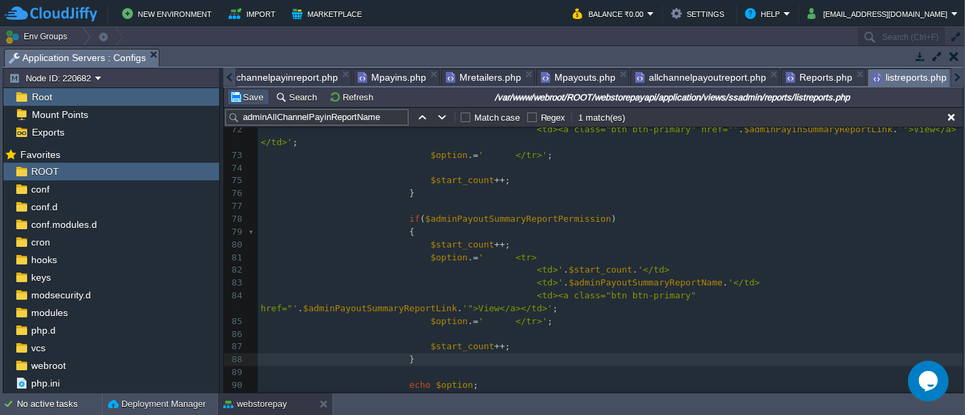
click at [254, 96] on button "Save" at bounding box center [248, 97] width 38 height 12
click at [570, 353] on pre "}" at bounding box center [610, 359] width 705 height 13
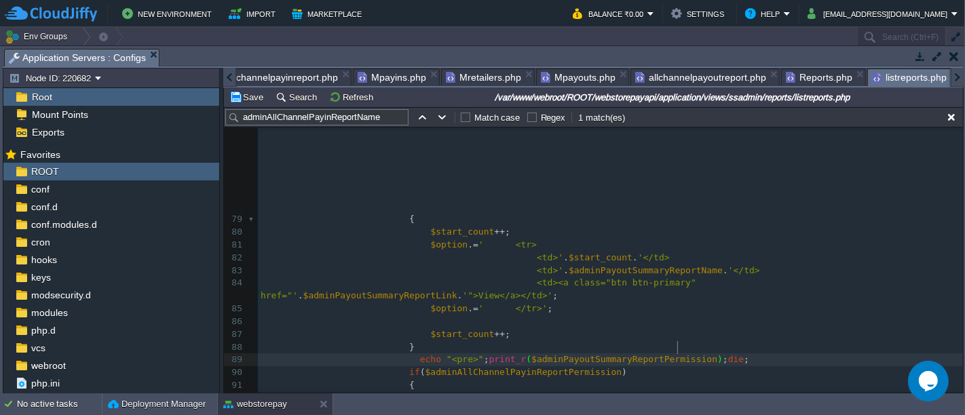
scroll to position [1167, 0]
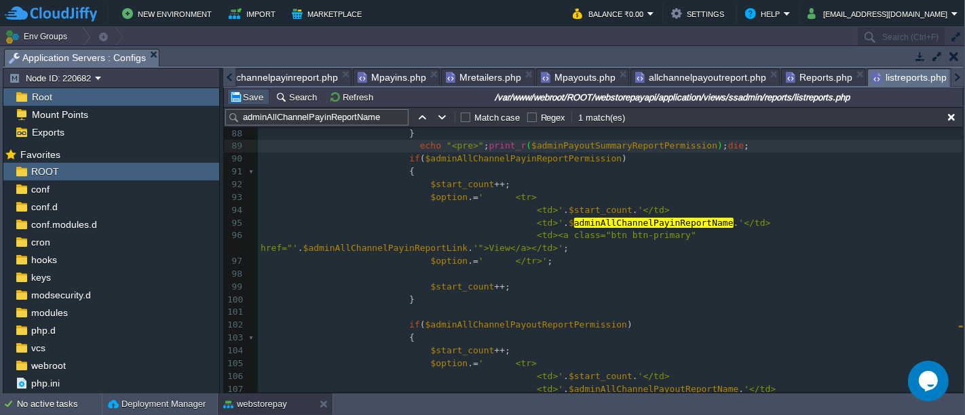
click at [256, 91] on button "Save" at bounding box center [248, 97] width 38 height 12
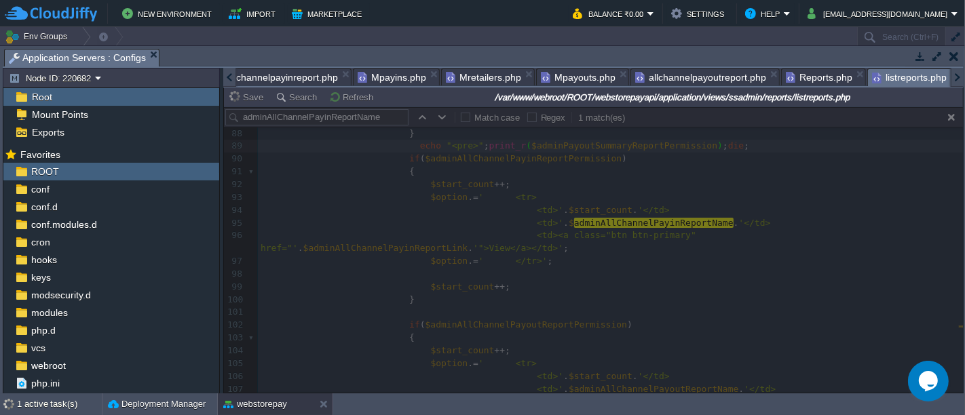
click at [625, 219] on div at bounding box center [593, 250] width 739 height 286
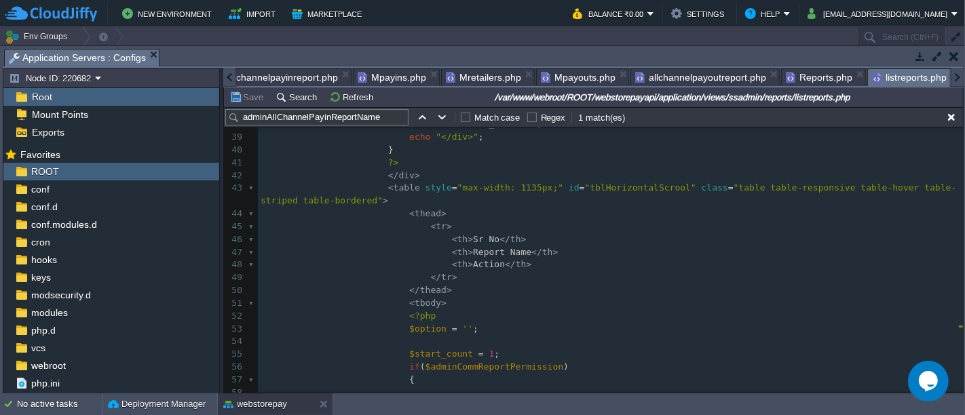
scroll to position [521, 0]
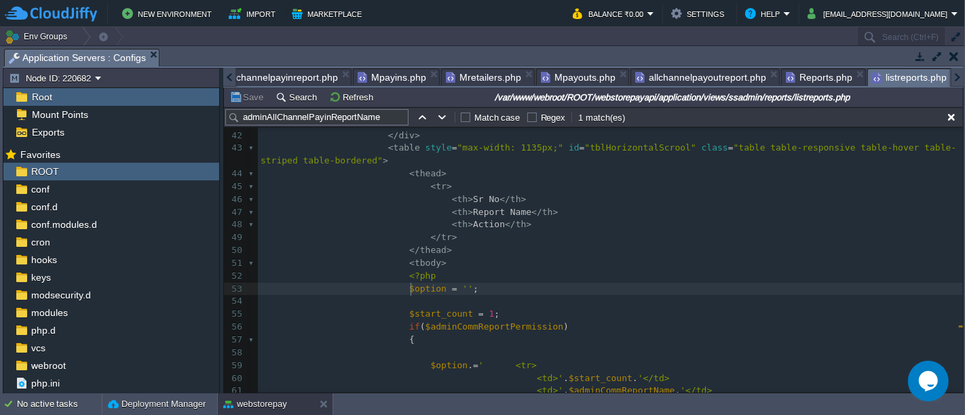
click at [412, 290] on div "x echo "<pre>" ; print_r ( $adminPayoutSummaryReportPermission ) ; die ; 23 < d…" at bounding box center [610, 187] width 705 height 652
type textarea "$option"
type input "$option"
click at [438, 117] on button "button" at bounding box center [442, 117] width 12 height 12
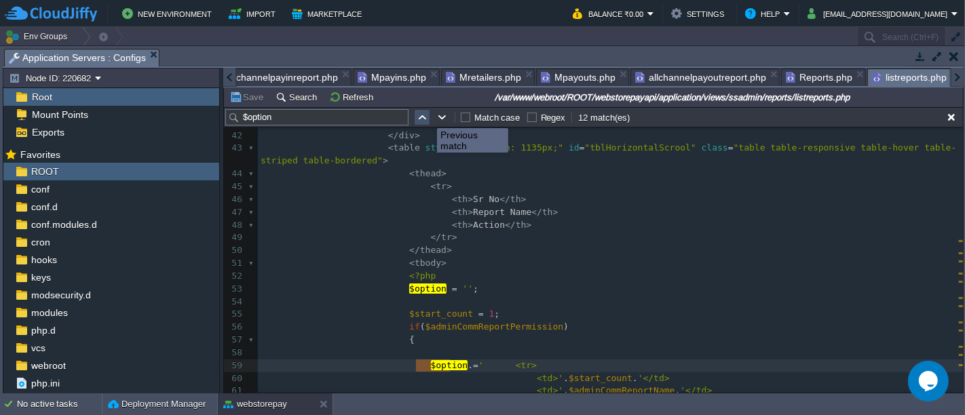
click at [421, 111] on button "button" at bounding box center [422, 117] width 12 height 12
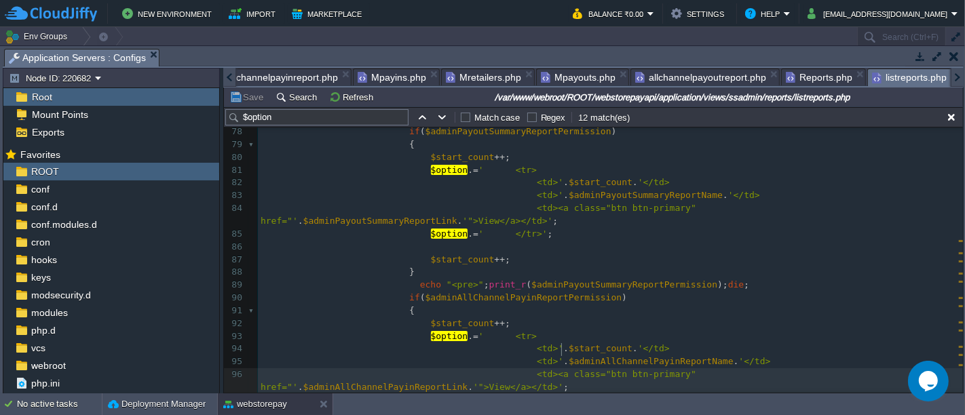
click at [559, 369] on span "<td><a class="btn btn-primary" href="'" at bounding box center [480, 380] width 441 height 23
click at [583, 369] on span "<td><a class="btn btn-primary" href="'" at bounding box center [480, 380] width 441 height 23
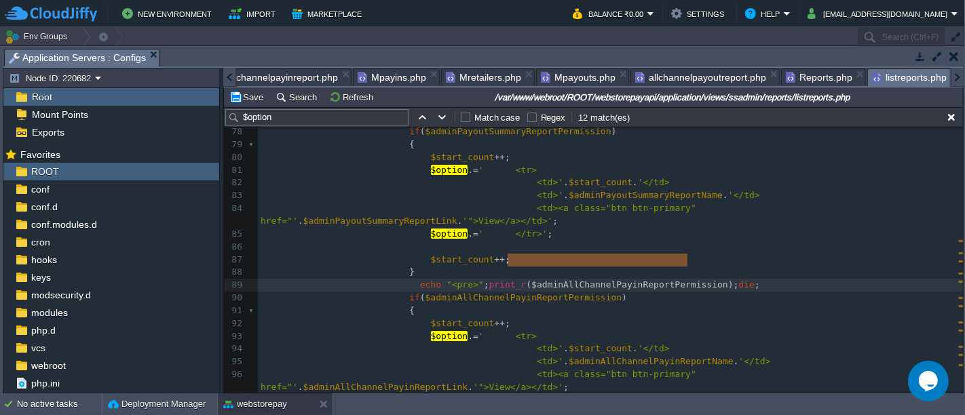
type textarea "$data"
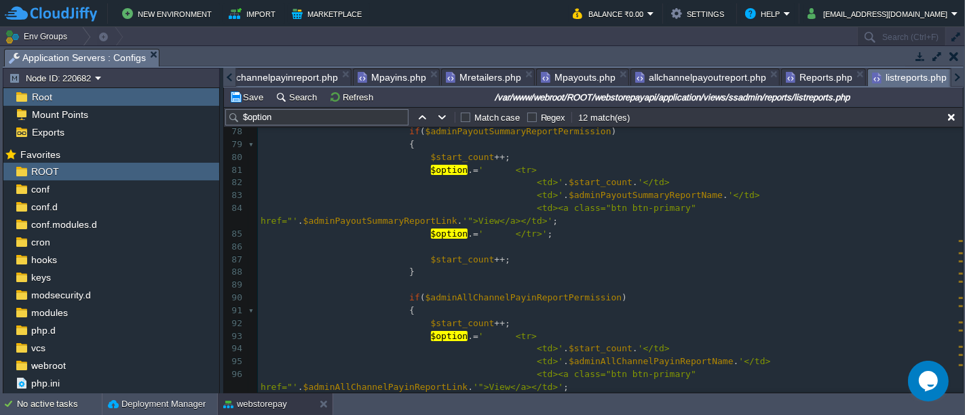
click at [245, 107] on div "$option Match case Regex 12 match(es)" at bounding box center [593, 117] width 739 height 20
click at [247, 105] on div "Save Search Refresh /var/www/webroot/ROOT/webstorepayapi/application/views/ssad…" at bounding box center [593, 98] width 739 height 20
click at [250, 98] on button "Save" at bounding box center [248, 97] width 38 height 12
click at [229, 91] on button "Save" at bounding box center [248, 97] width 38 height 12
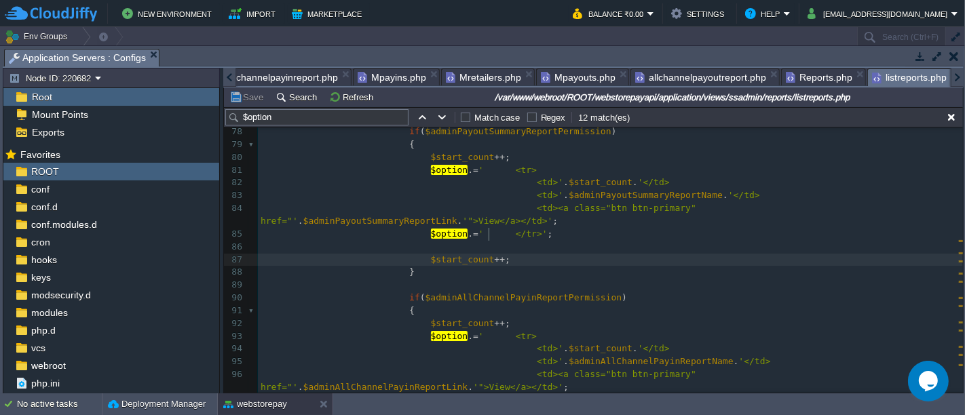
click at [546, 254] on pre "$start_count ++ ;" at bounding box center [610, 260] width 705 height 13
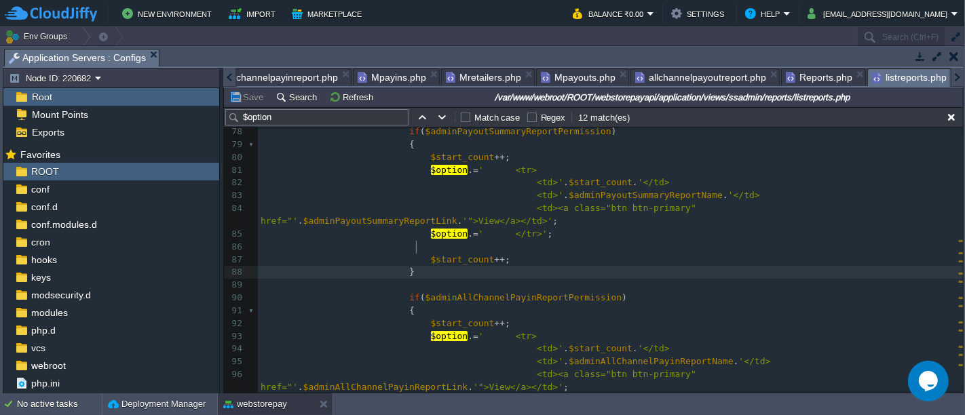
click at [448, 266] on pre "}" at bounding box center [610, 272] width 705 height 13
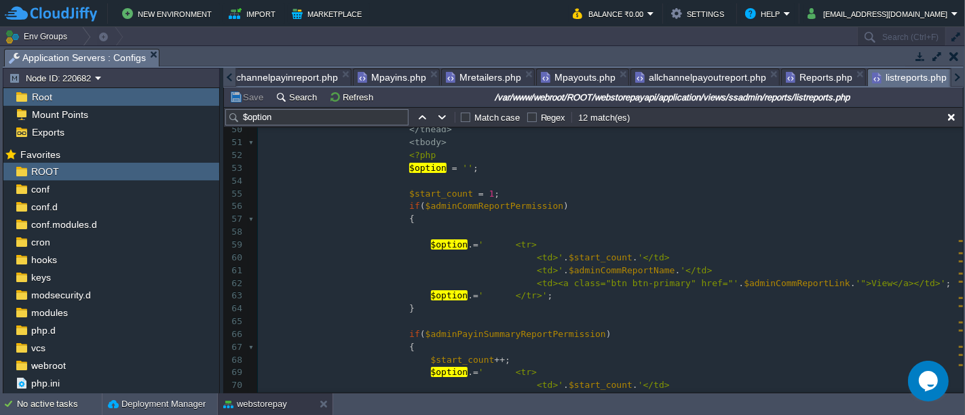
type textarea "-"
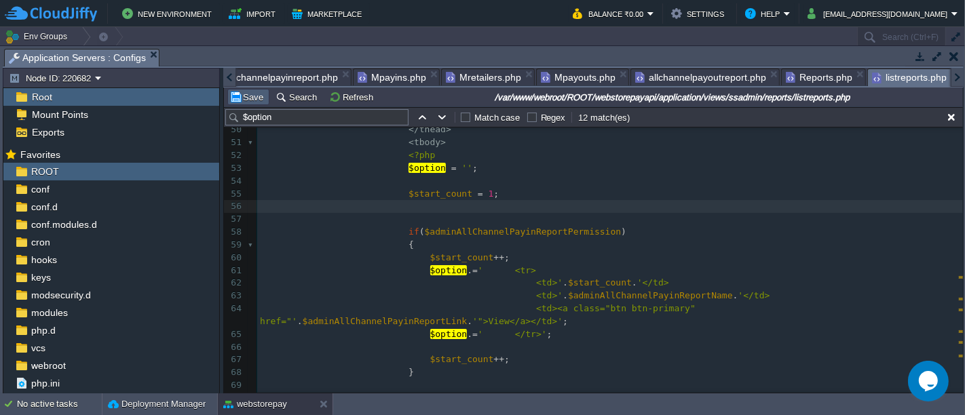
click at [252, 102] on td "Save" at bounding box center [248, 97] width 42 height 16
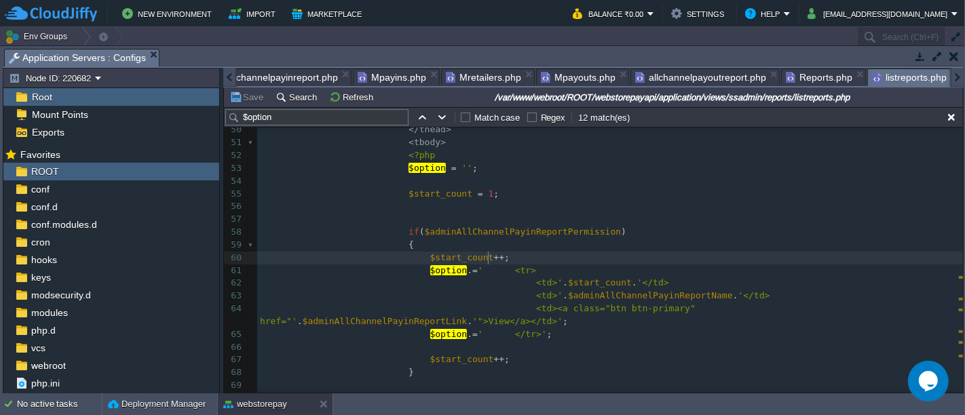
click at [508, 263] on pre "$start_count ++ ;" at bounding box center [609, 258] width 705 height 13
type textarea "-"
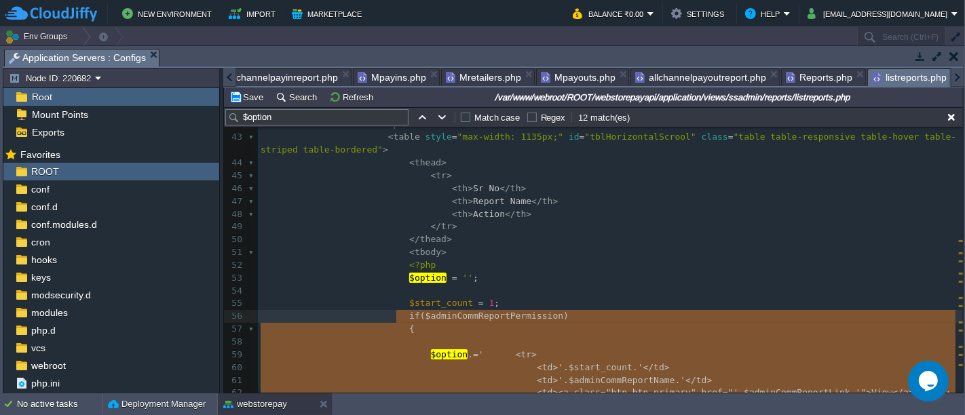
scroll to position [562, 0]
click at [250, 94] on button "Save" at bounding box center [248, 97] width 38 height 12
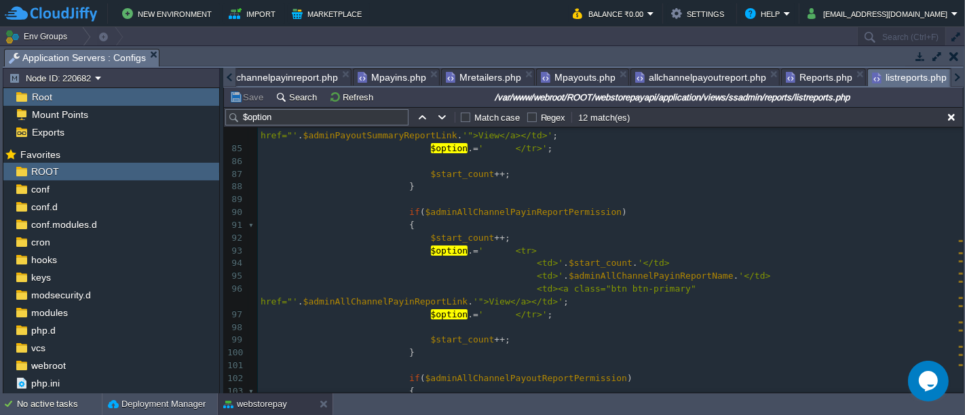
scroll to position [1315, 0]
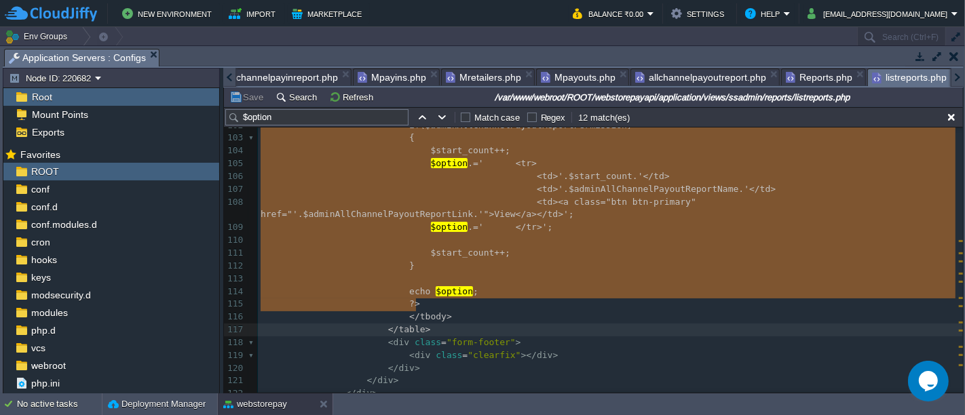
type textarea "-"
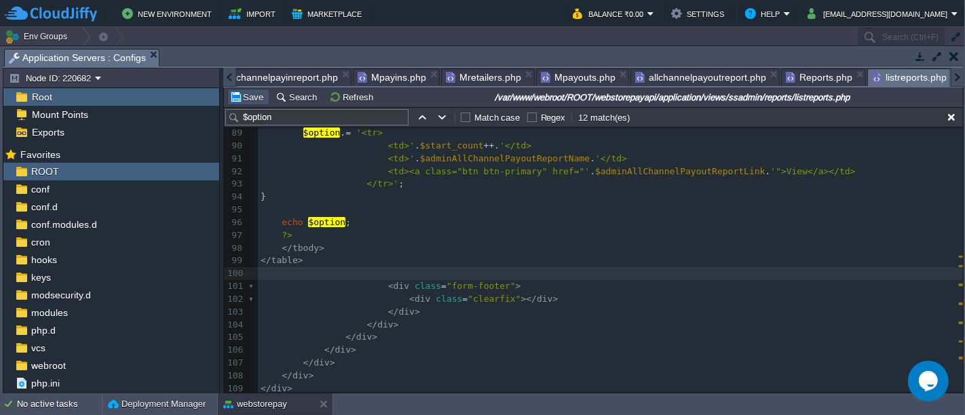
click at [234, 98] on button "Save" at bounding box center [248, 97] width 38 height 12
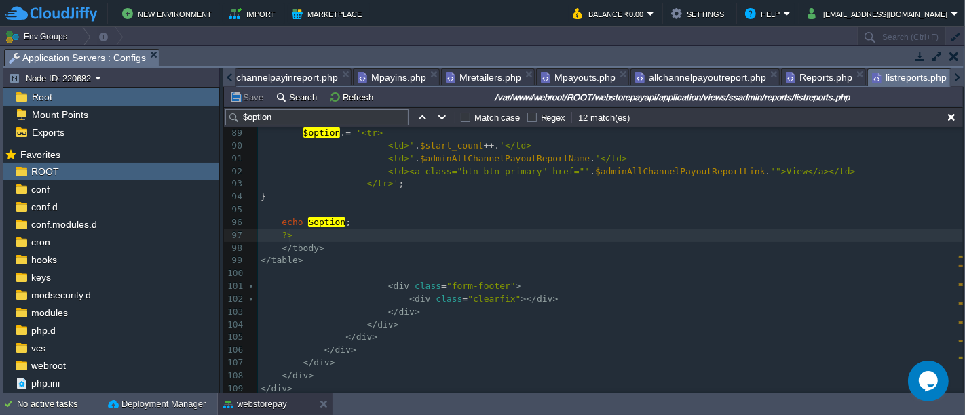
click at [460, 229] on pre "?>" at bounding box center [610, 235] width 705 height 13
type textarea "-"
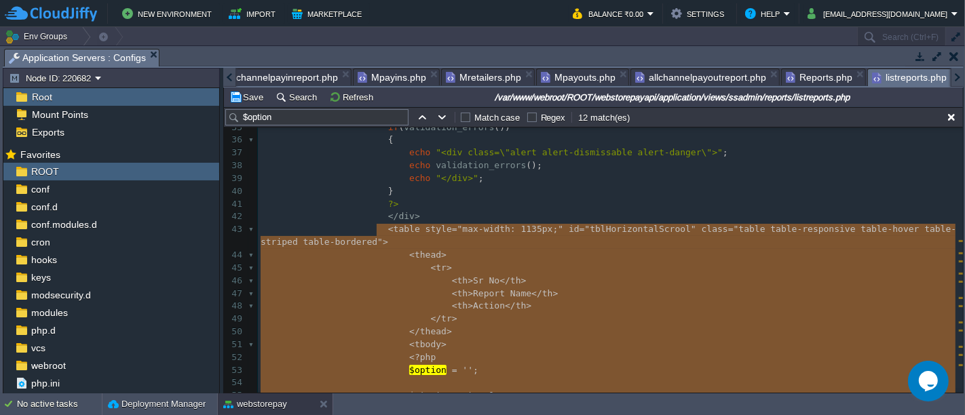
scroll to position [469, 0]
click at [254, 100] on button "Save" at bounding box center [248, 97] width 38 height 12
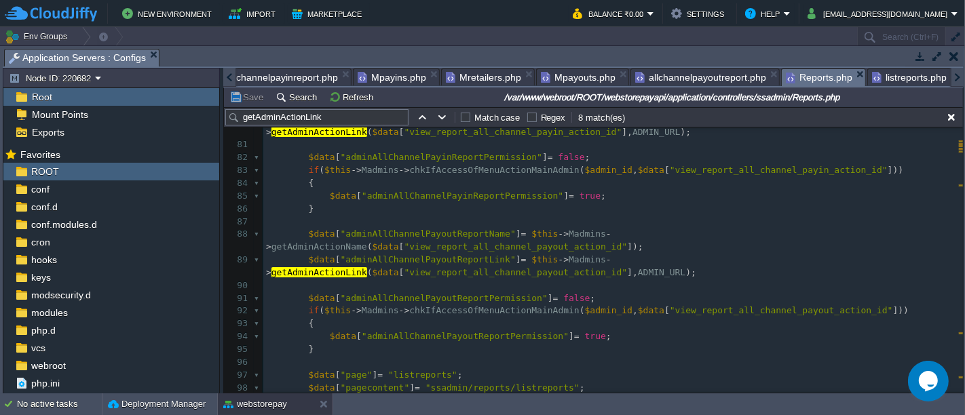
click at [793, 75] on span "Reports.php" at bounding box center [819, 77] width 66 height 17
click at [486, 305] on span "chkIfAccessOfMenuActionMainAdmin" at bounding box center [494, 310] width 170 height 10
click at [569, 254] on pre "$data [ "adminAllChannelPayoutReportLink" ] = $this -> Madmins -> getAdminActio…" at bounding box center [612, 267] width 699 height 26
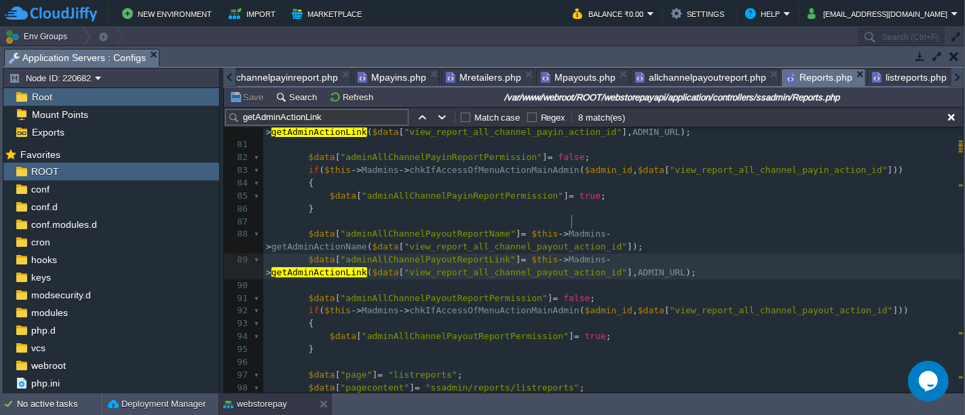
type textarea "view_report_all_channel_payout_action_id"
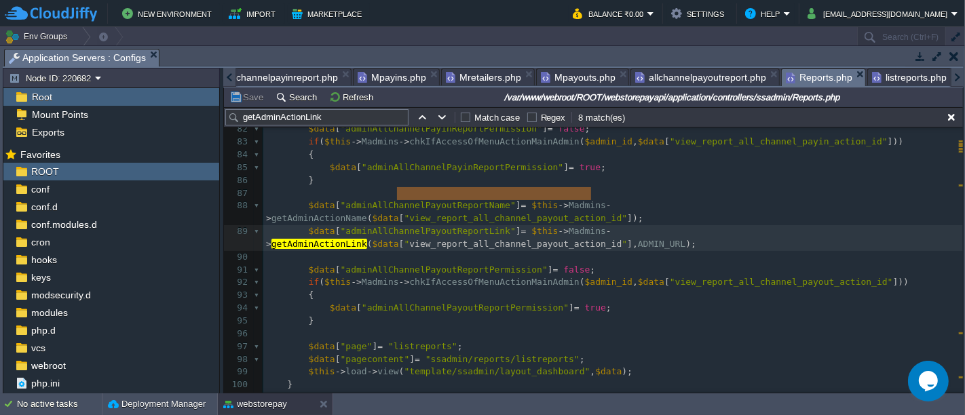
scroll to position [1087, 0]
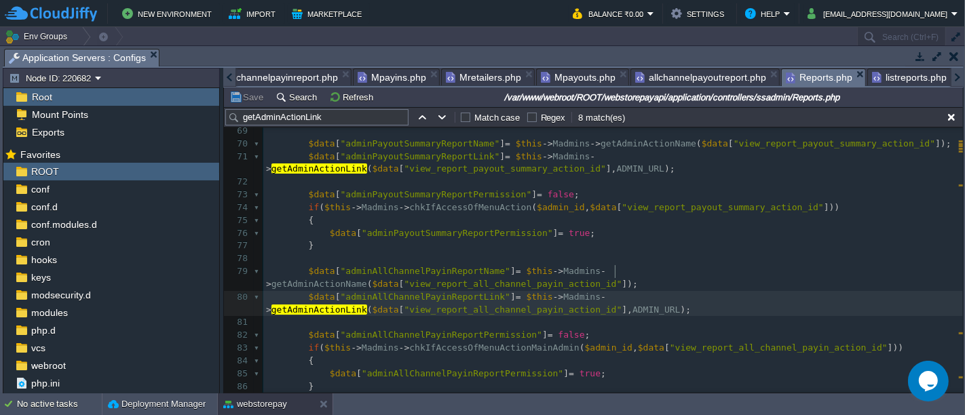
click at [614, 271] on div "x 58 $data [ "adminCommReportPermission" ] = true ; 59 } 60 61 $data [ "adminPa…" at bounding box center [612, 381] width 699 height 818
type textarea "ADMIN_URL"
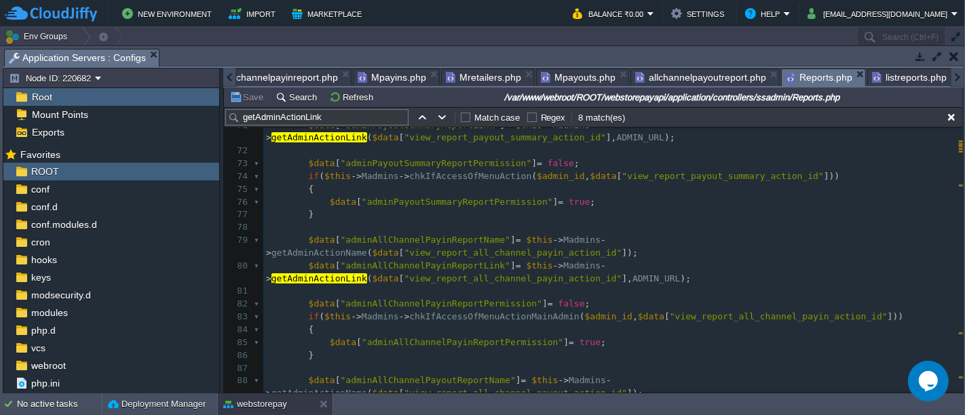
scroll to position [918, 0]
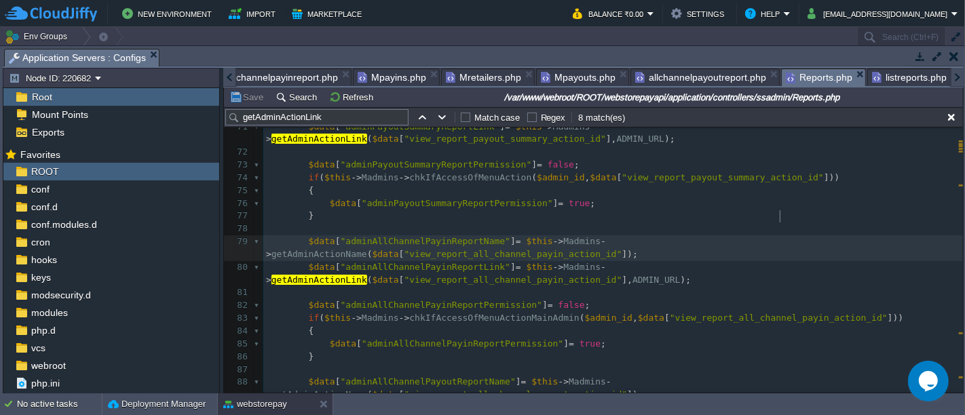
click at [779, 212] on div "x 58 $data [ "adminCommReportPermission" ] = true ; 59 } 60 61 $data [ "adminPa…" at bounding box center [612, 357] width 699 height 831
type textarea "view_report_all_channel_payin_action_id"
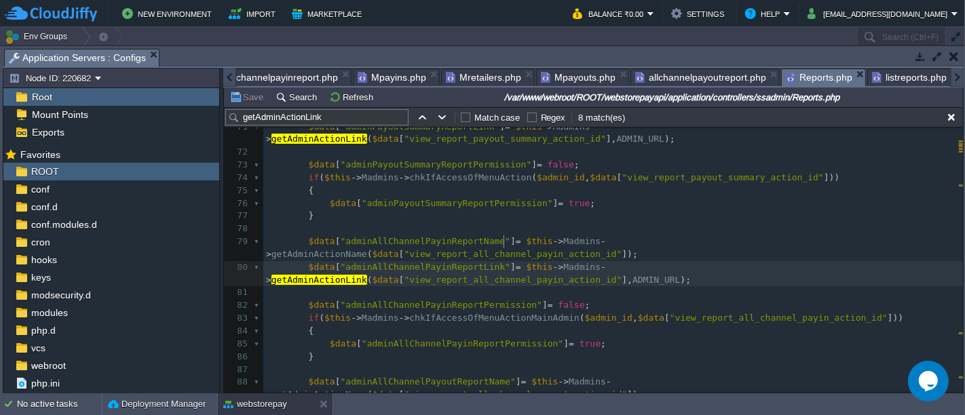
click at [502, 275] on span ""view_report_all_channel_payin_action_id"" at bounding box center [513, 280] width 218 height 10
type textarea "view_report_all_channel_payin_action_id"
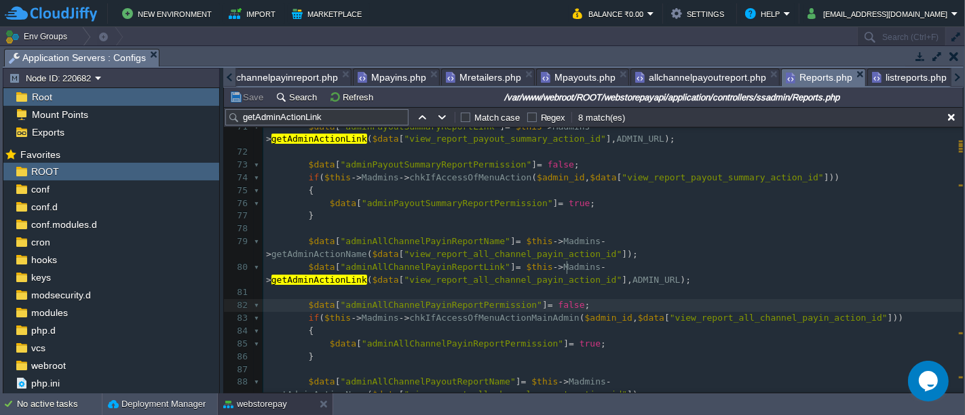
click at [566, 265] on div "x 58 $data [ "adminCommReportPermission" ] = true ; 59 } 60 61 $data [ "adminPa…" at bounding box center [612, 357] width 699 height 831
click at [426, 282] on div "x 58 $data [ "adminCommReportPermission" ] = true ; 59 } 60 61 $data [ "adminPa…" at bounding box center [612, 357] width 699 height 831
type textarea "chkIfAccessOfMenuActionMainAdmin"
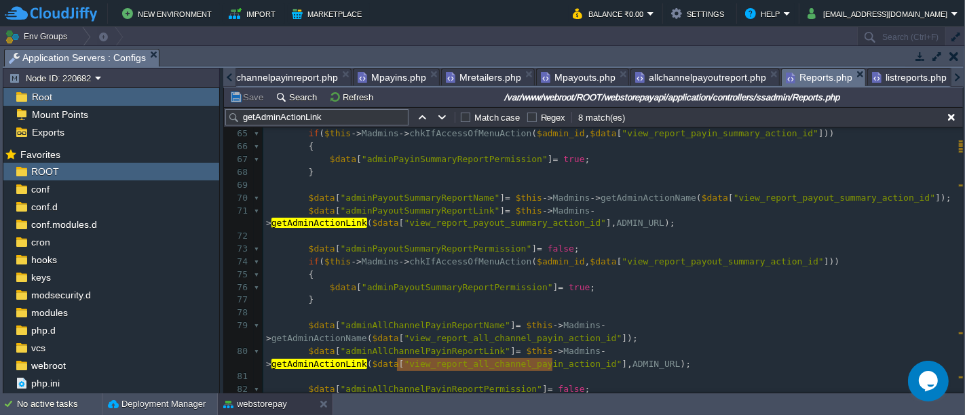
scroll to position [878, 0]
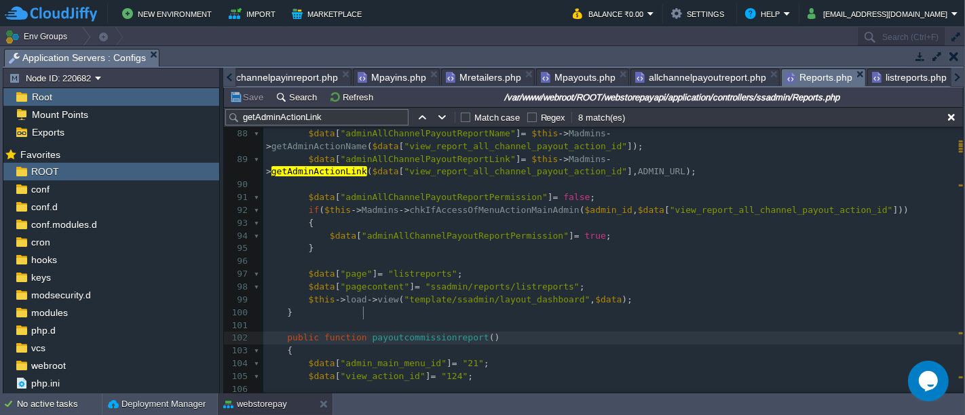
click at [364, 315] on div "x 78 79 $data [ "adminAllChannelPayinReportName" ] = $this -> Madmins -> getAdm…" at bounding box center [612, 255] width 699 height 562
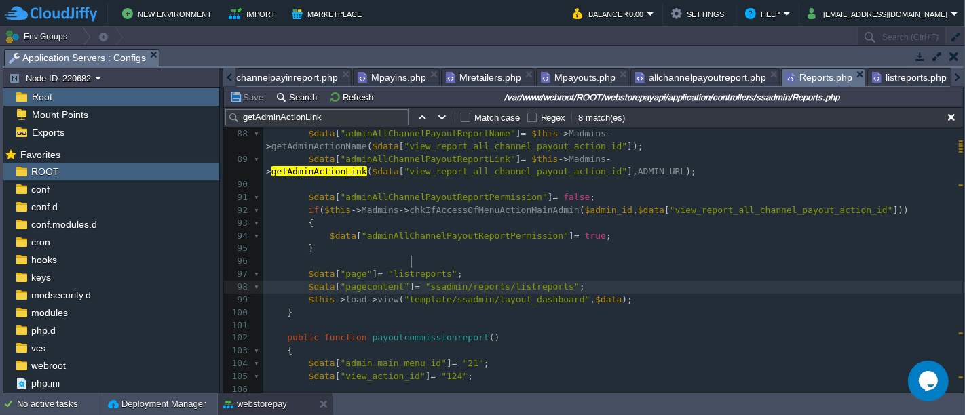
click at [412, 266] on div "x 78 79 $data [ "adminAllChannelPayinReportName" ] = $this -> Madmins -> getAdm…" at bounding box center [612, 255] width 699 height 562
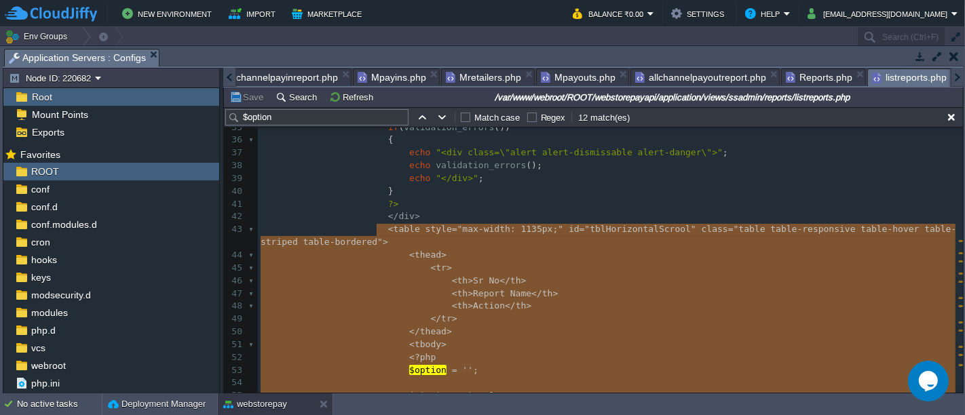
click at [872, 72] on span "listreports.php" at bounding box center [909, 77] width 75 height 17
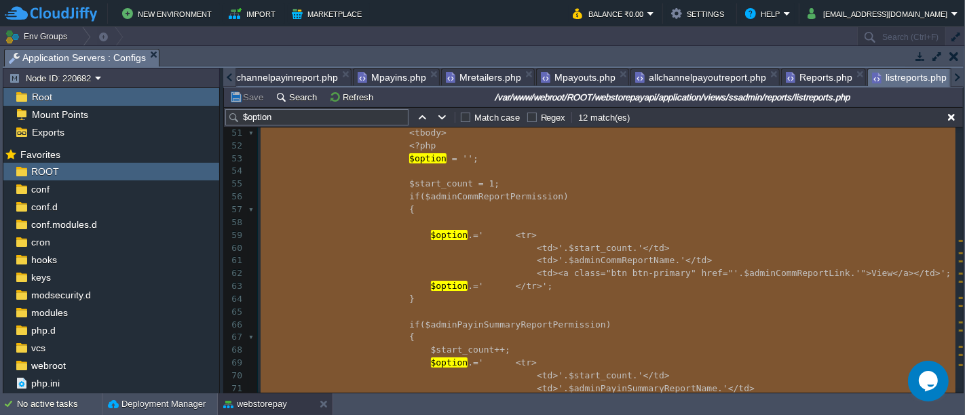
click at [537, 257] on span "<td>'" at bounding box center [550, 260] width 26 height 10
click at [570, 320] on span "$adminPayinSummaryReportPermission" at bounding box center [515, 325] width 180 height 10
type textarea ".'</"
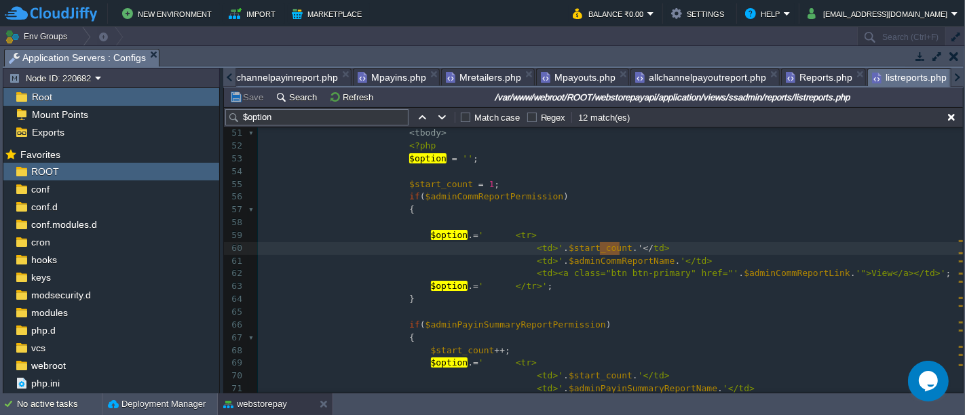
click at [615, 255] on pre "<td>' . $adminCommReportName . '</td>" at bounding box center [610, 261] width 705 height 13
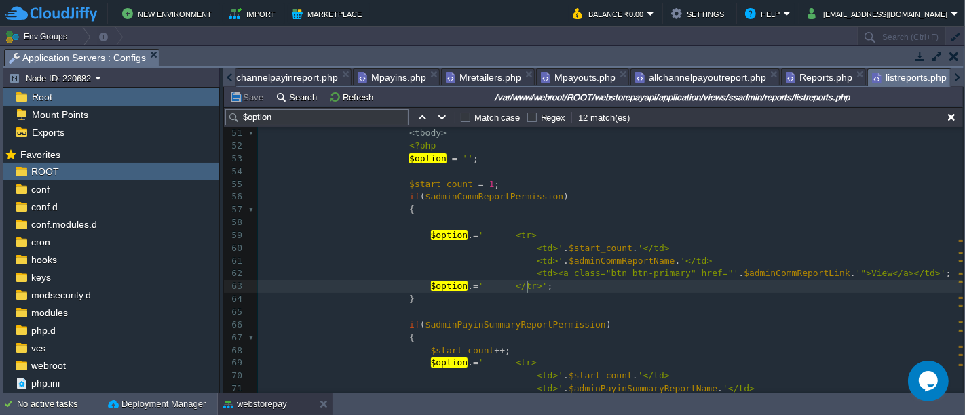
click at [571, 291] on pre "$option . = ' </tr>' ;" at bounding box center [610, 286] width 705 height 13
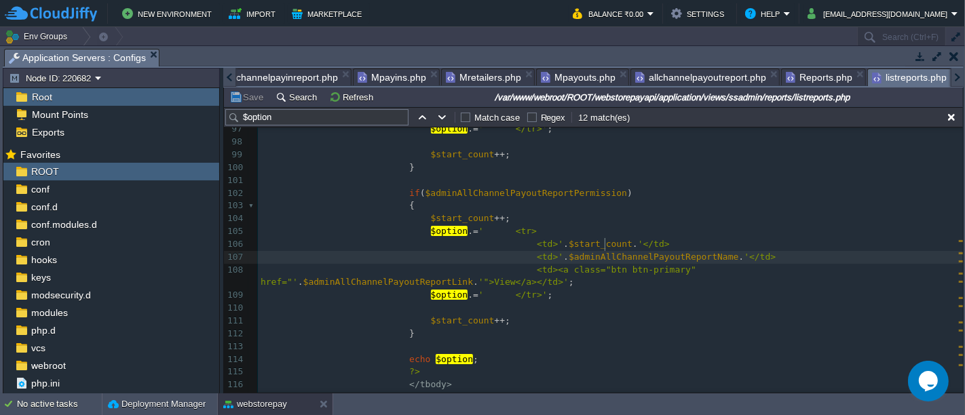
click at [606, 239] on div "x 94 126 $option . = ' </tr>' ; 88 } 89 90 if ( $adminAllChannelPayinReportPerm…" at bounding box center [610, 257] width 705 height 524
type textarea "$adminAllChannelPayoutReportName"
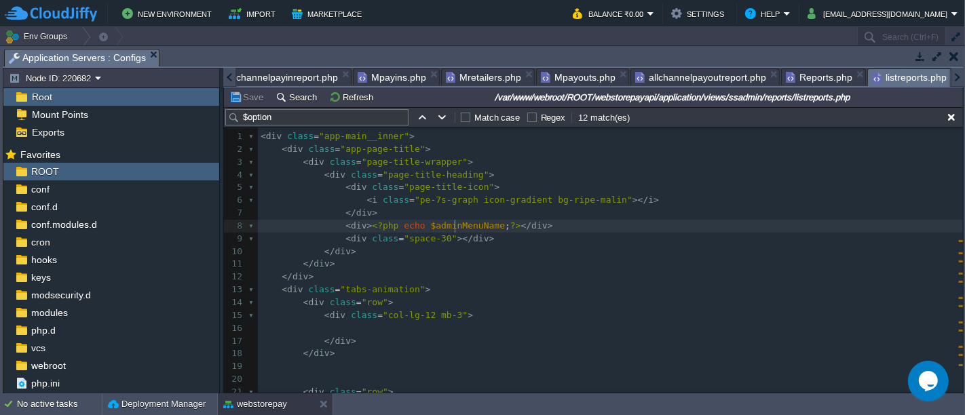
type textarea "$adminMenuName"
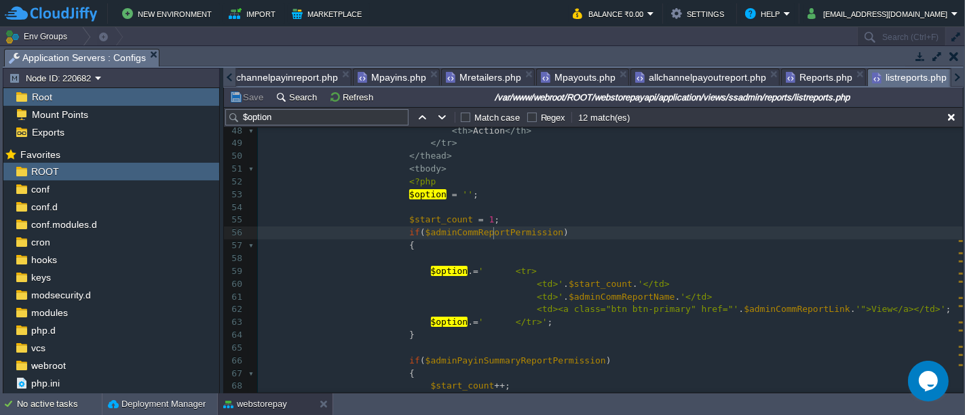
click at [493, 229] on div "x 94 126 < div > <?php echo $adminMenuName ; ?> </ div > 33 echo "<div class=\"…" at bounding box center [610, 220] width 705 height 626
type textarea "$adminCommReportPermission"
type textarea "if($adminCommReportPermission) { $option.=' <tr> <td>'.$start_count.'</td> <td>…"
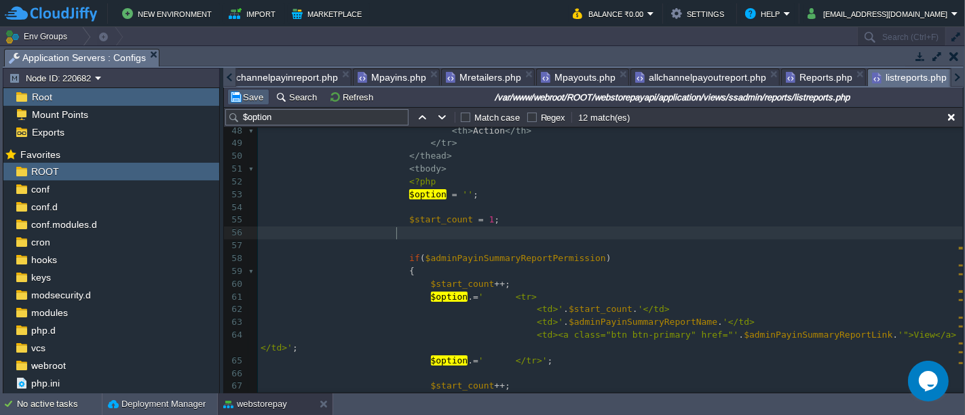
click at [250, 89] on td "Save" at bounding box center [248, 97] width 42 height 16
click at [447, 275] on pre "{" at bounding box center [610, 271] width 705 height 13
type textarea "if($adminCommReportPermission) { $option.=' <tr> <td>'.$start_count.'</td> <td>…"
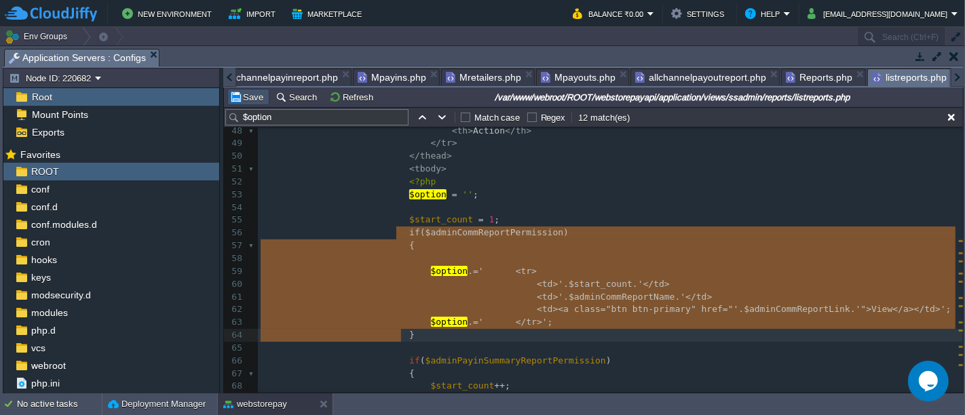
click at [248, 94] on button "Save" at bounding box center [248, 97] width 38 height 12
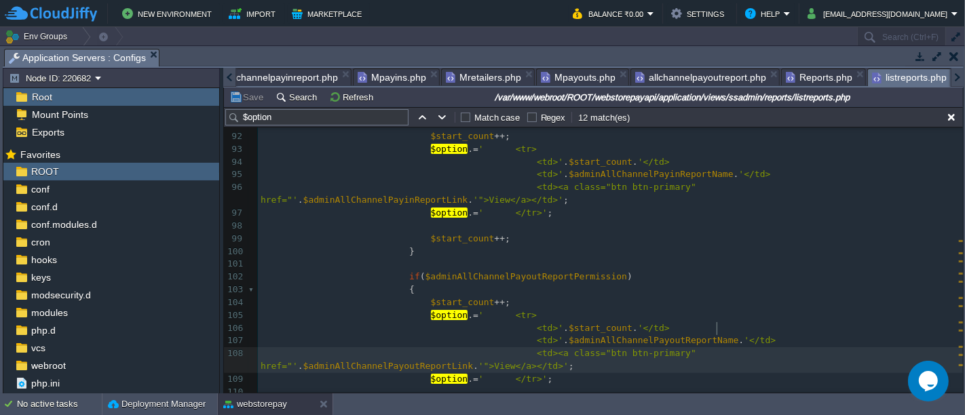
click at [717, 321] on div "x 94 126 } 74 75 $start_count ++ ; 76 } 77 78 if ( $adminPayoutSummaryReportPer…" at bounding box center [610, 245] width 705 height 716
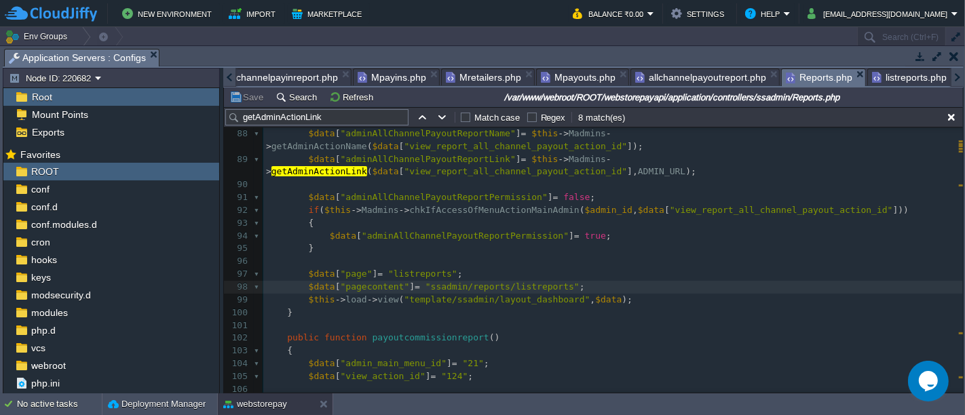
click at [788, 79] on span "Reports.php" at bounding box center [819, 77] width 66 height 17
click at [581, 274] on div "x 78 79 $data [ "adminAllChannelPayinReportName" ] = $this -> Madmins -> getAdm…" at bounding box center [612, 255] width 699 height 562
type textarea "$data"
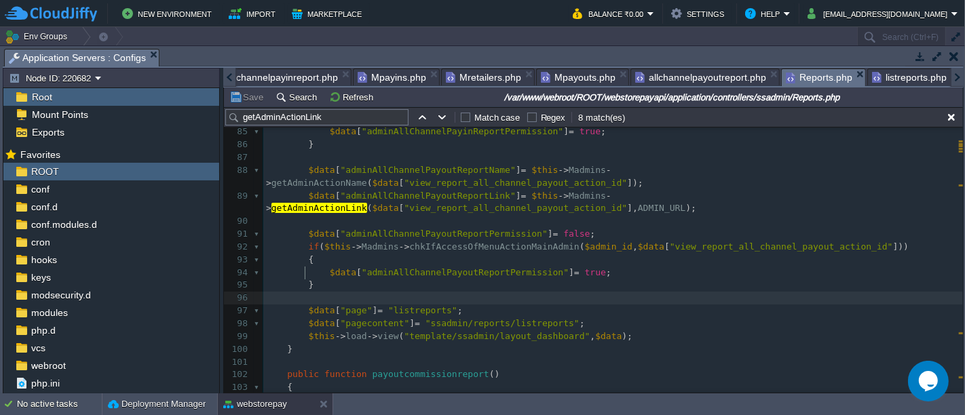
click at [332, 292] on pre at bounding box center [612, 298] width 699 height 13
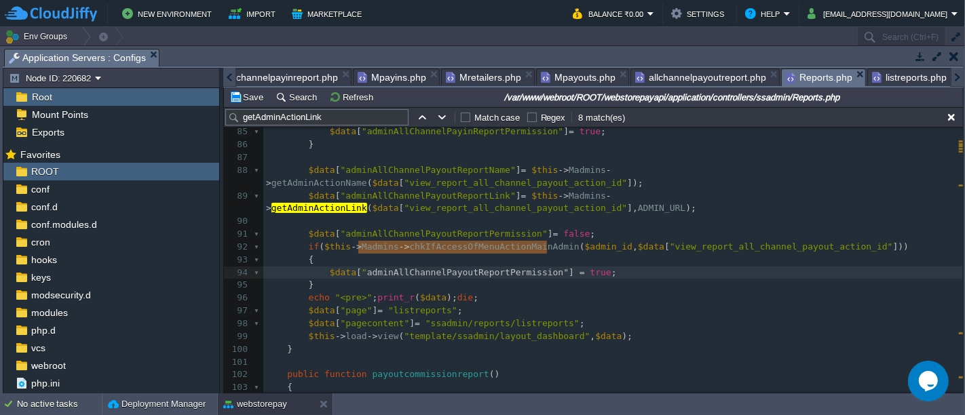
type textarea "["adminAllChannelPayoutReportPermission"]"
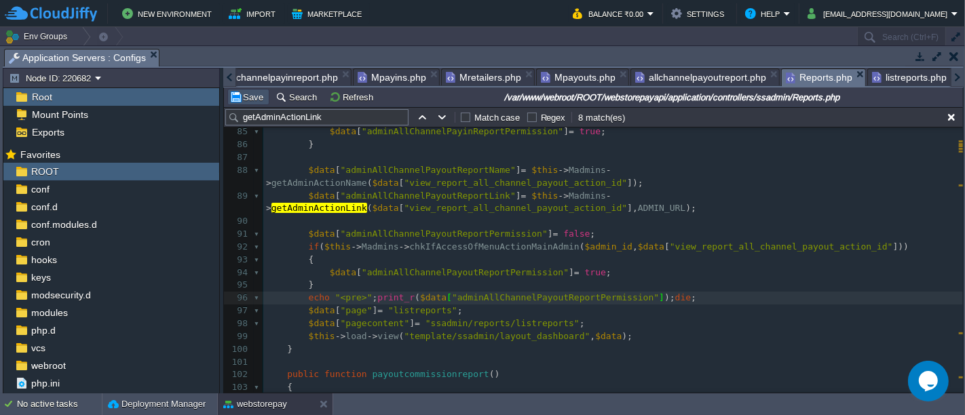
click at [253, 99] on button "Save" at bounding box center [248, 97] width 38 height 12
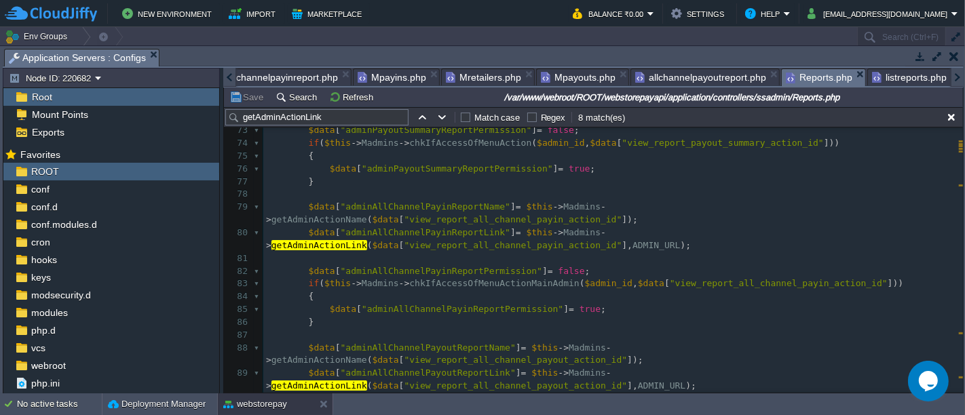
scroll to position [937, 0]
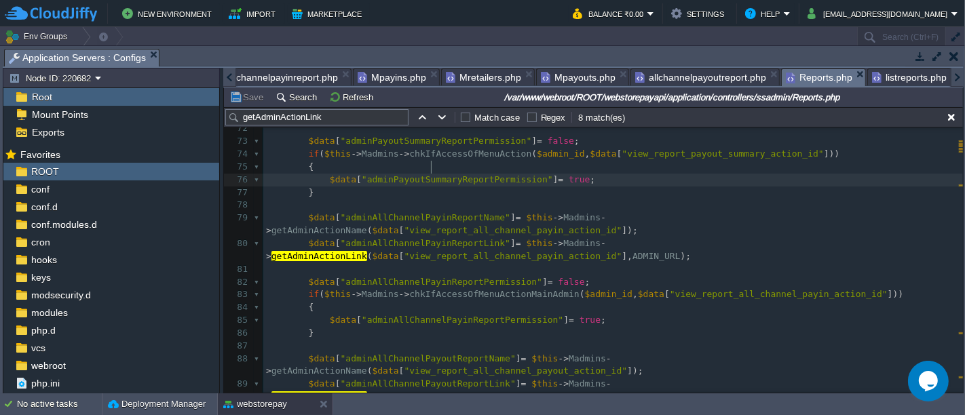
click at [428, 174] on span ""adminPayoutSummaryReportPermission"" at bounding box center [457, 179] width 191 height 10
type textarea "adminPayoutSummaryReportPermission"
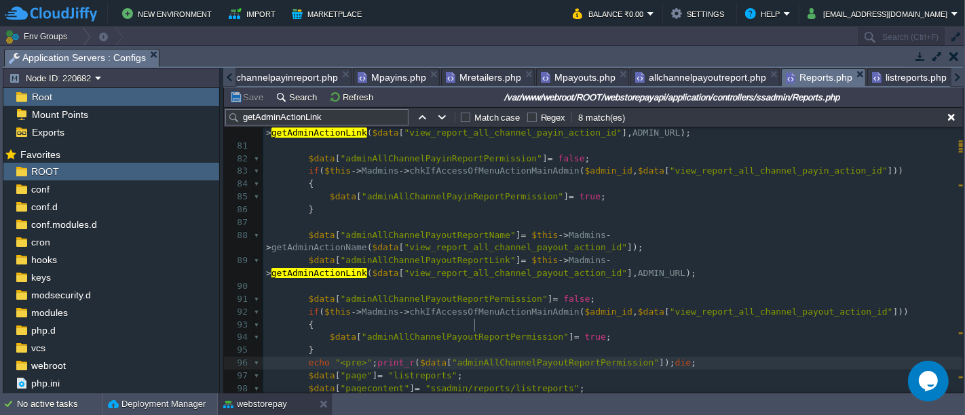
click at [472, 357] on span ""adminAllChannelPayoutReportPermission"" at bounding box center [555, 362] width 207 height 10
type textarea "adminAllChannelPayoutReportPermission"
click at [250, 97] on button "Save" at bounding box center [248, 97] width 38 height 12
click at [647, 324] on div "x 65 if ( $this -> Madmins -> chkIfAccessOfMenuAction ( $admin_id , $data [ "vi…" at bounding box center [612, 223] width 699 height 652
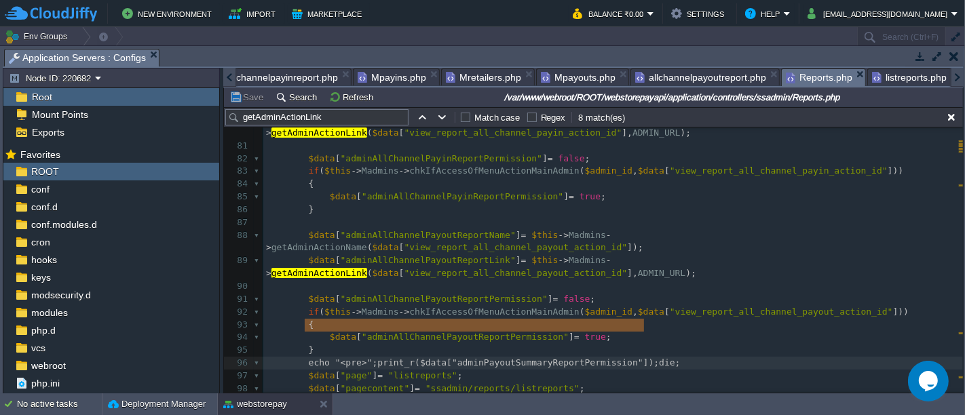
type textarea "adminAllChannelPayoutReportPermission"
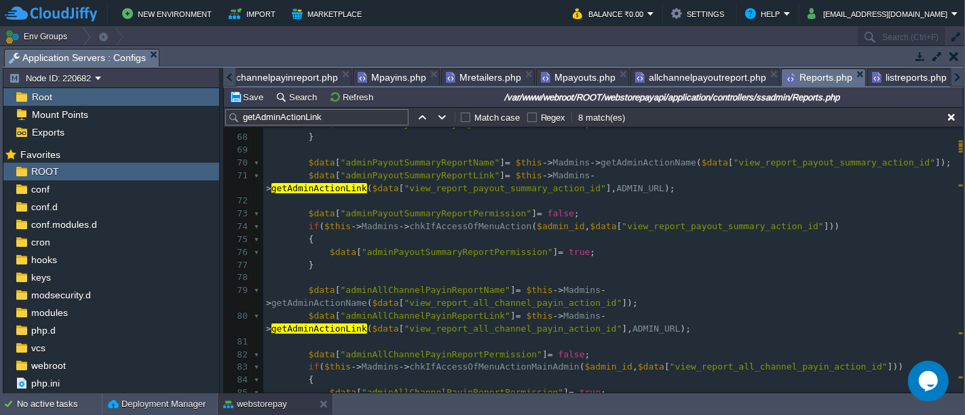
click at [346, 271] on pre at bounding box center [612, 277] width 699 height 13
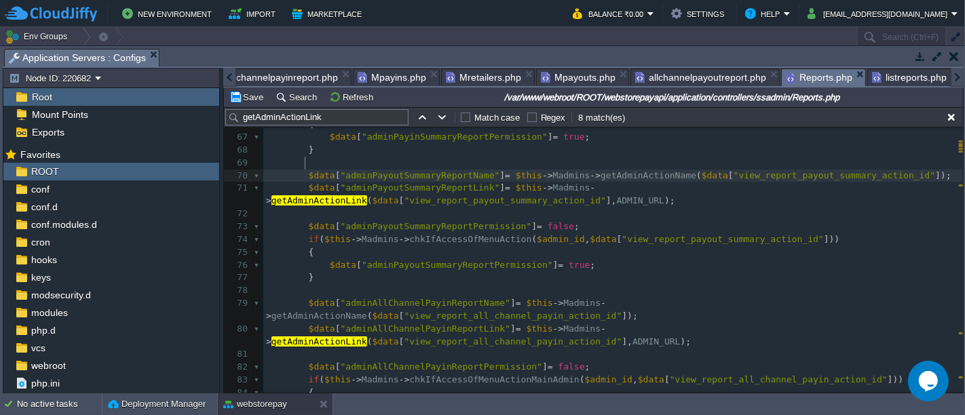
click at [305, 163] on div "x 57 { 58 $data [ "adminCommReportPermission" ] = true ; 59 } 60 61 $data [ "ad…" at bounding box center [612, 374] width 699 height 767
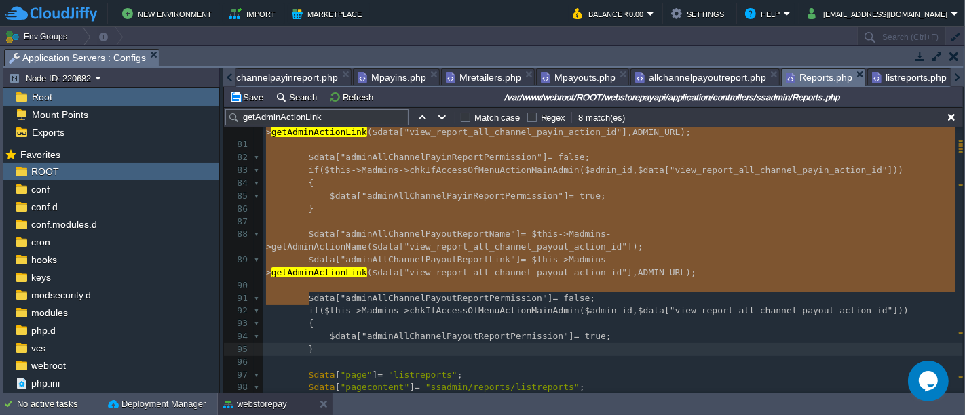
type textarea "-"
click at [240, 91] on button "Save" at bounding box center [248, 97] width 38 height 12
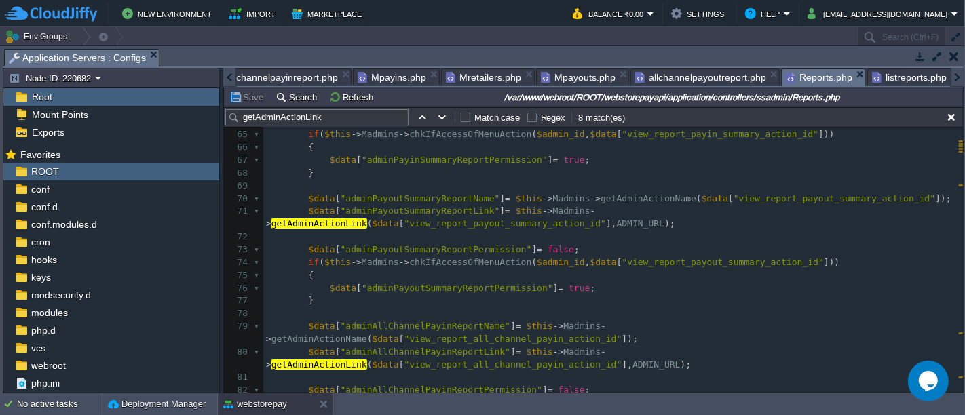
scroll to position [832, 0]
click at [303, 193] on span at bounding box center [297, 199] width 21 height 13
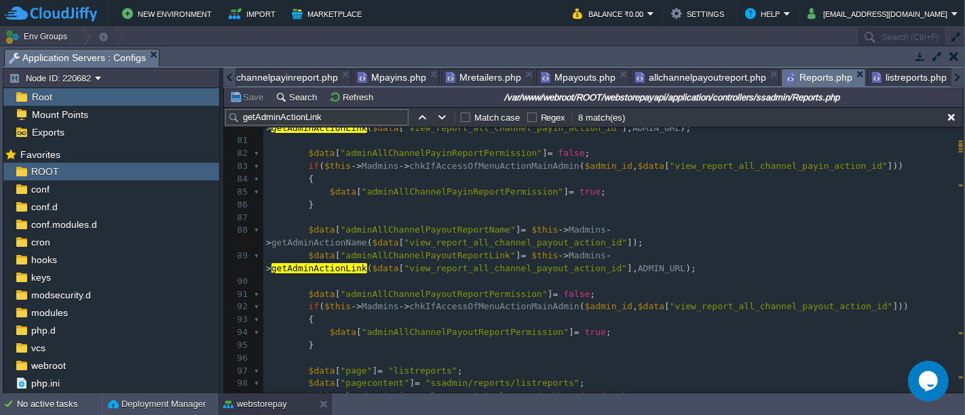
scroll to position [1075, 0]
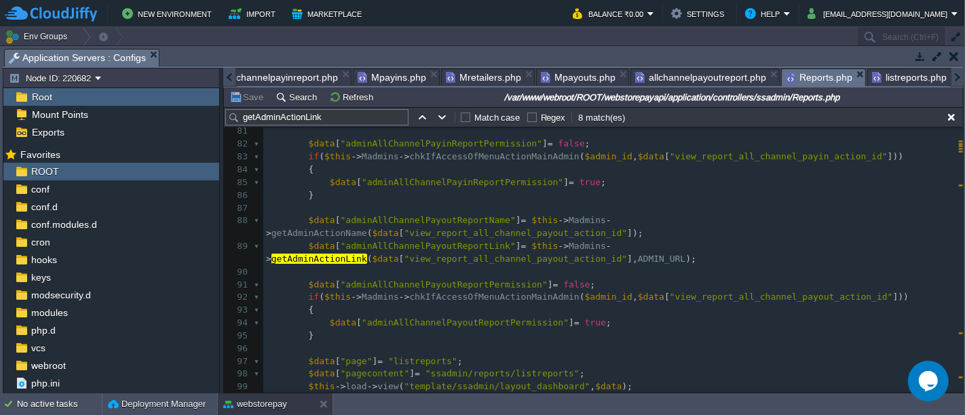
type textarea "-"
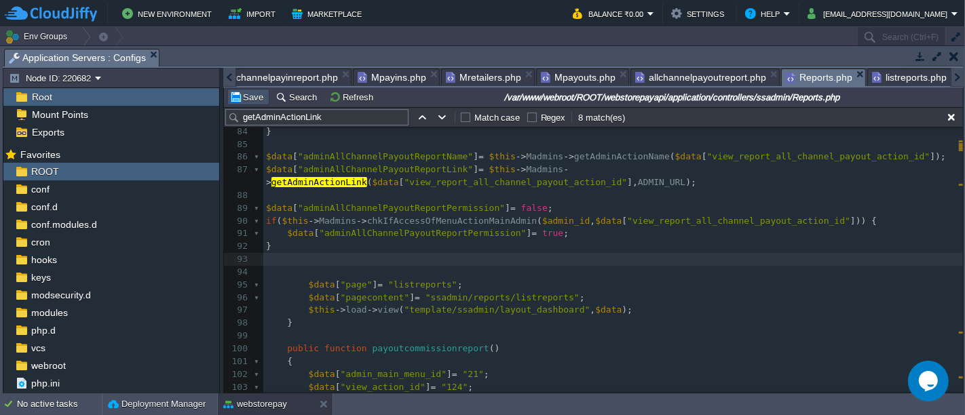
click at [238, 96] on button "Save" at bounding box center [248, 97] width 38 height 12
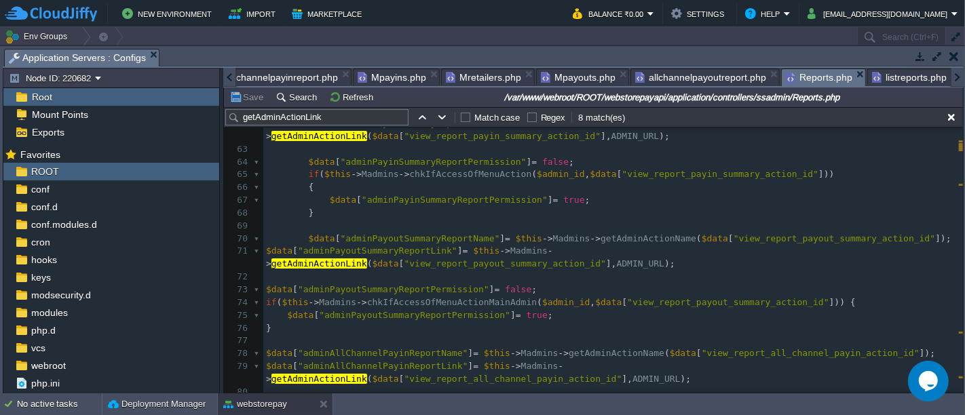
scroll to position [792, 0]
click at [537, 161] on div "x ​ 52 $data [ "adminCommReportName" ] = $this -> Madmins -> getAdminActionName…" at bounding box center [612, 277] width 699 height 575
type textarea "$admin_id"
click at [636, 278] on div "x ​ 52 $data [ "adminCommReportName" ] = $this -> Madmins -> getAdminActionName…" at bounding box center [612, 277] width 699 height 575
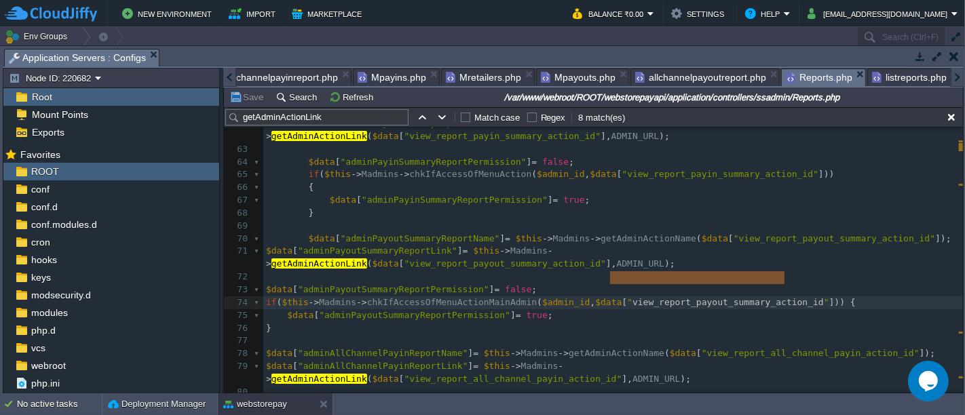
click at [636, 297] on span "view_report_payout_summary_action_id" at bounding box center [727, 302] width 191 height 10
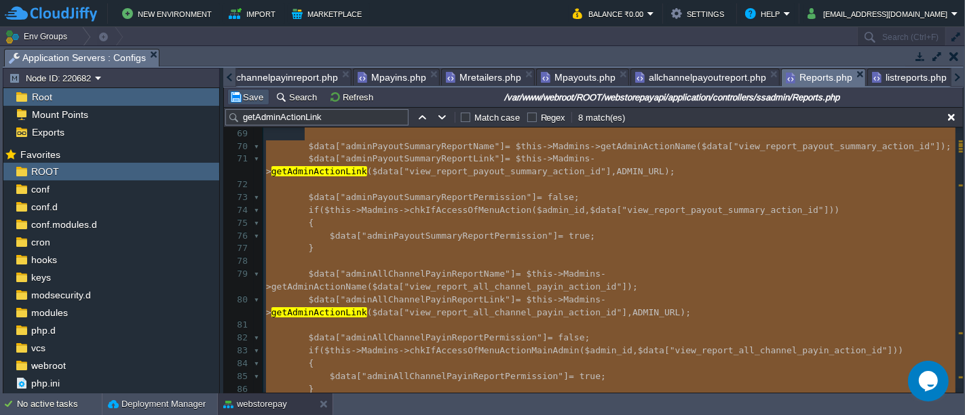
click at [256, 95] on button "Save" at bounding box center [248, 97] width 38 height 12
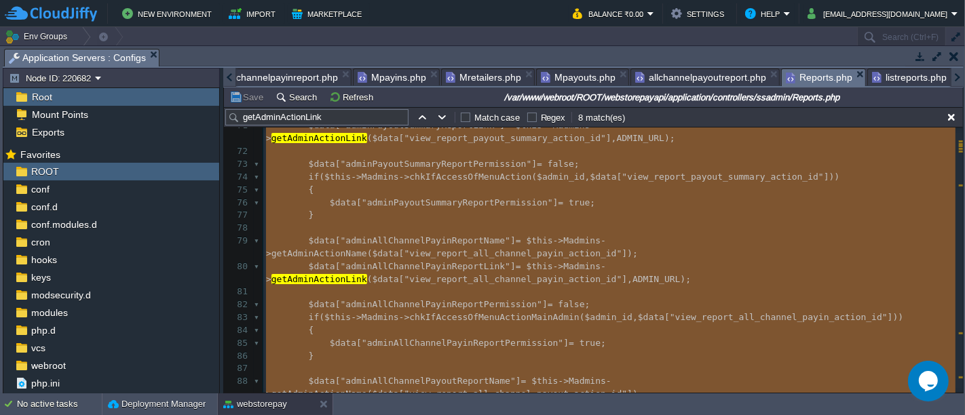
scroll to position [946, 0]
click at [526, 235] on span "$this" at bounding box center [539, 240] width 26 height 10
type textarea "adminAllChannelPayinReportName"
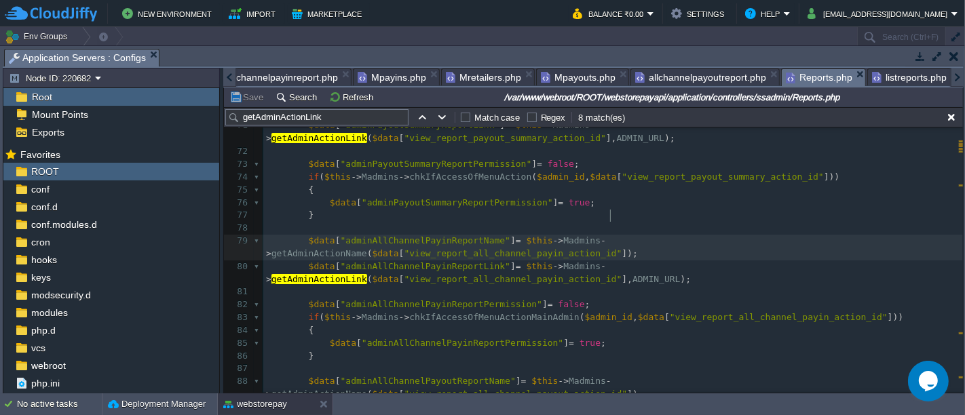
type textarea "getAdminActionName"
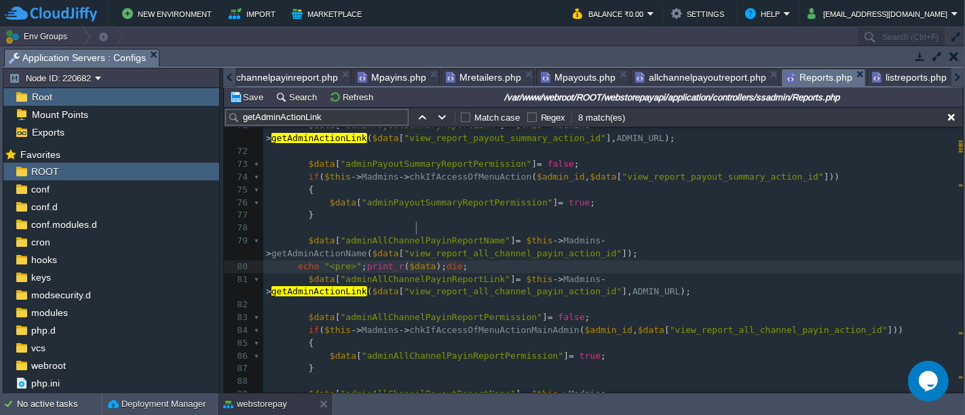
click at [417, 222] on div "x ​ 52 $data [ "adminCommReportName" ] = $this -> Madmins -> getAdminActionName…" at bounding box center [612, 247] width 699 height 767
type textarea "$data"
type textarea "''"
type textarea "xz"
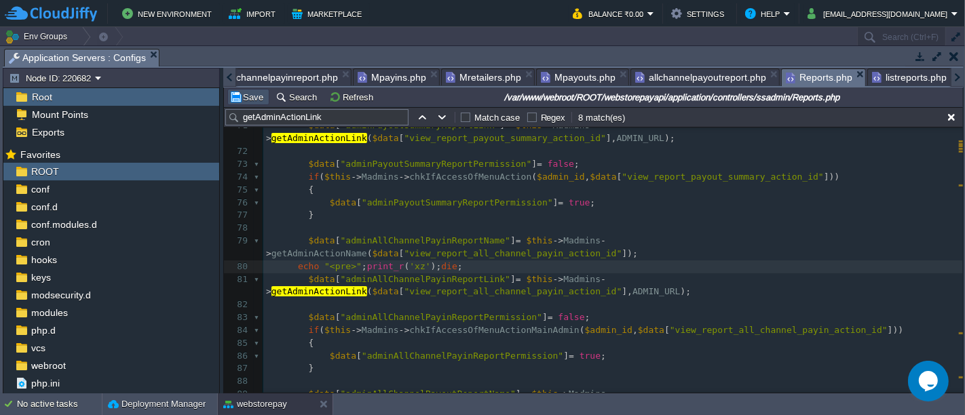
click at [261, 100] on button "Save" at bounding box center [248, 97] width 38 height 12
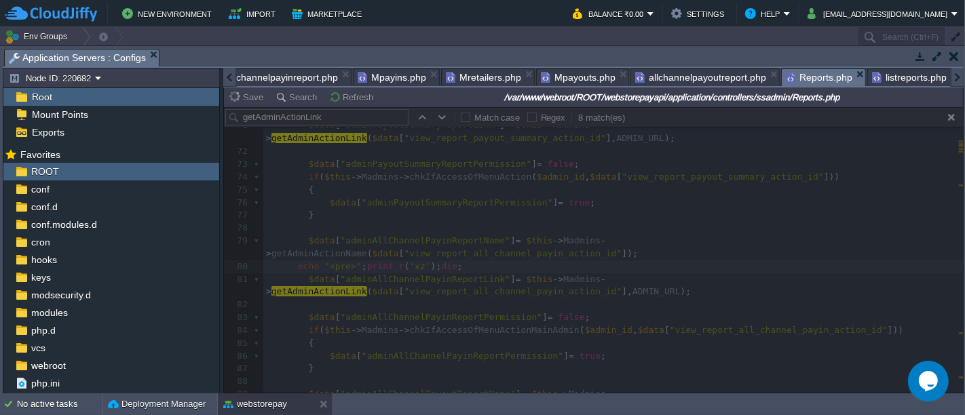
click at [344, 168] on div at bounding box center [593, 250] width 739 height 286
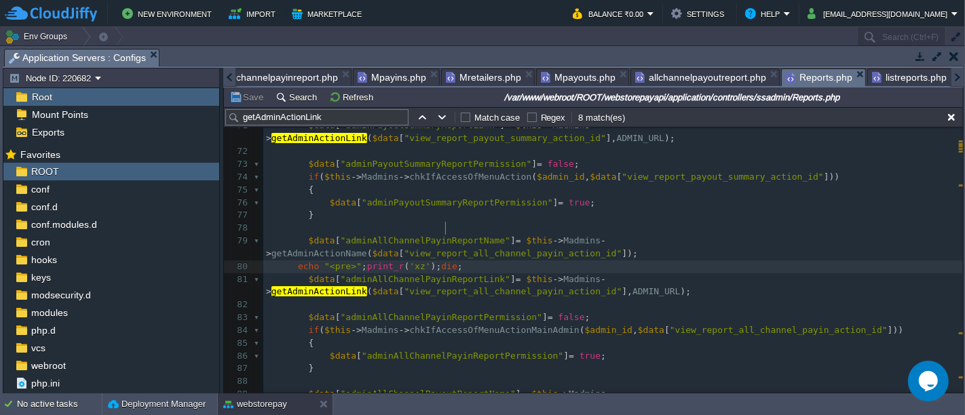
click at [520, 260] on pre "echo "<pre>" ; print_r ( 'xz' ); die ;" at bounding box center [612, 266] width 699 height 13
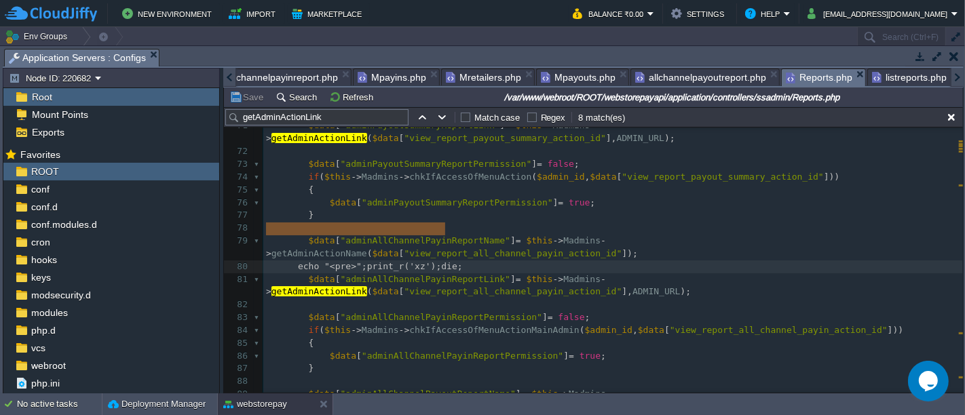
type textarea "echo "<pre>";print_r('xz');die;"
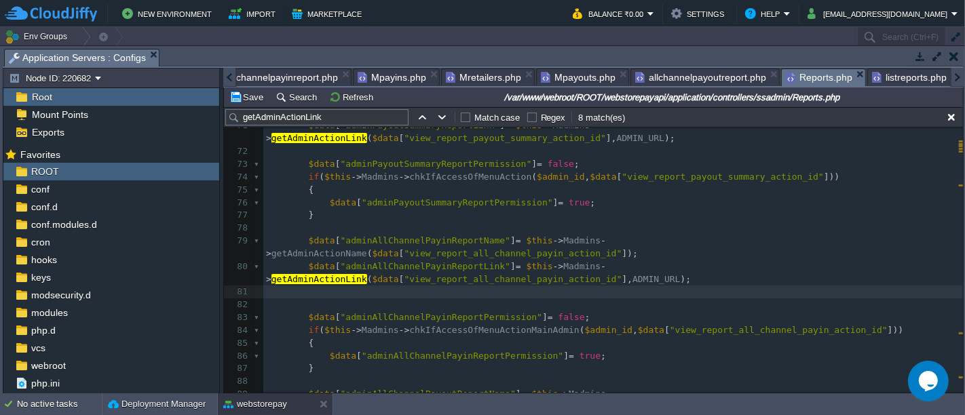
paste textarea
click at [246, 98] on button "Save" at bounding box center [248, 97] width 38 height 12
click at [462, 286] on pre "echo "<pre>" ; print_r ( 'xz' ); die ;" at bounding box center [612, 292] width 699 height 13
type textarea "echo "<pre>";print_r('xz');die;"
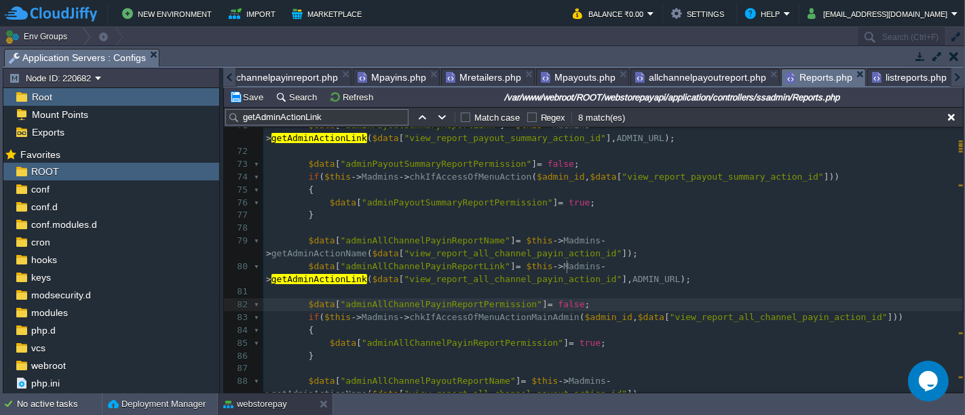
click at [604, 298] on pre "$data [ "adminAllChannelPayinReportPermission" ] = false ;" at bounding box center [612, 304] width 699 height 13
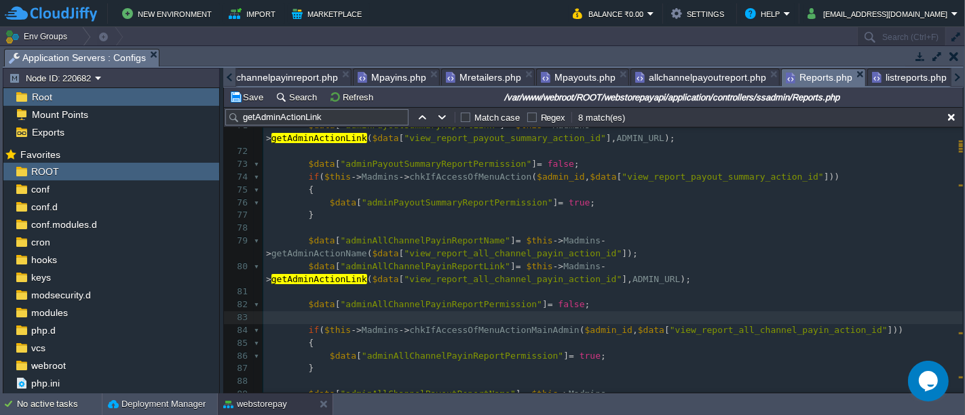
paste textarea
click at [263, 98] on button "Save" at bounding box center [248, 97] width 38 height 12
click at [462, 311] on pre "echo "<pre>" ; print_r ( 'xz' ); die ;" at bounding box center [612, 317] width 699 height 13
type textarea "echo "<pre>";print_r('xz');die;"
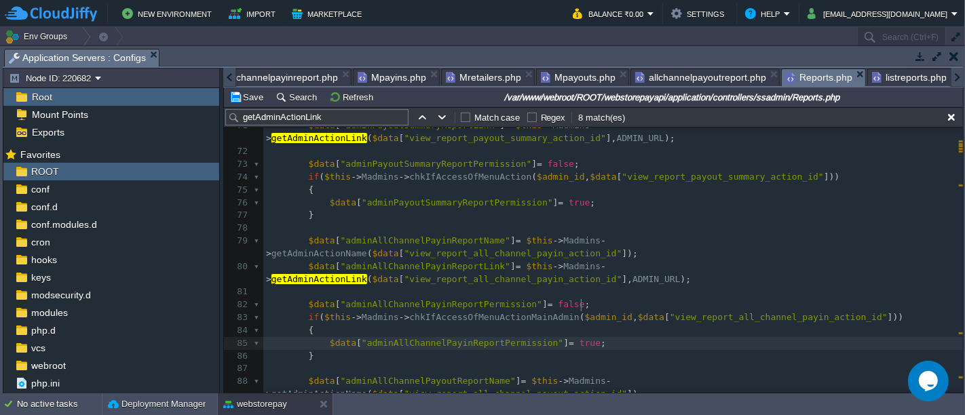
click at [589, 337] on pre "$data [ "adminAllChannelPayinReportPermission" ] = true ;" at bounding box center [612, 343] width 699 height 13
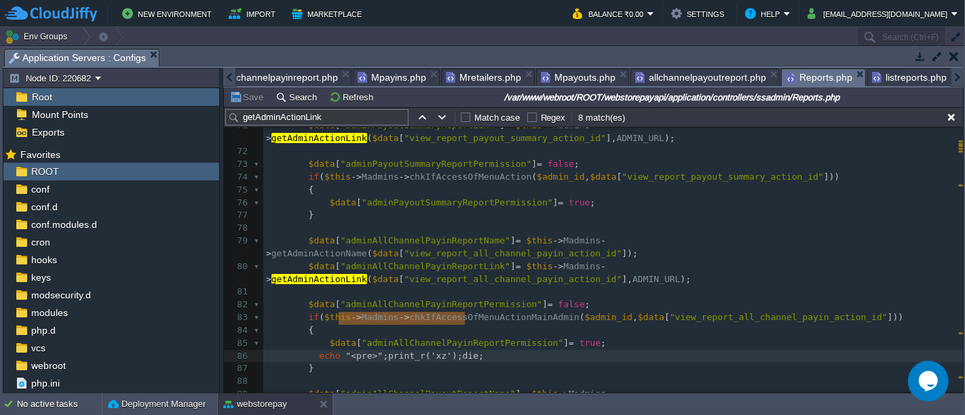
type textarea "echo "<pre>";print_r('xz');die;"
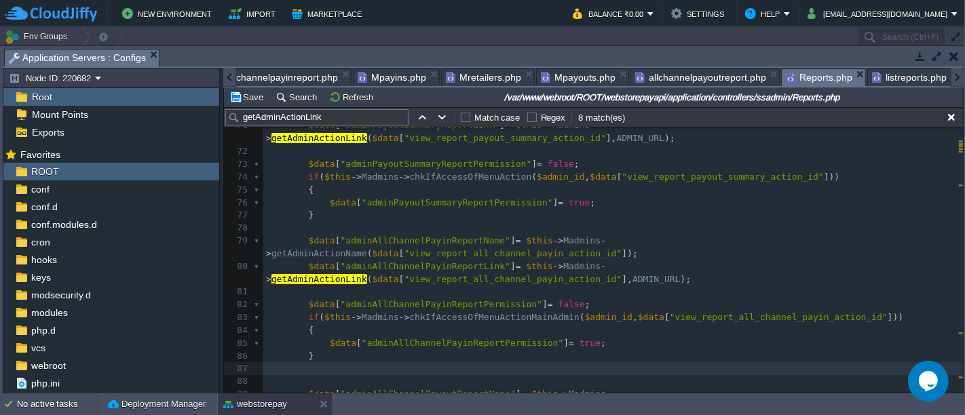
paste textarea
click at [250, 99] on button "Save" at bounding box center [248, 97] width 38 height 12
click at [457, 362] on pre "echo "<pre>" ; print_r ( 'xz' ); die ;" at bounding box center [612, 368] width 699 height 13
type textarea "echo "<pre>";print_r('xz');die;"
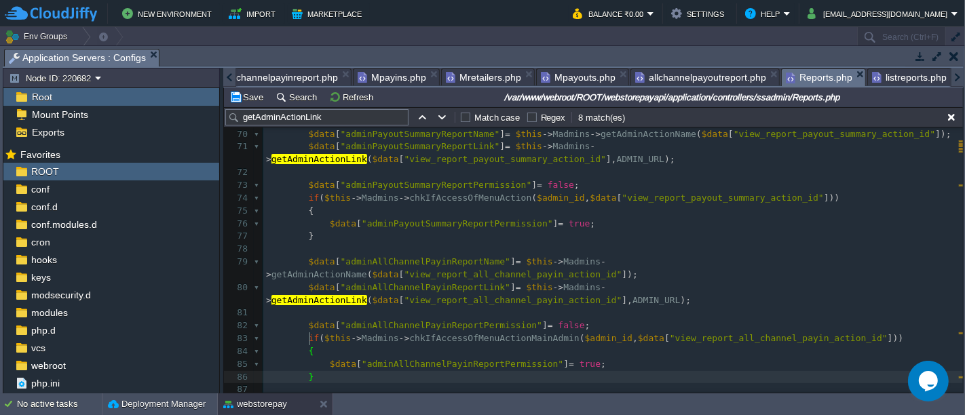
scroll to position [897, 0]
click at [583, 218] on pre "$data [ "adminPayoutSummaryReportPermission" ] = true ;" at bounding box center [612, 224] width 699 height 13
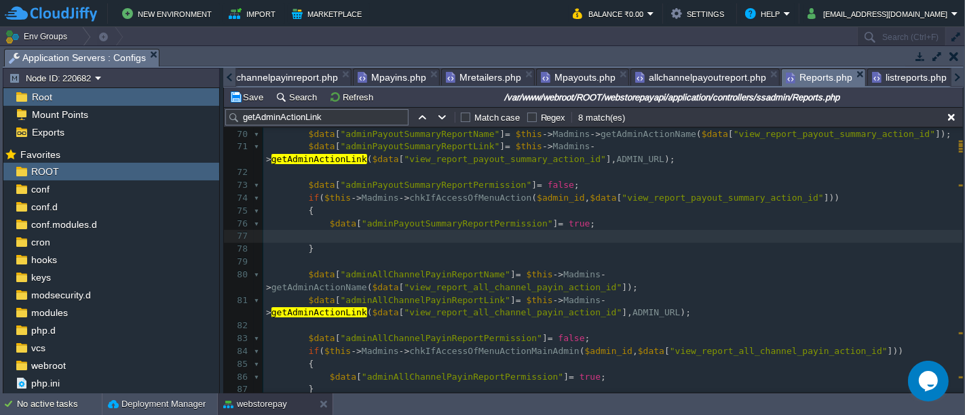
paste textarea
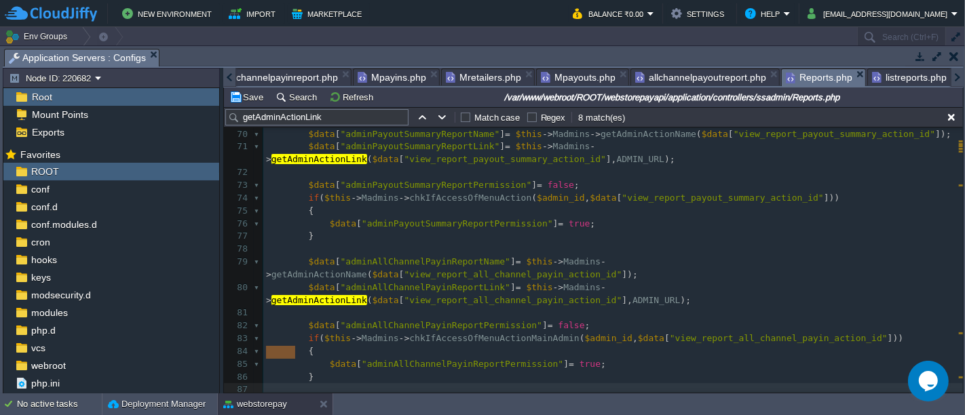
type textarea "echo "<pre>";print_r('xz');die;"
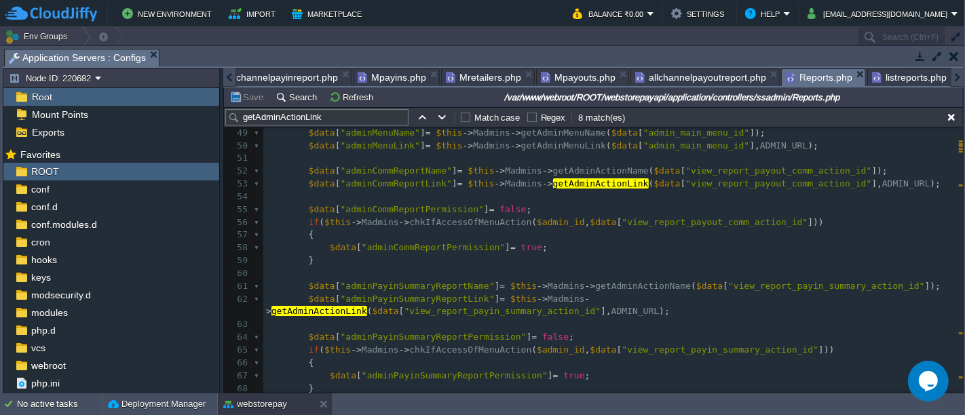
scroll to position [617, 0]
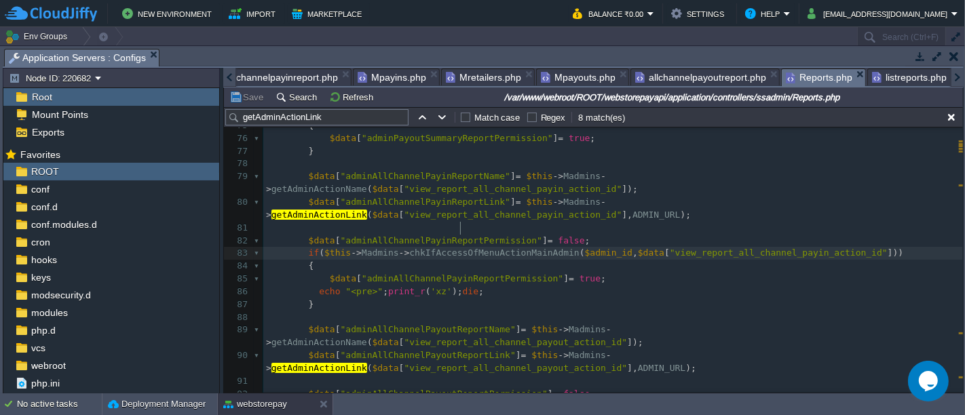
click at [460, 227] on div "x 66 { 67 $data [ "adminPayinSummaryReportPermission" ] = true ; 68 } 69 70 $da…" at bounding box center [612, 273] width 699 height 562
type textarea "chkIfAccessOfMenuActionMainAdmin"
click at [561, 251] on div "x 66 { 67 $data [ "adminPayinSummaryReportPermission" ] = true ; 68 } 69 70 $da…" at bounding box center [612, 273] width 699 height 562
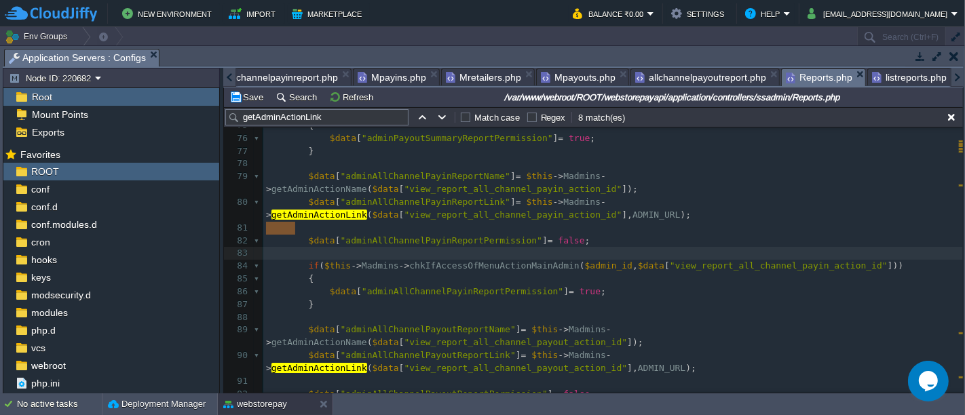
type textarea "echo "<pre>";print_r('xz');die;"
click at [591, 241] on div "x 66 { 67 $data [ "adminPayinSummaryReportPermission" ] = true ; 68 } 69 70 $da…" at bounding box center [612, 279] width 699 height 575
type textarea "$admin_id"
type textarea "'xz'"
click at [260, 93] on button "Save" at bounding box center [248, 97] width 38 height 12
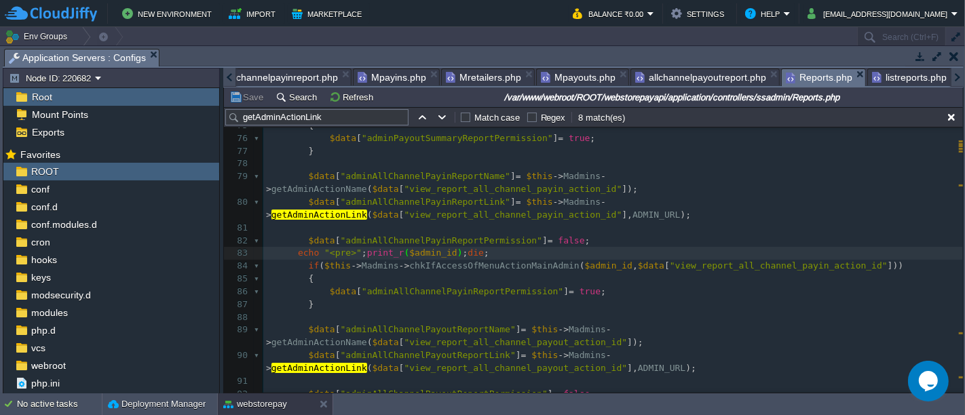
type textarea "'xz'"
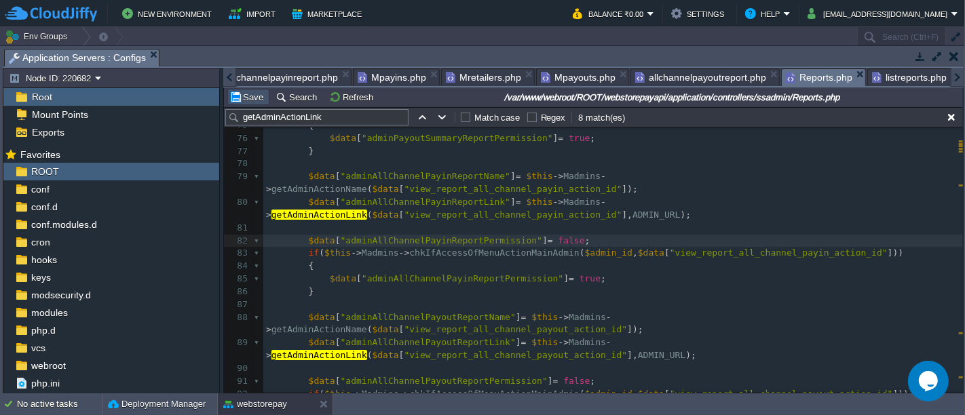
click at [248, 96] on button "Save" at bounding box center [248, 97] width 38 height 12
